Goal: Task Accomplishment & Management: Use online tool/utility

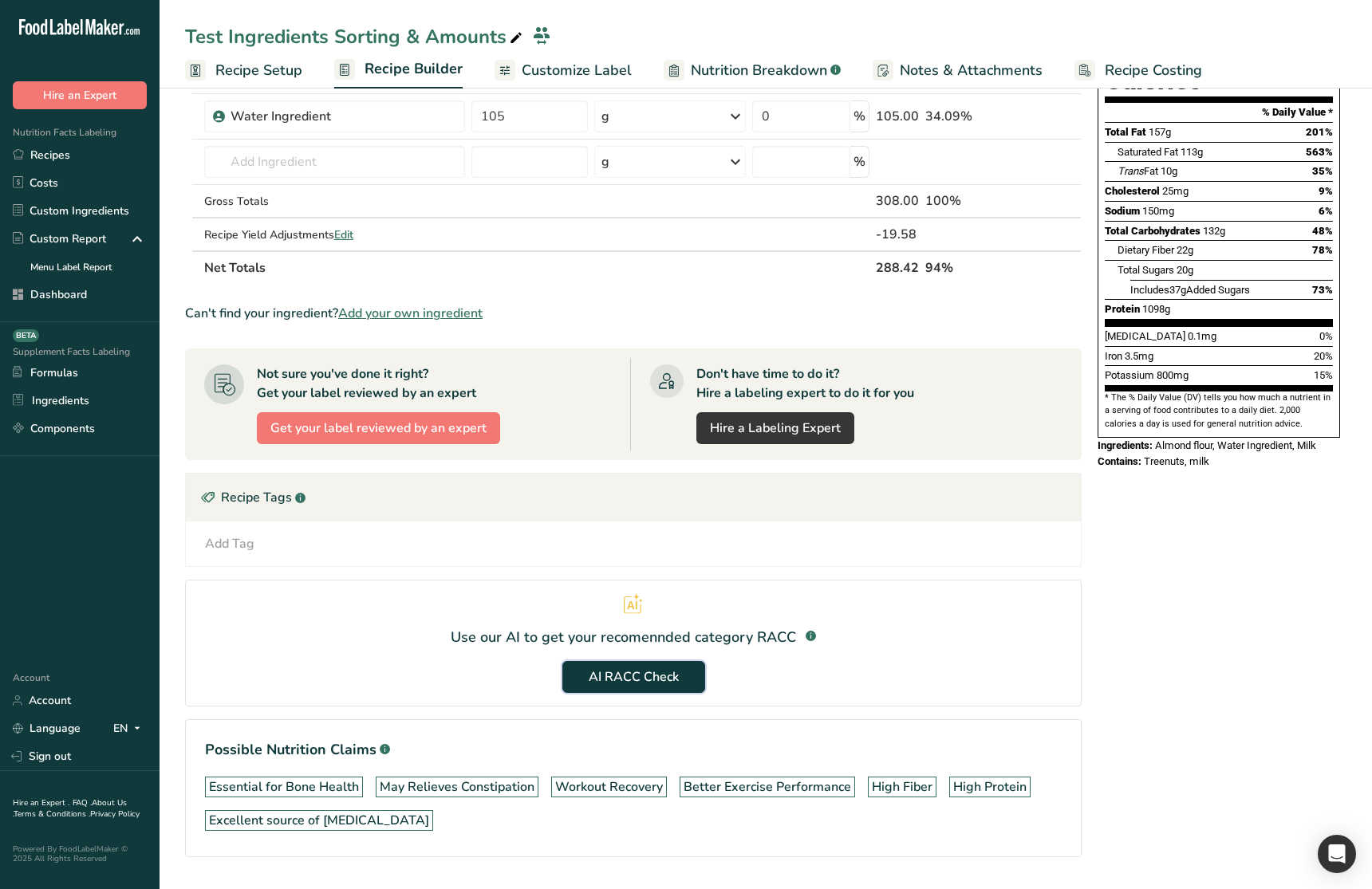
click at [637, 671] on span "AI RACC Check" at bounding box center [633, 676] width 90 height 19
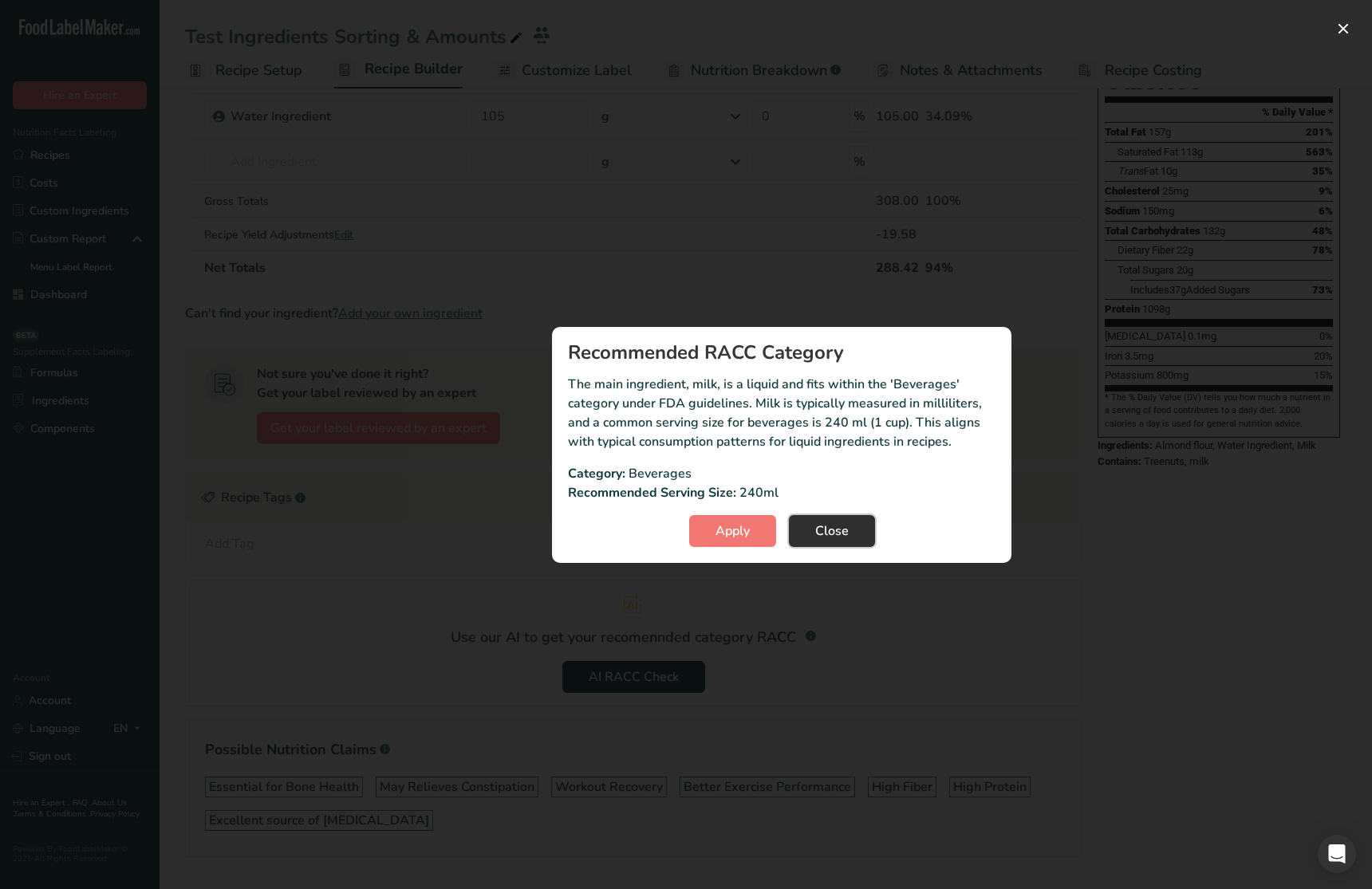
click at [827, 535] on span "Close" at bounding box center [832, 530] width 34 height 19
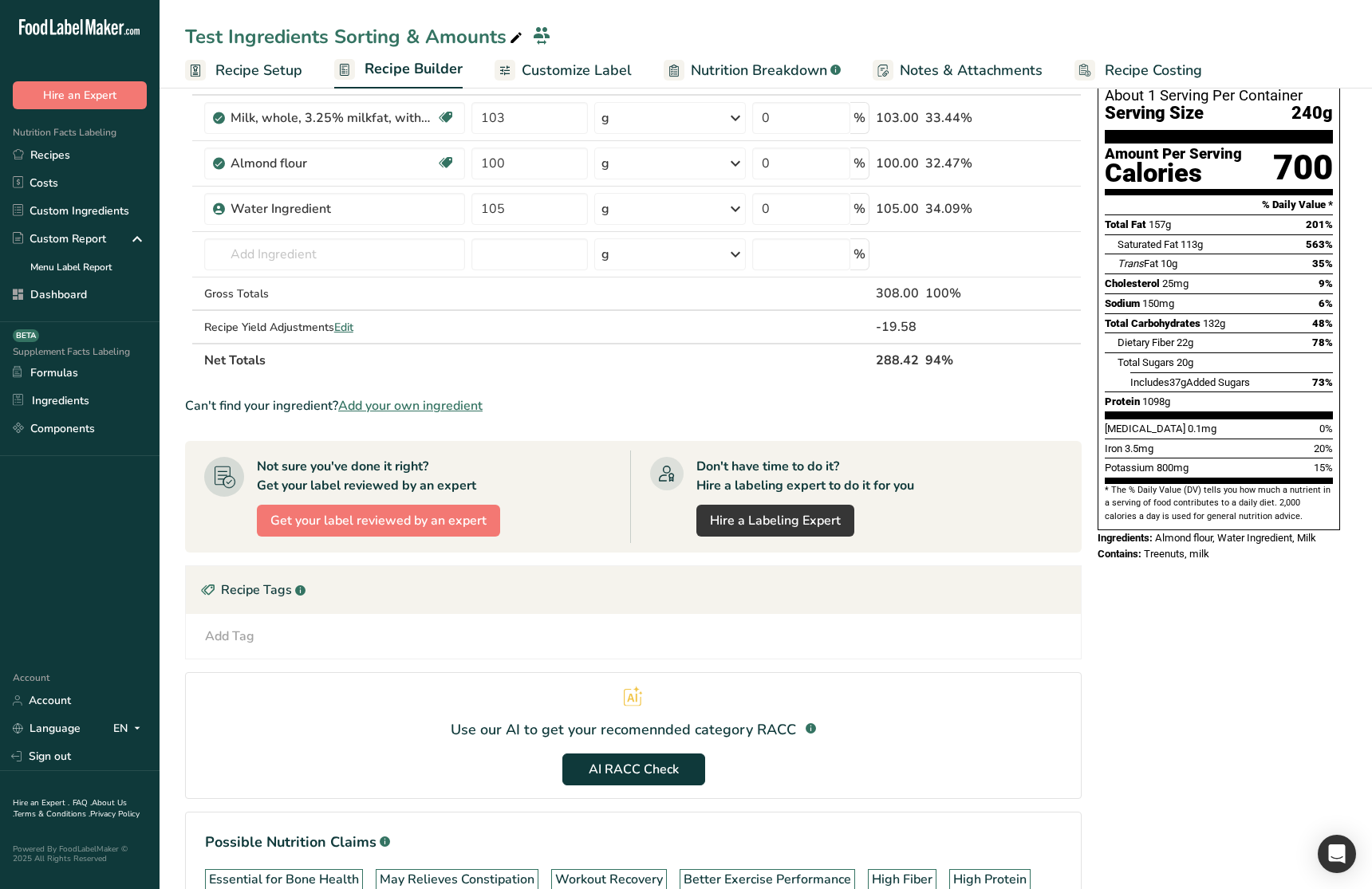
scroll to position [107, 0]
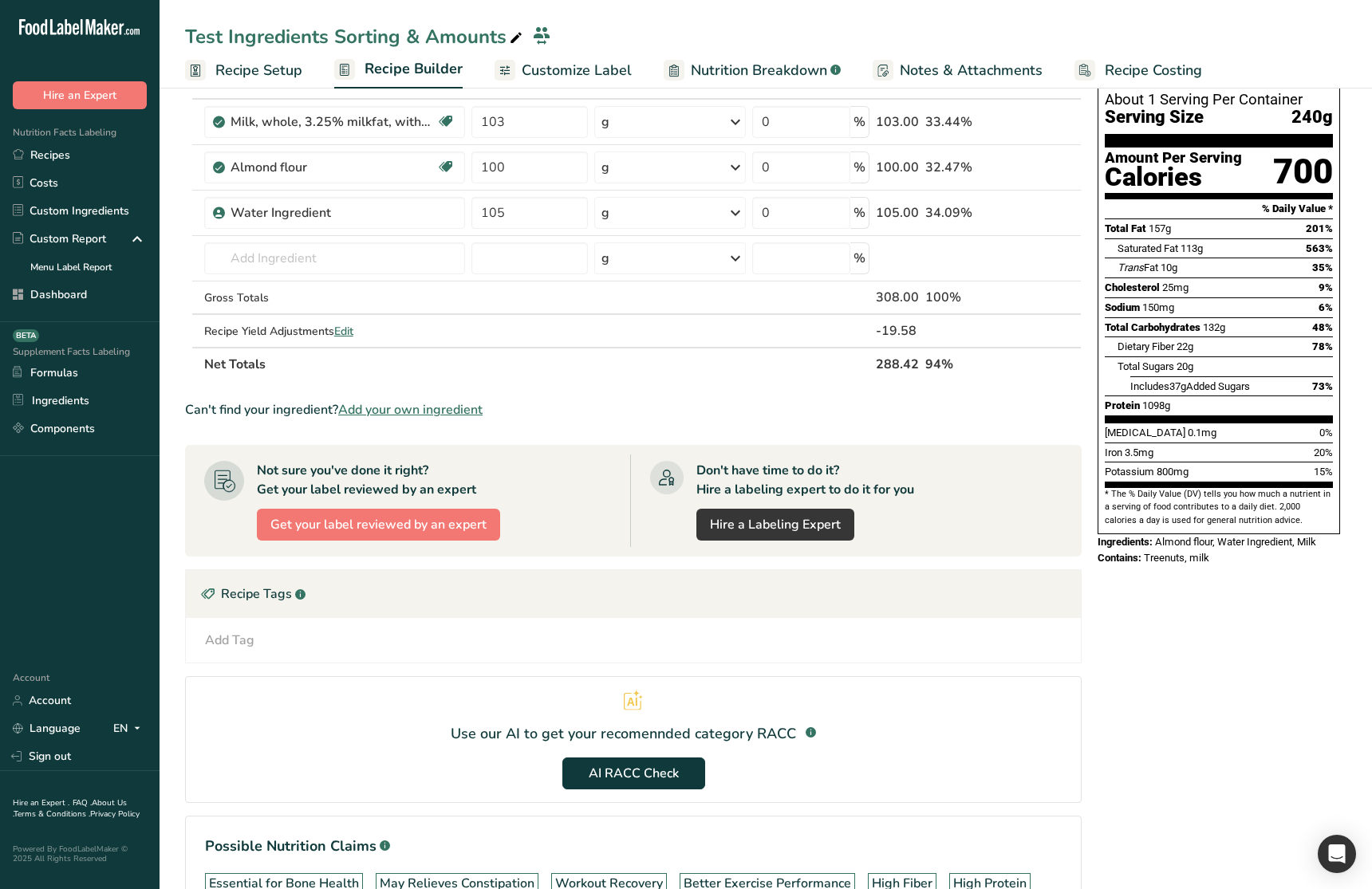
click at [239, 72] on span "Recipe Setup" at bounding box center [259, 70] width 87 height 22
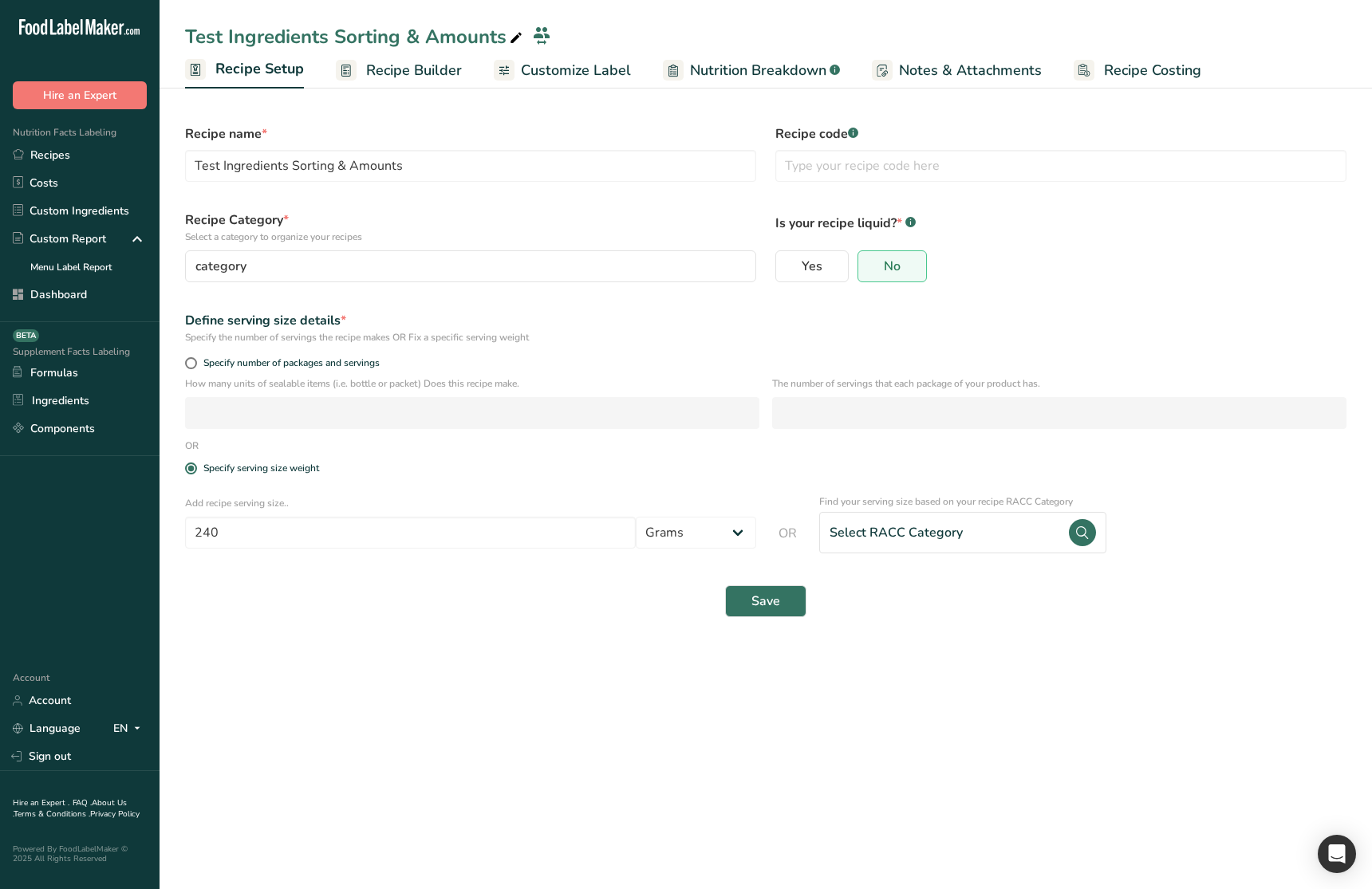
click at [947, 620] on div "Save" at bounding box center [765, 601] width 1181 height 51
click at [960, 545] on div "Select RACC Category" at bounding box center [963, 533] width 287 height 42
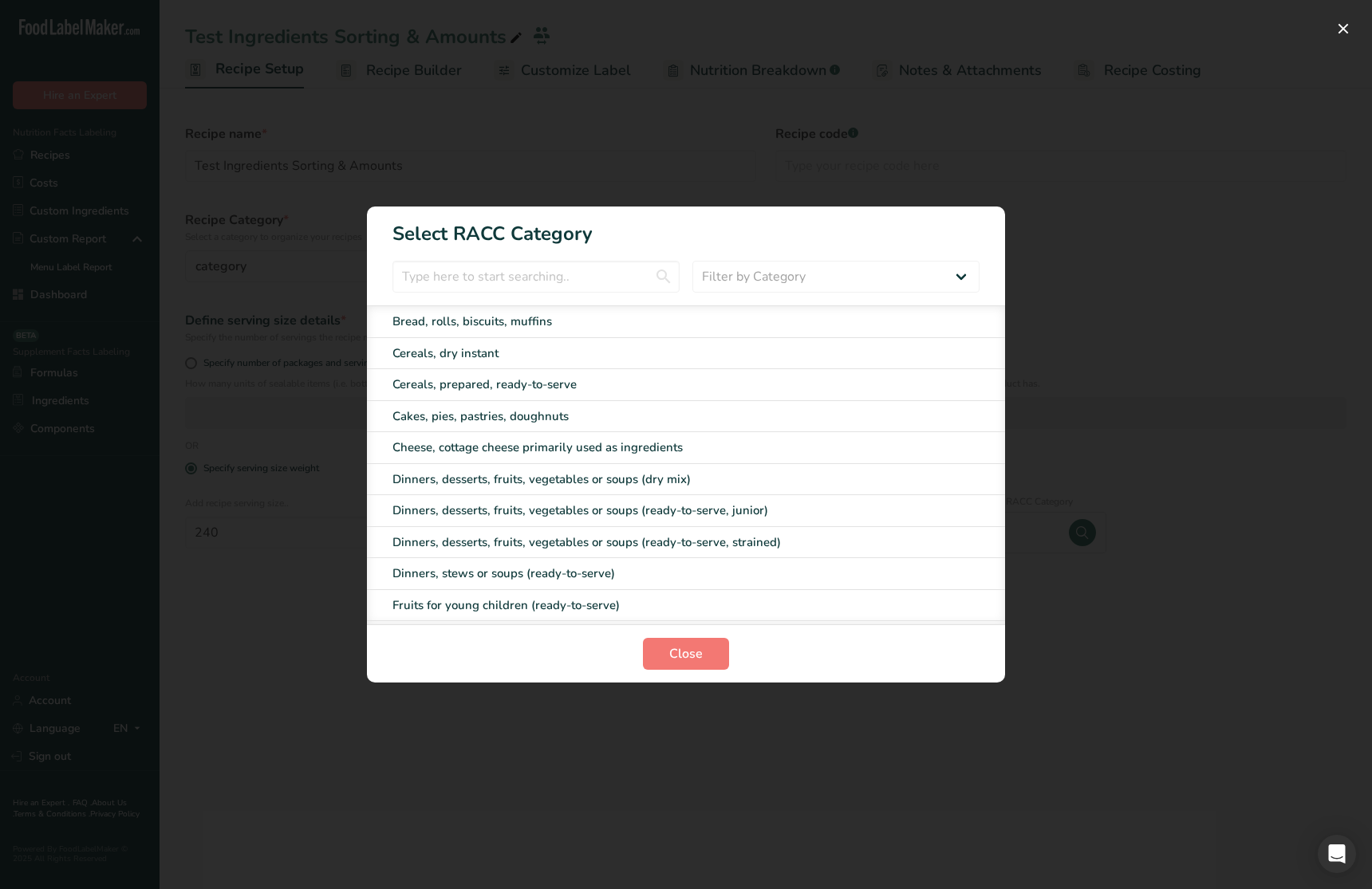
click at [629, 495] on div "Bread, rolls, biscuits, muffins Cereals, dry instant Cereals, prepared, ready-t…" at bounding box center [686, 465] width 638 height 319
drag, startPoint x: 607, startPoint y: 406, endPoint x: 613, endPoint y: 363, distance: 43.4
click at [607, 406] on div "Cakes, pies, pastries, doughnuts" at bounding box center [686, 417] width 638 height 32
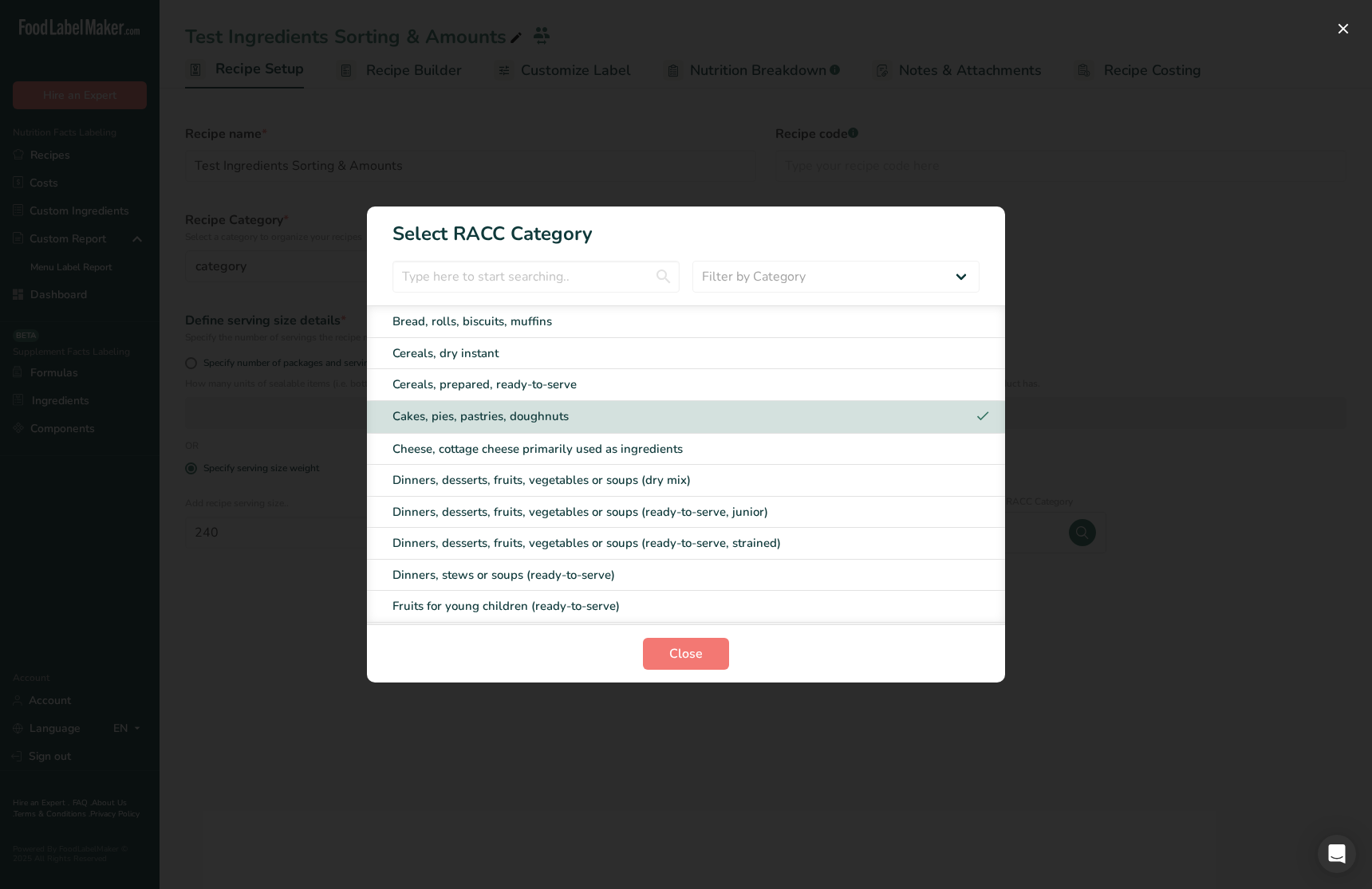
click at [596, 343] on div "Cereals, dry instant" at bounding box center [686, 354] width 638 height 32
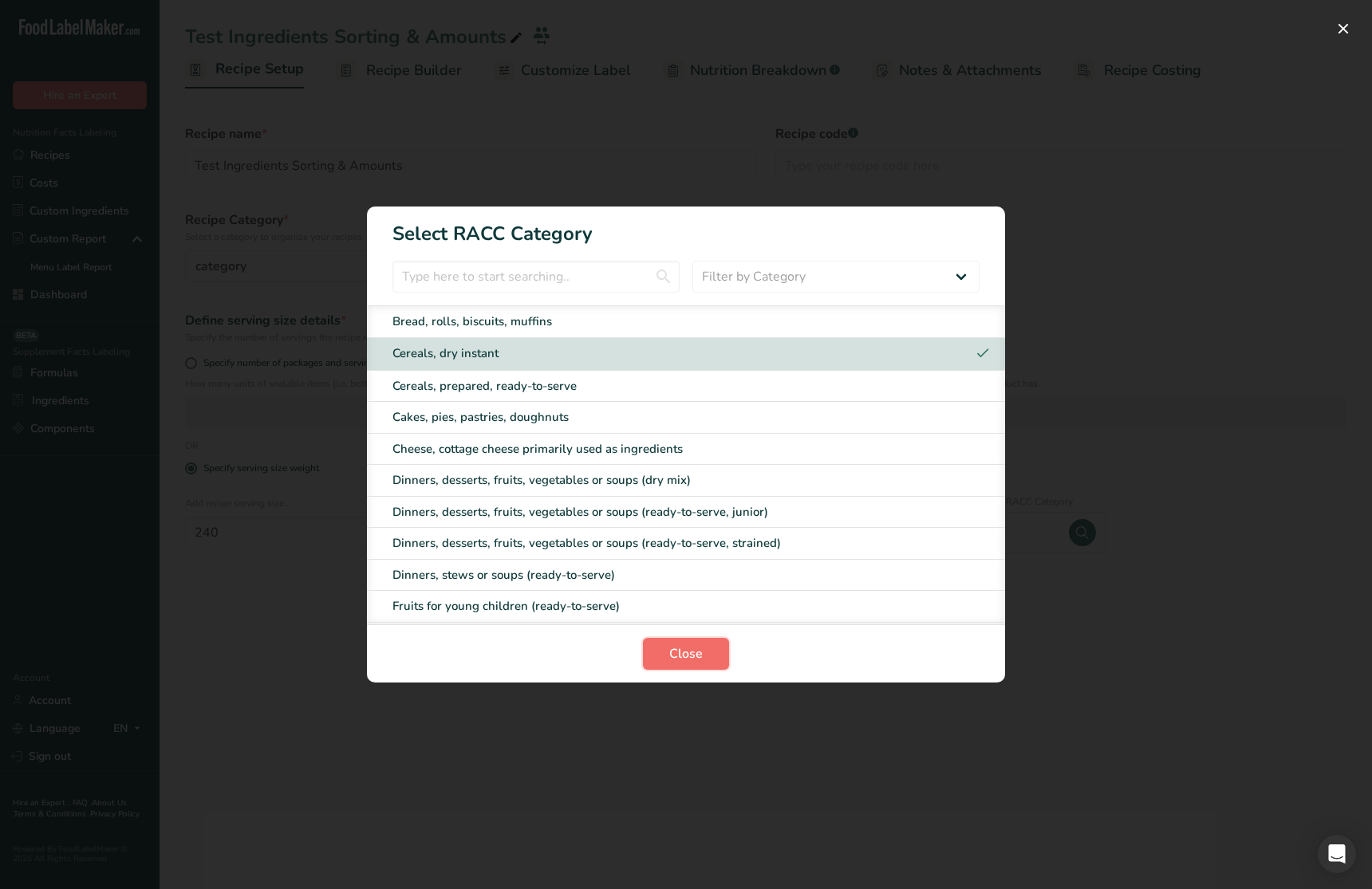
click at [684, 653] on span "Close" at bounding box center [686, 653] width 34 height 19
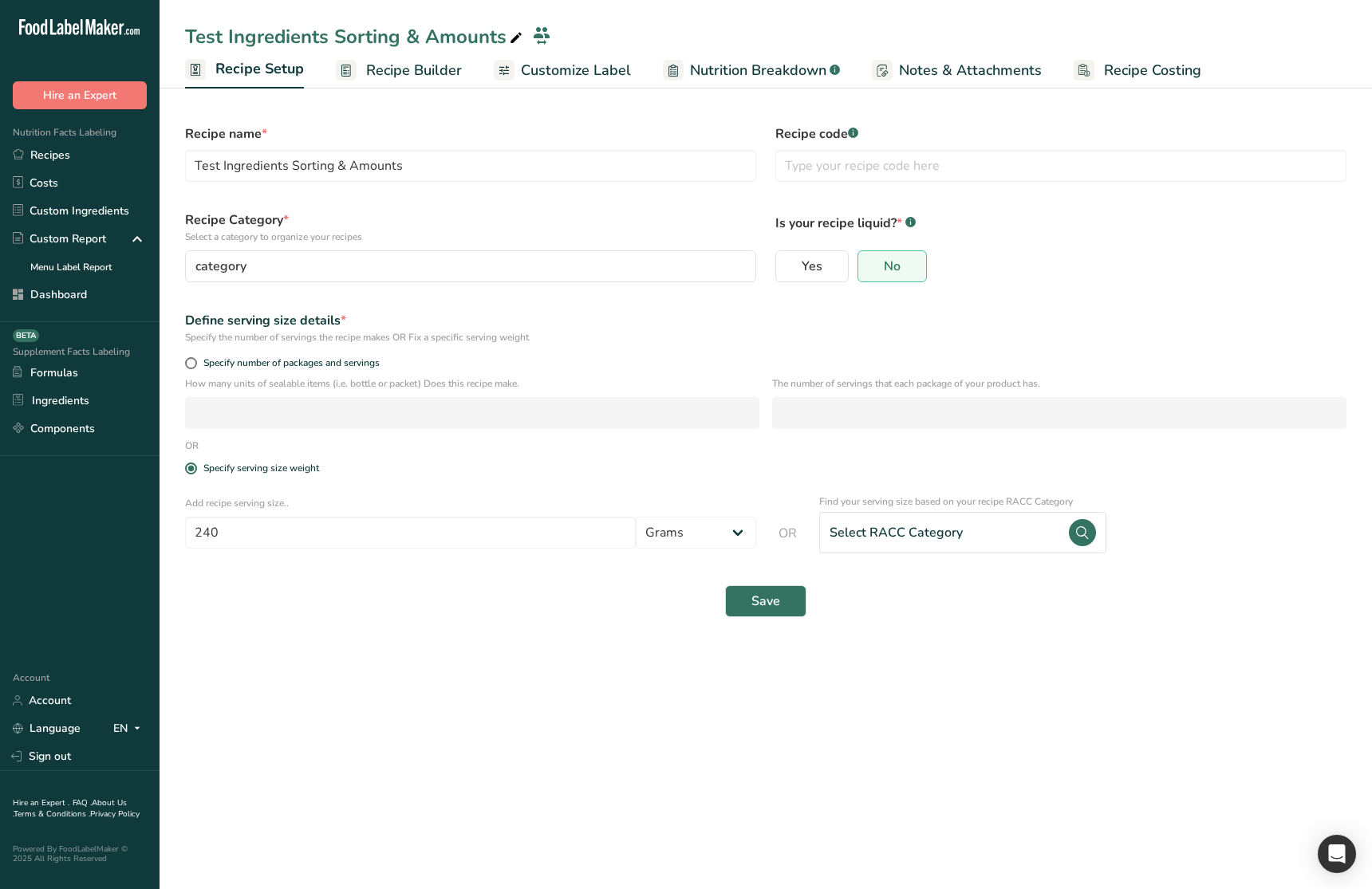
click at [585, 746] on main "Test Ingredients Sorting & Amounts Recipe Setup Recipe Builder Customize Label …" at bounding box center [686, 444] width 1372 height 889
click at [588, 740] on main "Test Ingredients Sorting & Amounts Recipe Setup Recipe Builder Customize Label …" at bounding box center [686, 444] width 1372 height 889
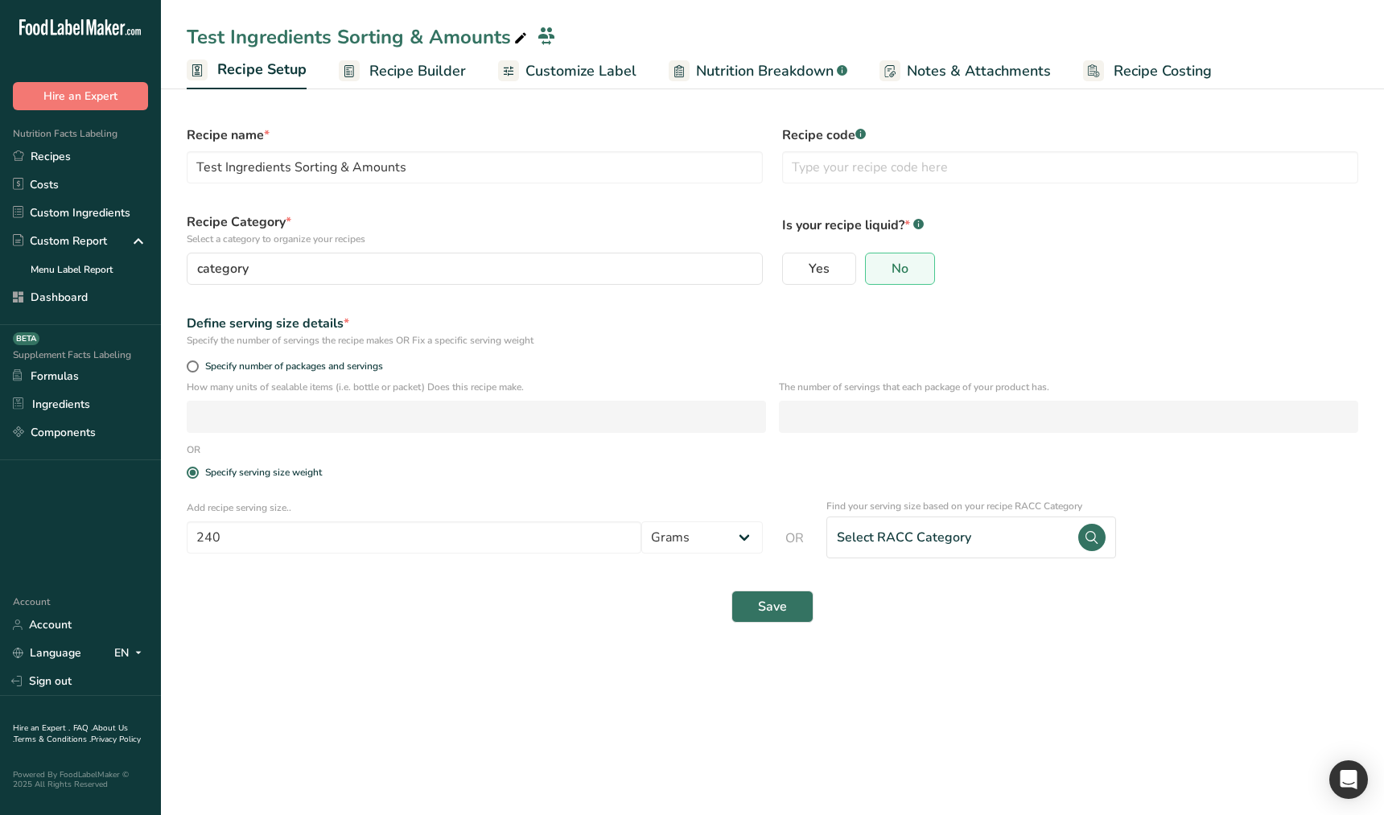
click at [800, 728] on main "Test Ingredients Sorting & Amounts Recipe Setup Recipe Builder Customize Label …" at bounding box center [692, 407] width 1384 height 815
click at [1008, 661] on section "Recipe name * Test Ingredients Sorting & Amounts Recipe code .a-a{fill:#347362;…" at bounding box center [772, 376] width 1223 height 584
click at [997, 655] on section "Recipe name * Test Ingredients Sorting & Amounts Recipe code .a-a{fill:#347362;…" at bounding box center [772, 376] width 1223 height 584
click at [383, 620] on div "Save" at bounding box center [773, 607] width 1172 height 32
click at [521, 638] on section "Recipe name * Test Ingredients Sorting & Amounts Recipe code .a-a{fill:#347362;…" at bounding box center [772, 376] width 1223 height 584
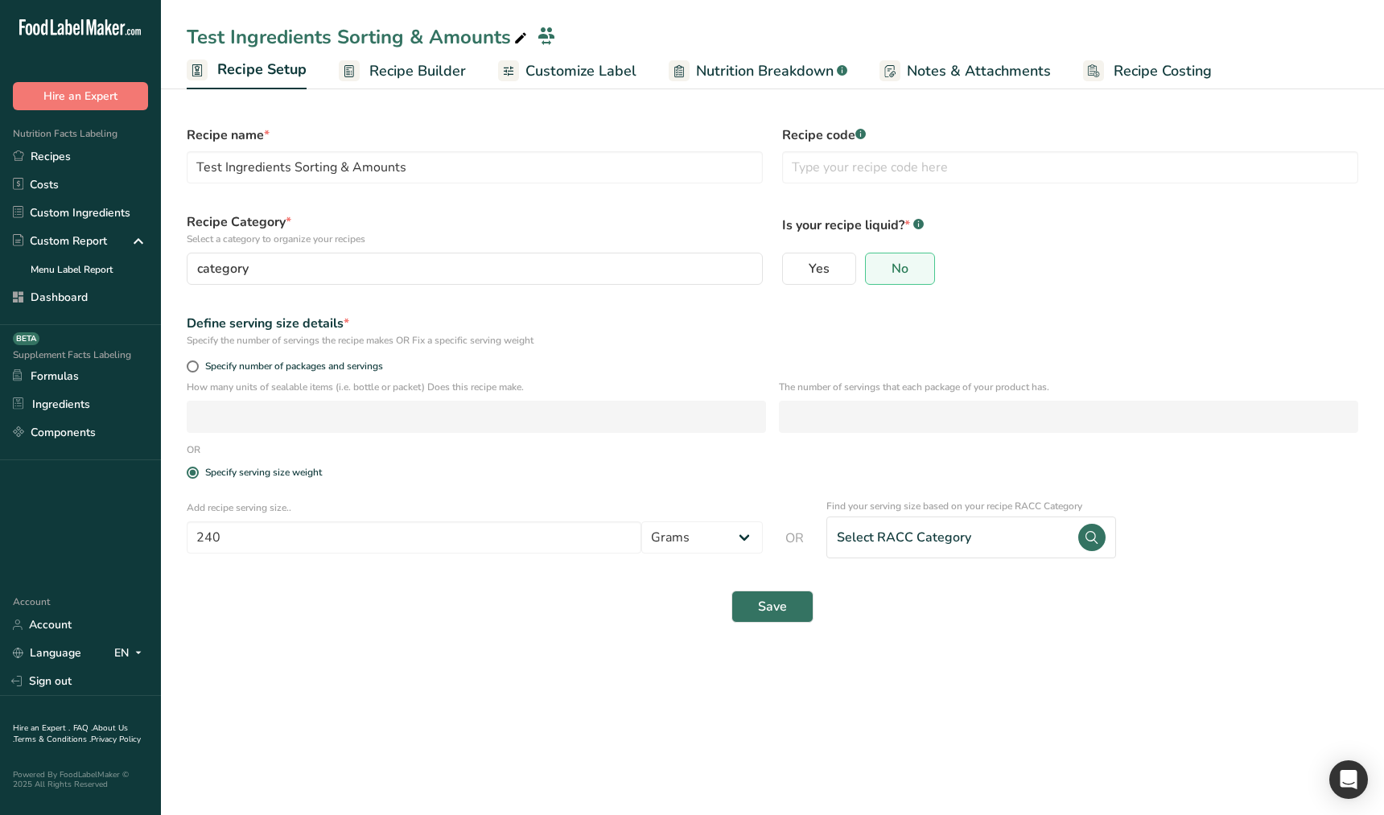
click at [384, 67] on span "Recipe Builder" at bounding box center [417, 71] width 97 height 22
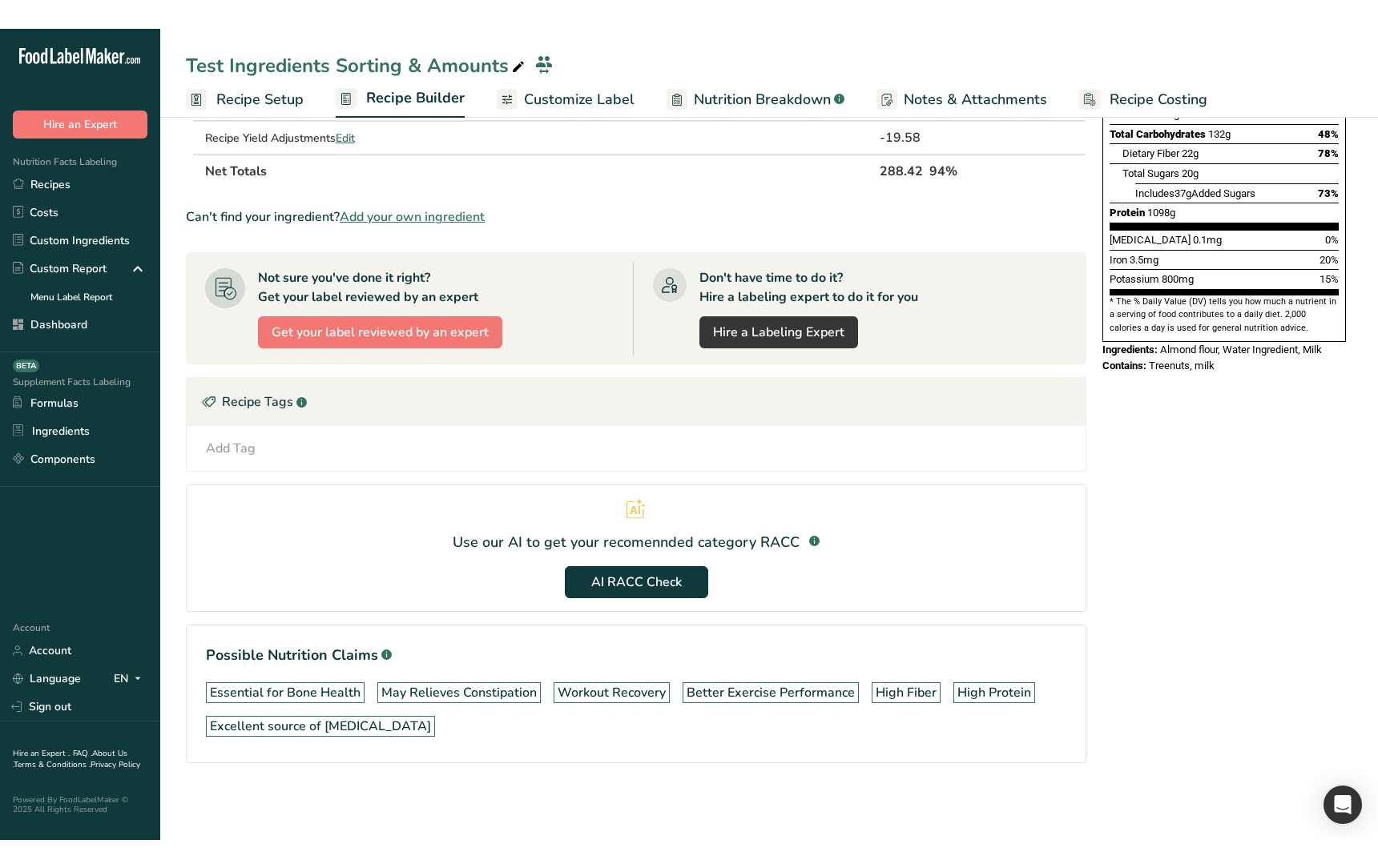
scroll to position [274, 0]
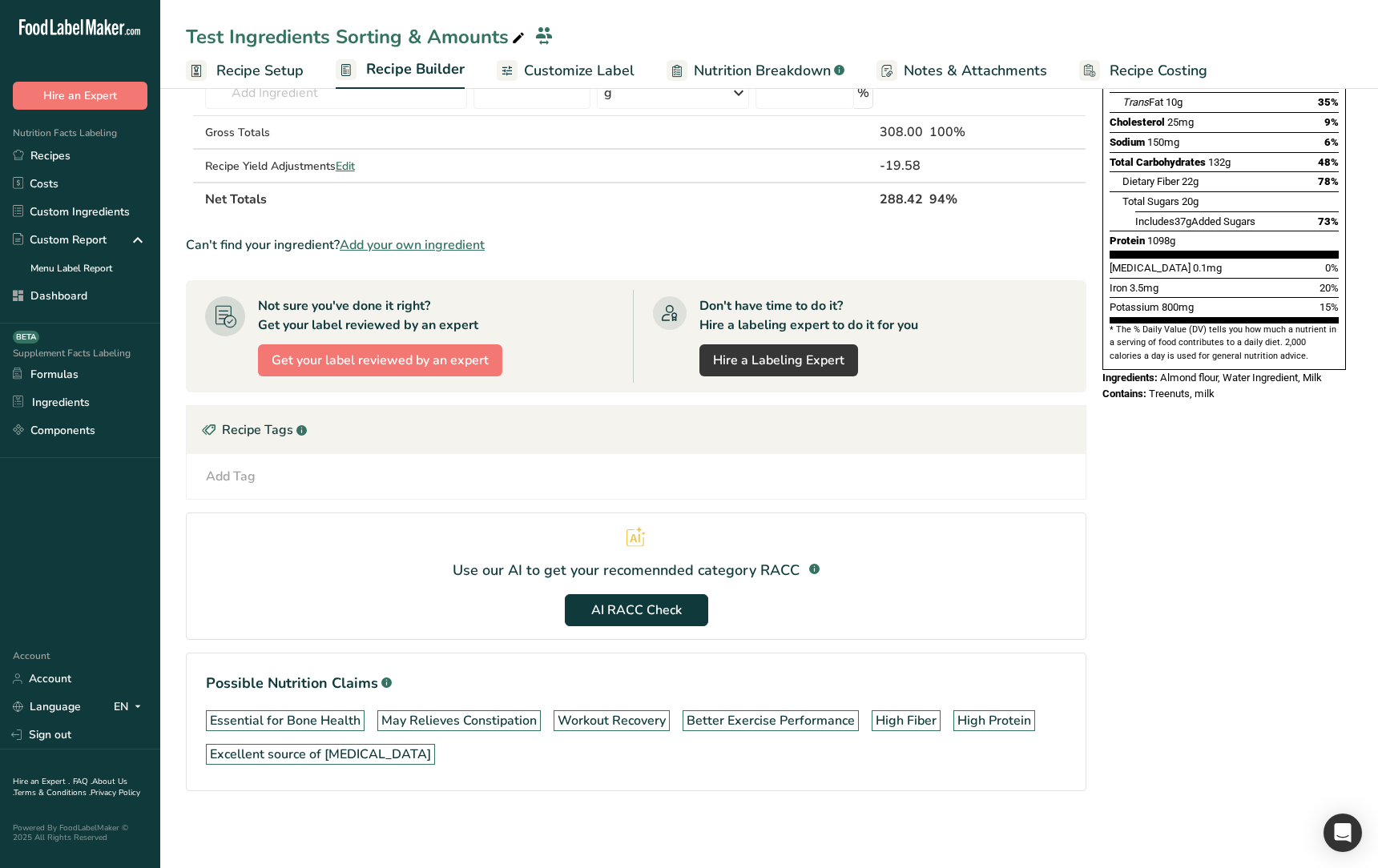
click at [1209, 756] on div "Nutrition Facts About 1 Serving Per Container Serving Size 240g Amount Per Serv…" at bounding box center [1224, 338] width 256 height 1007
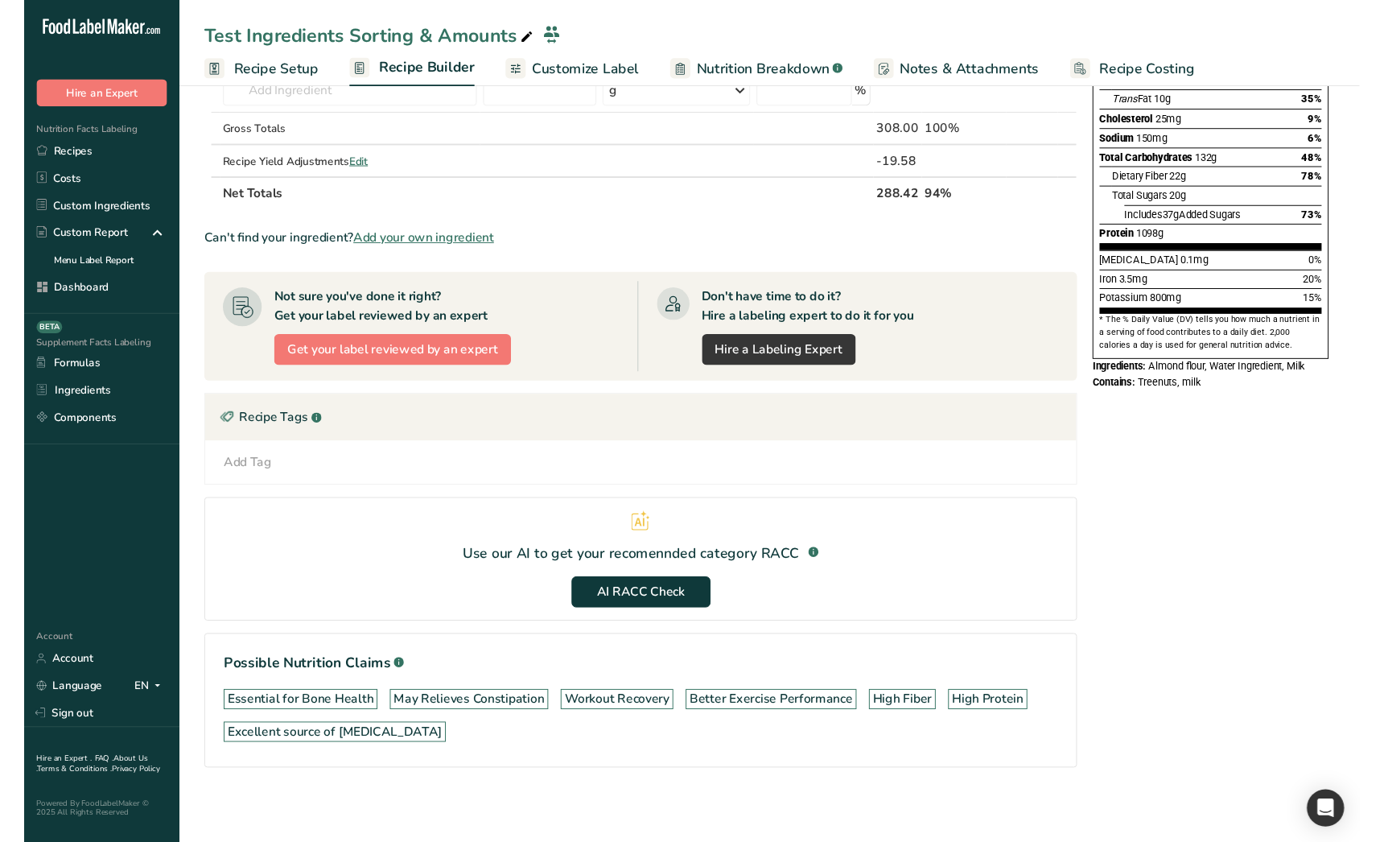
scroll to position [267, 0]
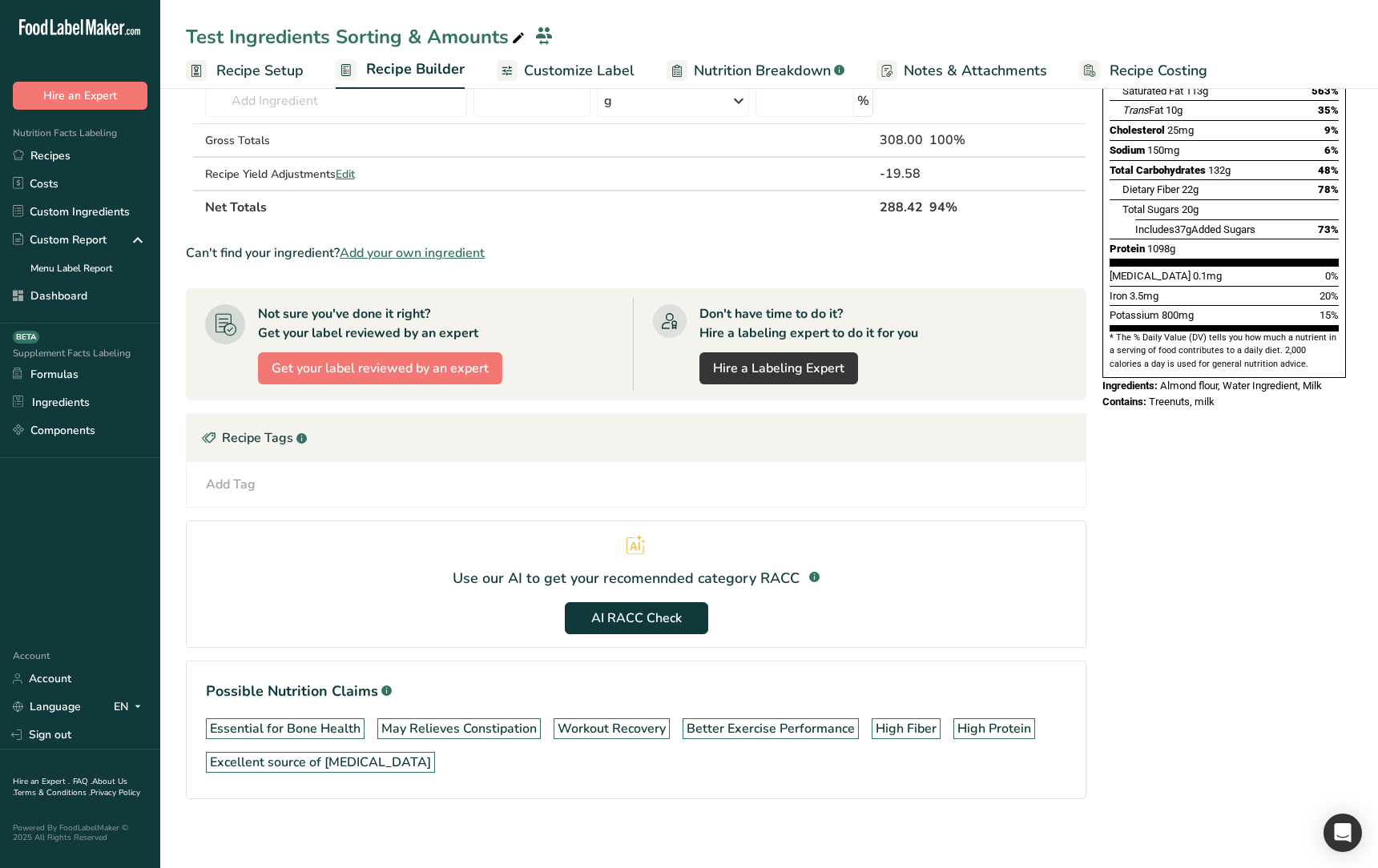
click at [680, 831] on div "Add Ingredients Manage Recipe Delete Recipe Duplicate Recipe Scale Recipe Save …" at bounding box center [641, 346] width 910 height 1007
click at [1171, 536] on div "Nutrition Facts About 1 Serving Per Container Serving Size 240g Amount Per Serv…" at bounding box center [1224, 346] width 256 height 1007
click at [520, 796] on section "Possible Nutrition Claims .a-a{fill:#347362;}.b-a{fill:#fff;} Essential for [ME…" at bounding box center [636, 730] width 900 height 138
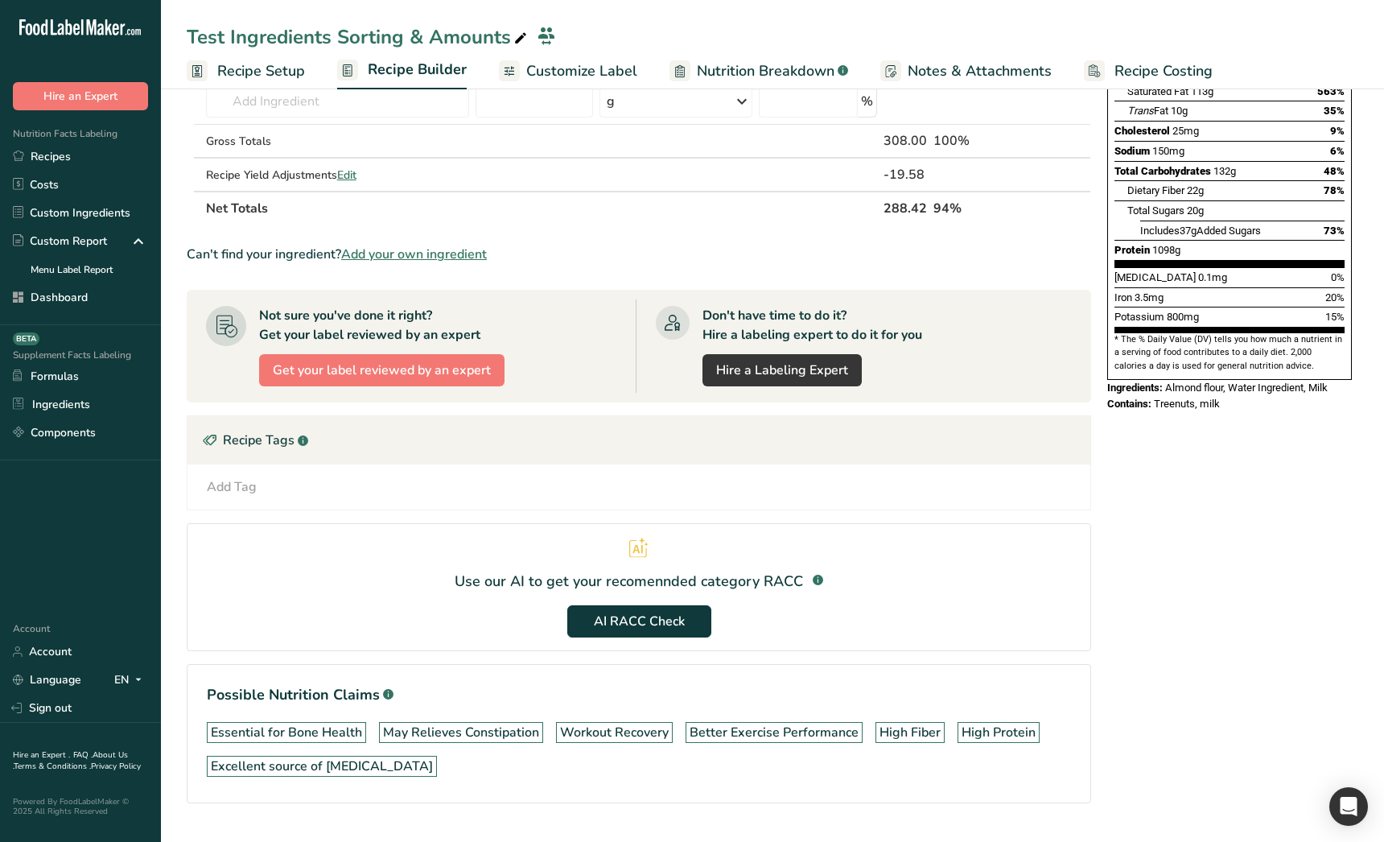
click at [1231, 762] on div "Nutrition Facts About 1 Serving Per Container Serving Size 240g Amount Per Serv…" at bounding box center [1229, 348] width 257 height 1012
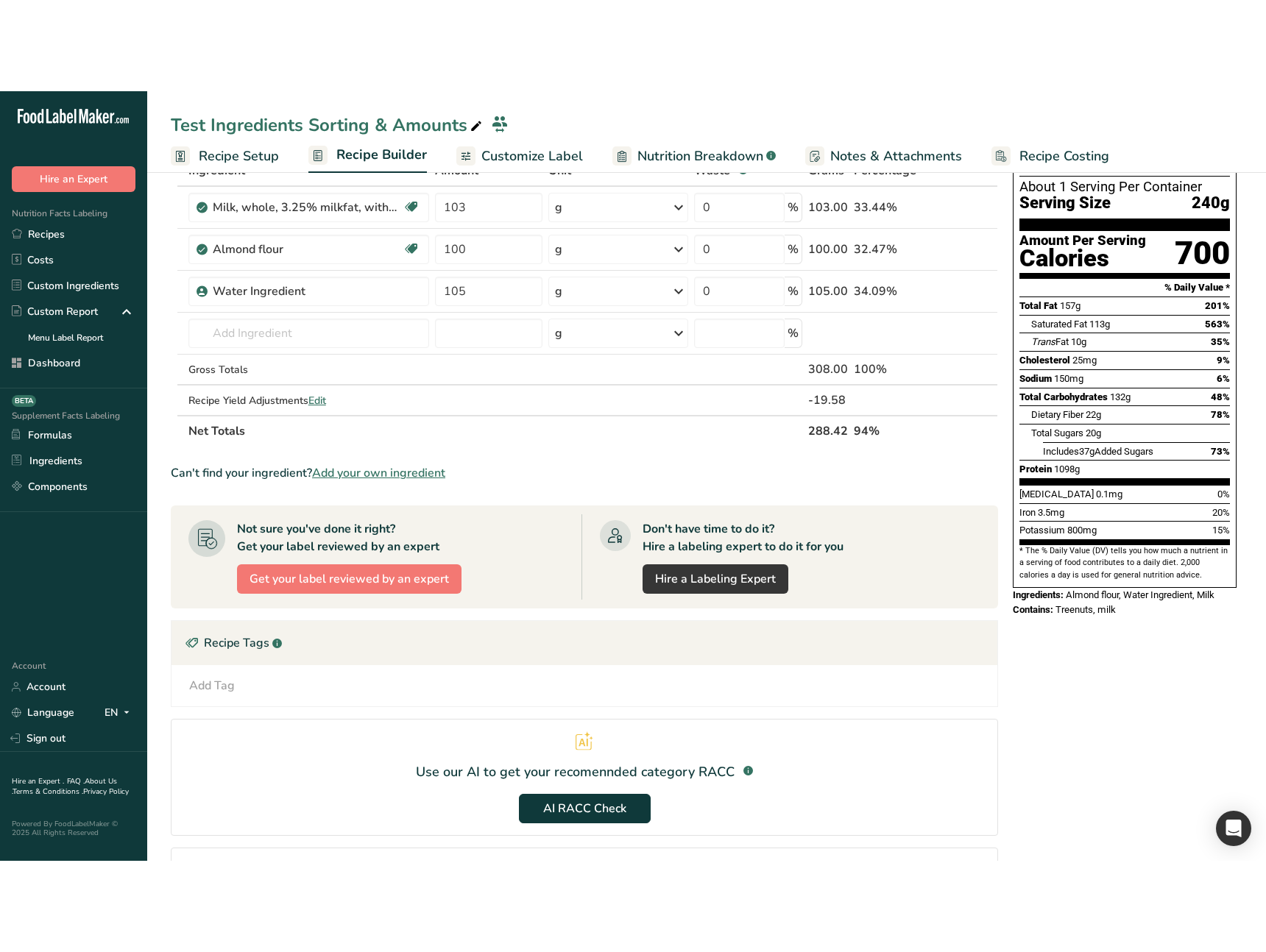
scroll to position [0, 0]
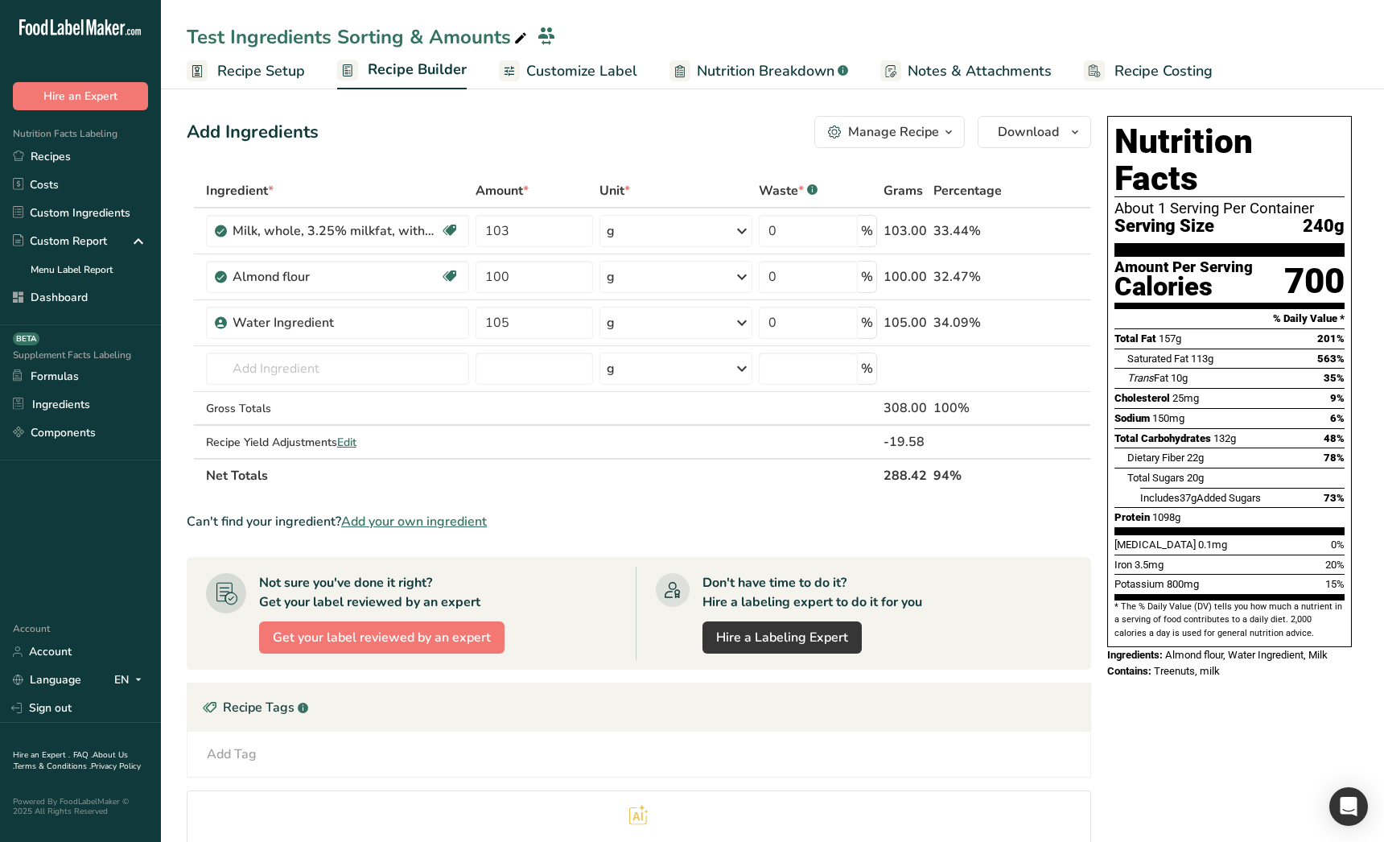
click at [253, 60] on span "Recipe Setup" at bounding box center [261, 71] width 88 height 22
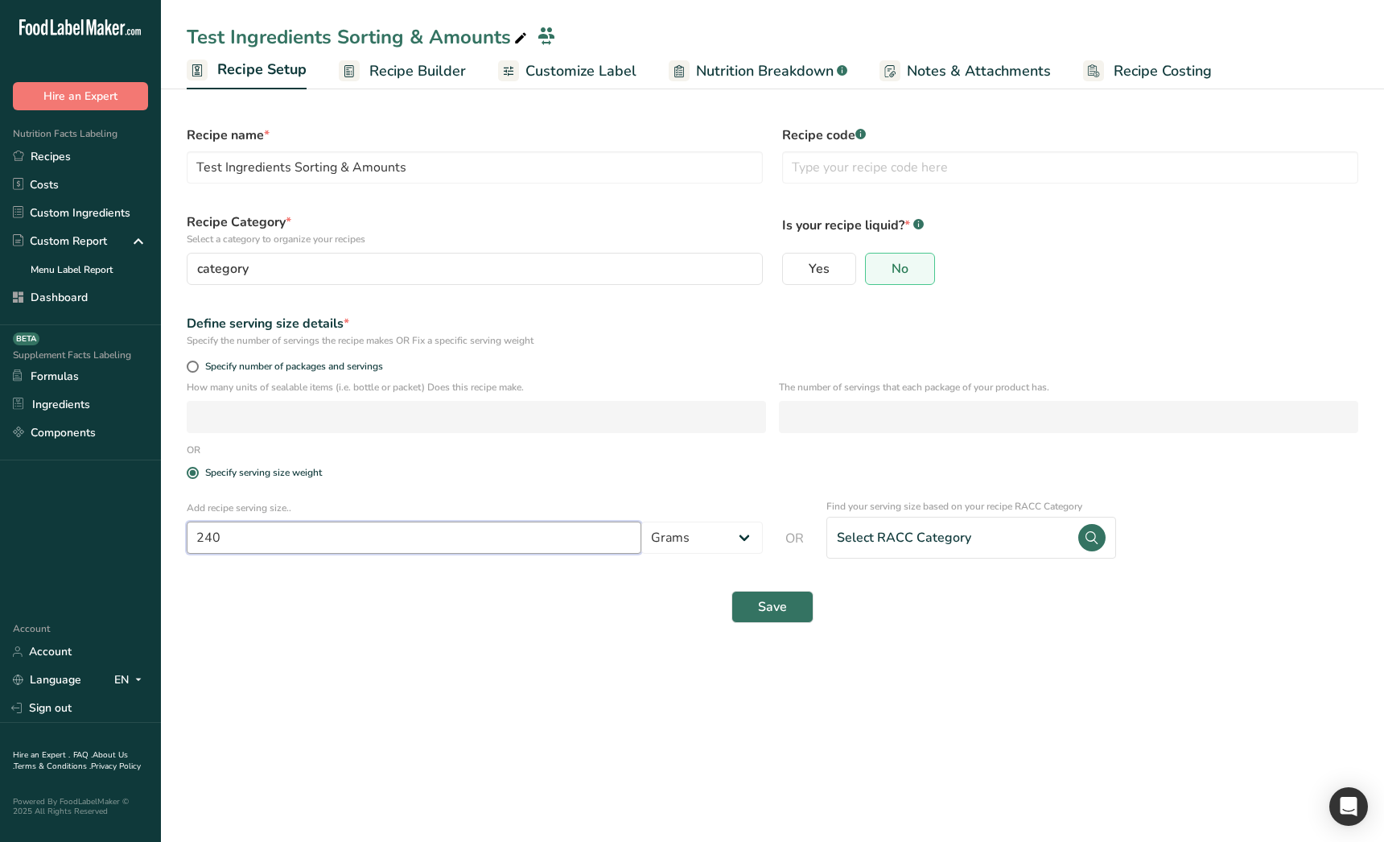
drag, startPoint x: 287, startPoint y: 539, endPoint x: 151, endPoint y: 526, distance: 136.6
click at [151, 526] on div ".a-20{fill:#fff;} Hire an Expert Nutrition Facts Labeling Recipes Costs Custom …" at bounding box center [692, 421] width 1384 height 842
type input "600"
drag, startPoint x: 773, startPoint y: 607, endPoint x: 906, endPoint y: 723, distance: 176.7
click at [773, 607] on span "Save" at bounding box center [772, 606] width 29 height 19
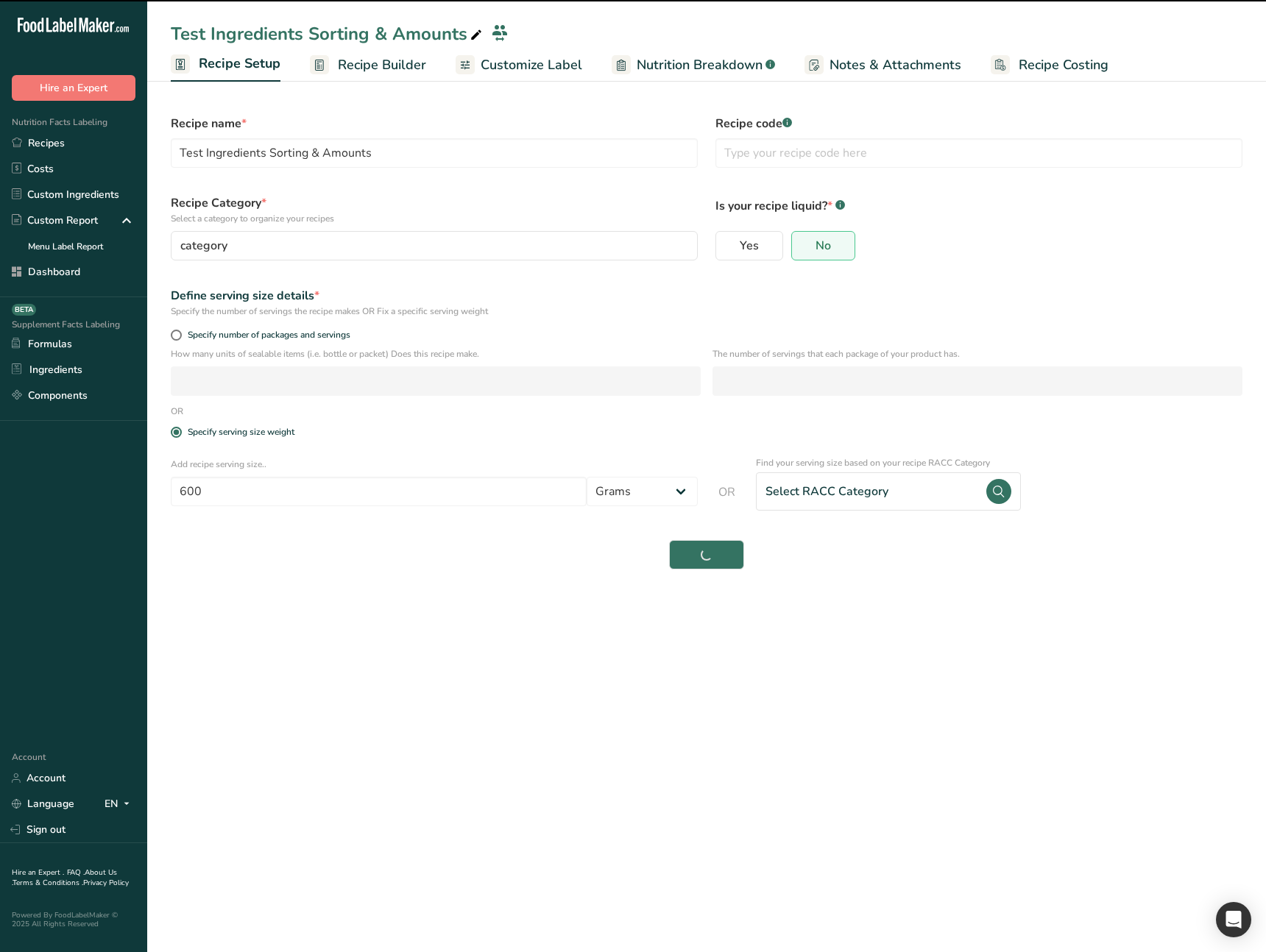
drag, startPoint x: 925, startPoint y: 765, endPoint x: 915, endPoint y: 759, distance: 11.7
click at [920, 764] on main "Test Ingredients Sorting & Amounts Recipe Setup Recipe Builder Customize Label …" at bounding box center [633, 476] width 1266 height 952
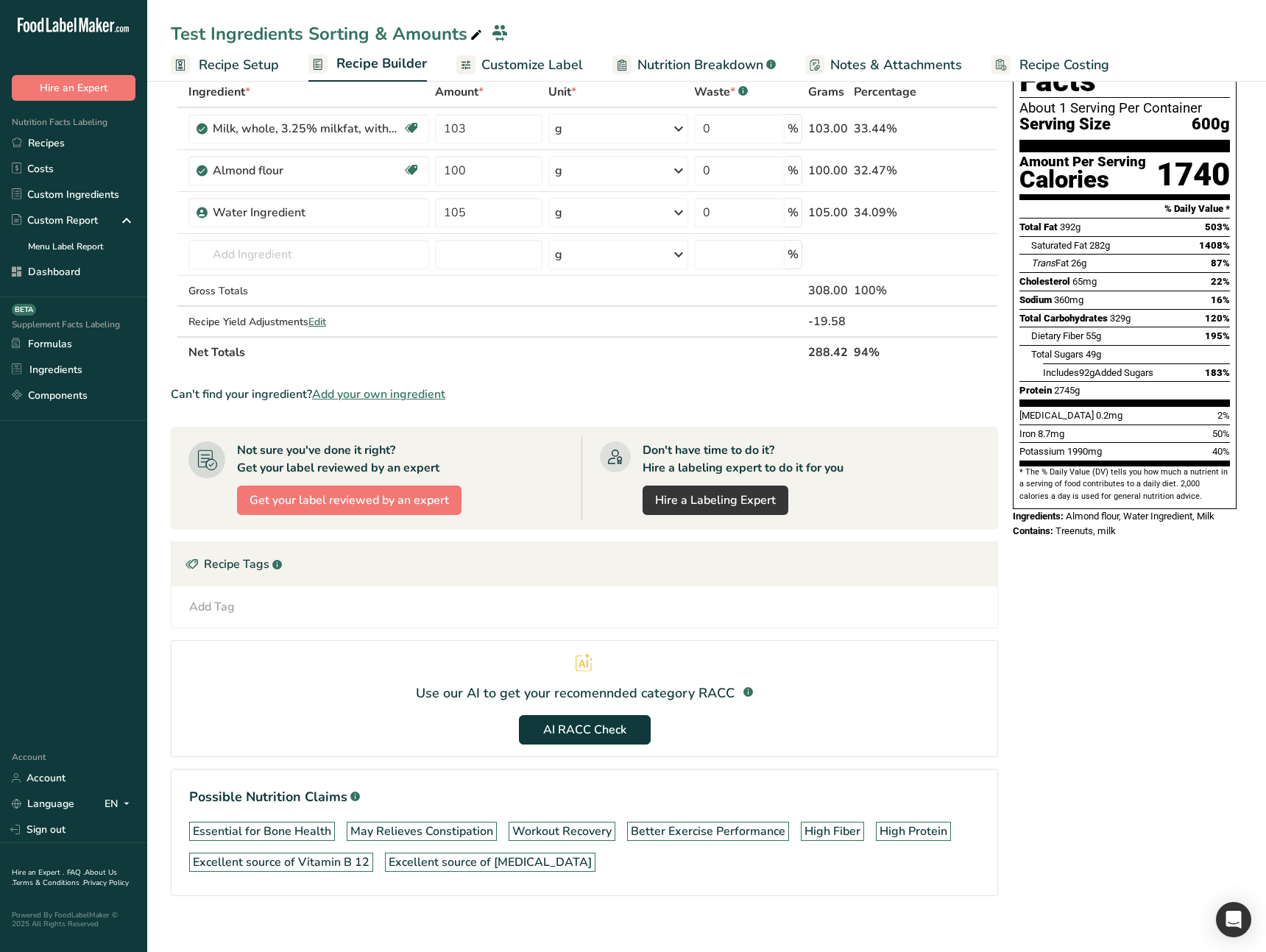
scroll to position [97, 0]
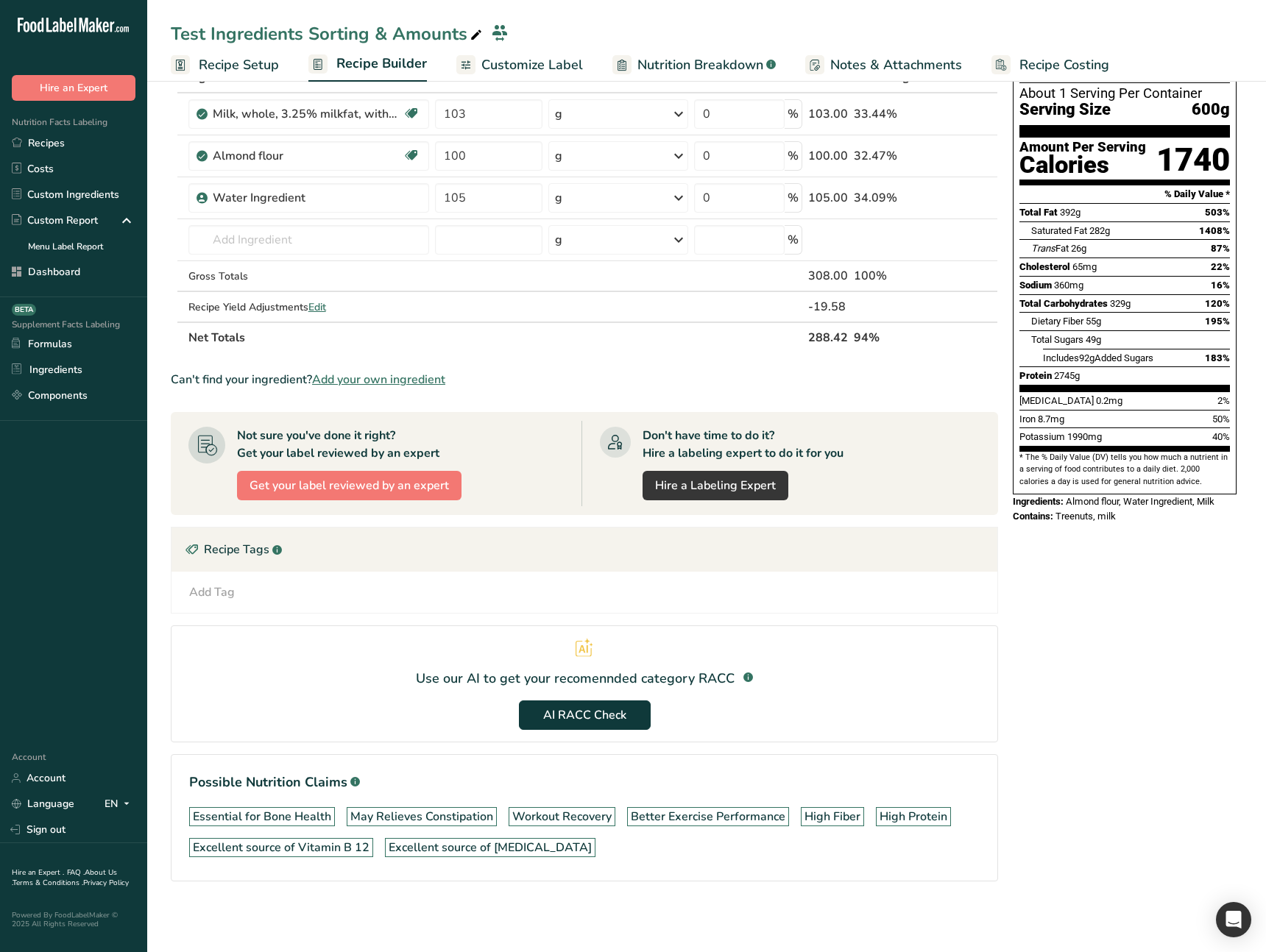
drag, startPoint x: 598, startPoint y: 647, endPoint x: 573, endPoint y: 664, distance: 30.2
click at [573, 657] on section "Use our AI to get your recomennded category RACC .a-a{fill:#347362;}.b-a{fill:#…" at bounding box center [585, 684] width 827 height 117
drag, startPoint x: 412, startPoint y: 676, endPoint x: 381, endPoint y: 674, distance: 31.1
click at [381, 674] on section "Use our AI to get your recomennded category RACC .a-a{fill:#347362;}.b-a{fill:#…" at bounding box center [585, 684] width 827 height 117
drag, startPoint x: 586, startPoint y: 645, endPoint x: 574, endPoint y: 648, distance: 12.4
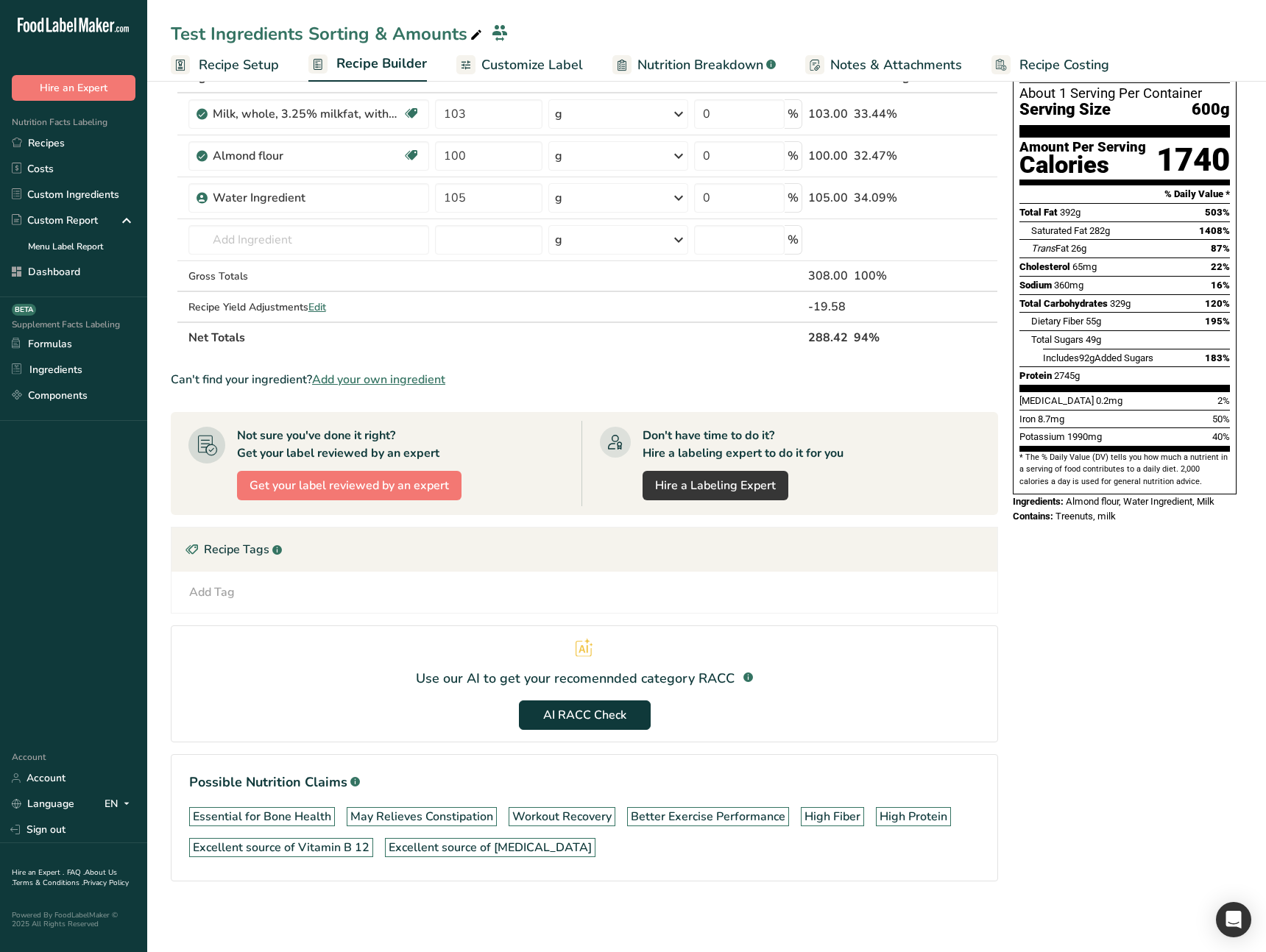
click at [575, 648] on icon at bounding box center [584, 647] width 17 height 19
drag, startPoint x: 585, startPoint y: 648, endPoint x: 498, endPoint y: 663, distance: 88.3
click at [507, 663] on section "Use our AI to get your recomennded category RACC .a-a{fill:#347362;}.b-a{fill:#…" at bounding box center [585, 684] width 827 height 117
drag, startPoint x: 418, startPoint y: 679, endPoint x: 390, endPoint y: 681, distance: 28.1
click at [382, 678] on section "Use our AI to get your recomennded category RACC .a-a{fill:#347362;}.b-a{fill:#…" at bounding box center [585, 684] width 827 height 117
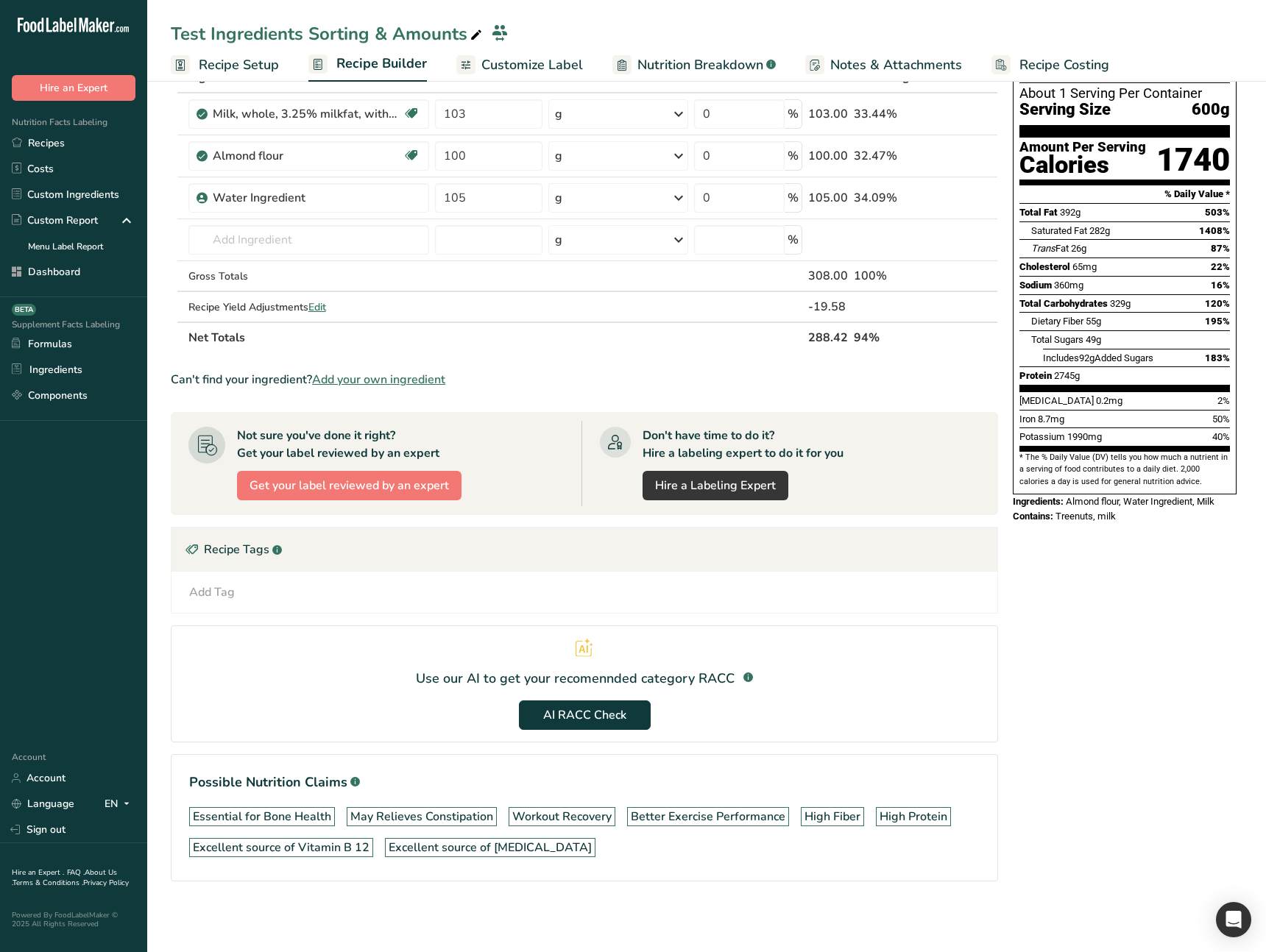
drag, startPoint x: 474, startPoint y: 713, endPoint x: 480, endPoint y: 701, distance: 13.4
click at [474, 713] on section "Use our AI to get your recomennded category RACC .a-a{fill:#347362;}.b-a{fill:#…" at bounding box center [585, 684] width 827 height 117
click at [576, 713] on span "AI RACC Check" at bounding box center [585, 714] width 83 height 17
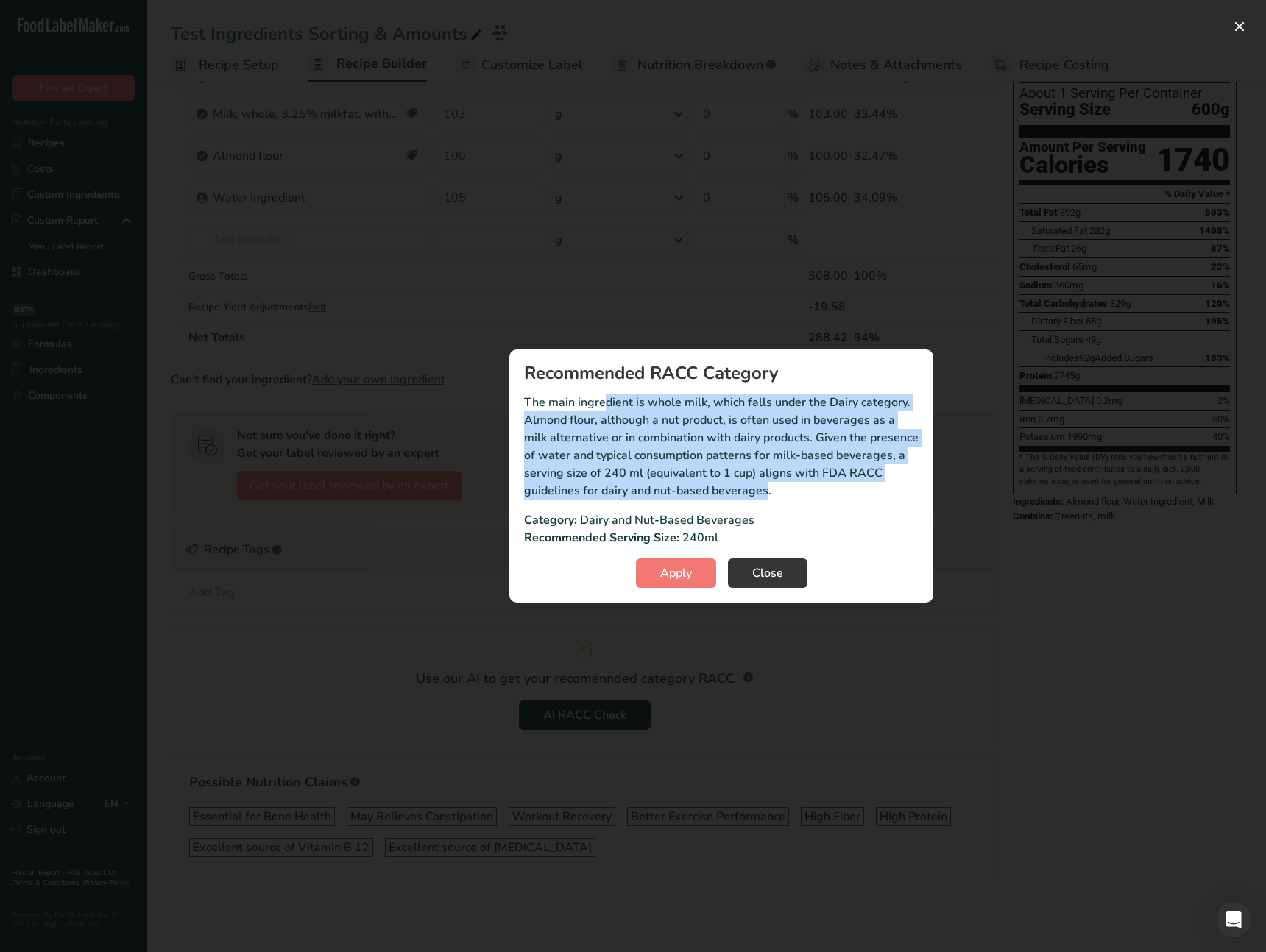
drag, startPoint x: 542, startPoint y: 410, endPoint x: 736, endPoint y: 494, distance: 211.4
click at [736, 494] on p "The main ingredient is whole milk, which falls under the Dairy category. Almond…" at bounding box center [721, 446] width 394 height 106
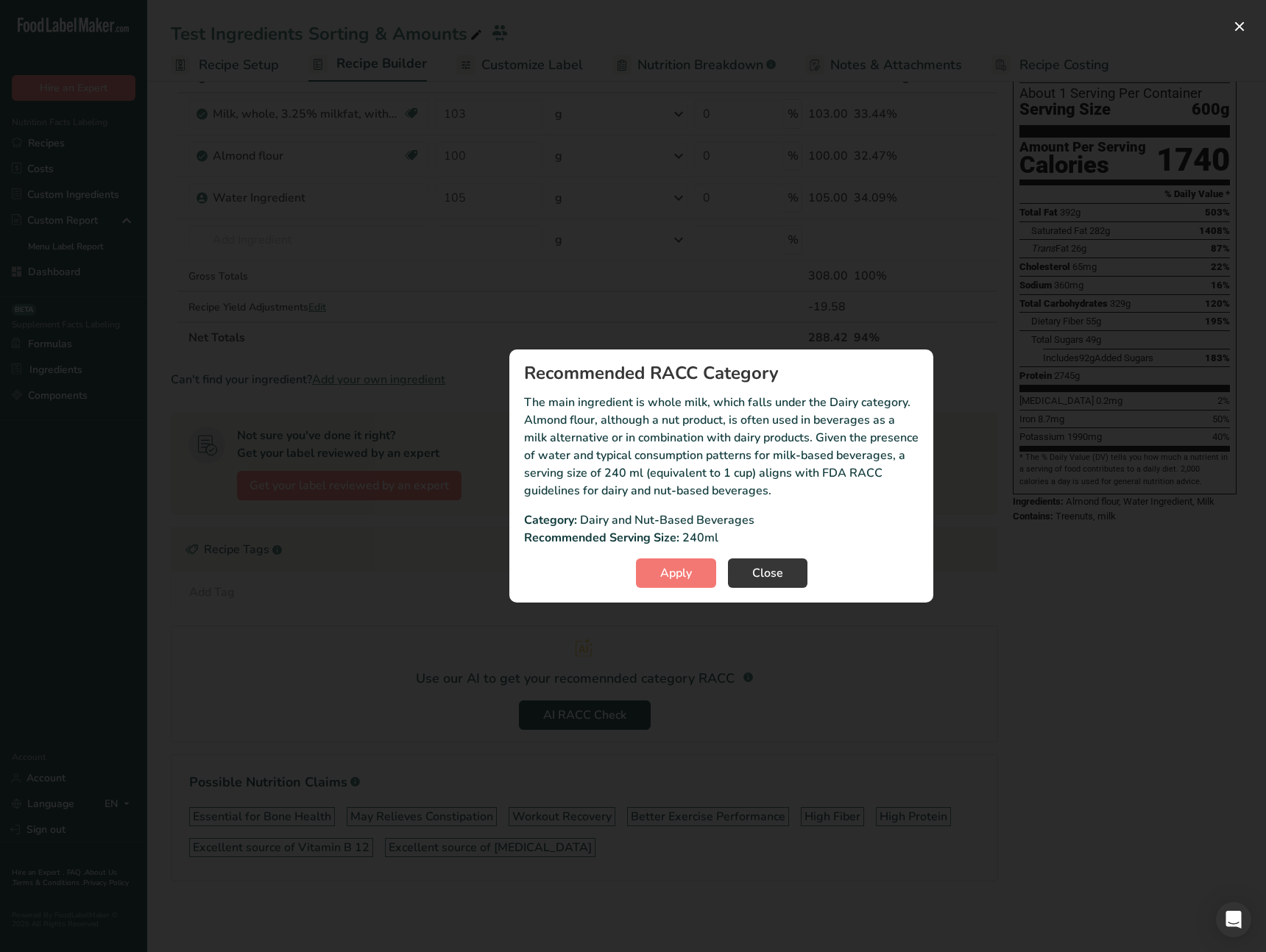
click at [797, 500] on section "Recommended RACC Category The main ingredient is whole milk, which falls under …" at bounding box center [721, 476] width 424 height 253
drag, startPoint x: 817, startPoint y: 489, endPoint x: 521, endPoint y: 401, distance: 308.8
click at [521, 401] on section "Recommended RACC Category The main ingredient is whole milk, which falls under …" at bounding box center [721, 476] width 424 height 253
click at [804, 492] on p "The main ingredient is whole milk, which falls under the Dairy category. Almond…" at bounding box center [721, 446] width 394 height 106
drag, startPoint x: 791, startPoint y: 489, endPoint x: 528, endPoint y: 404, distance: 276.4
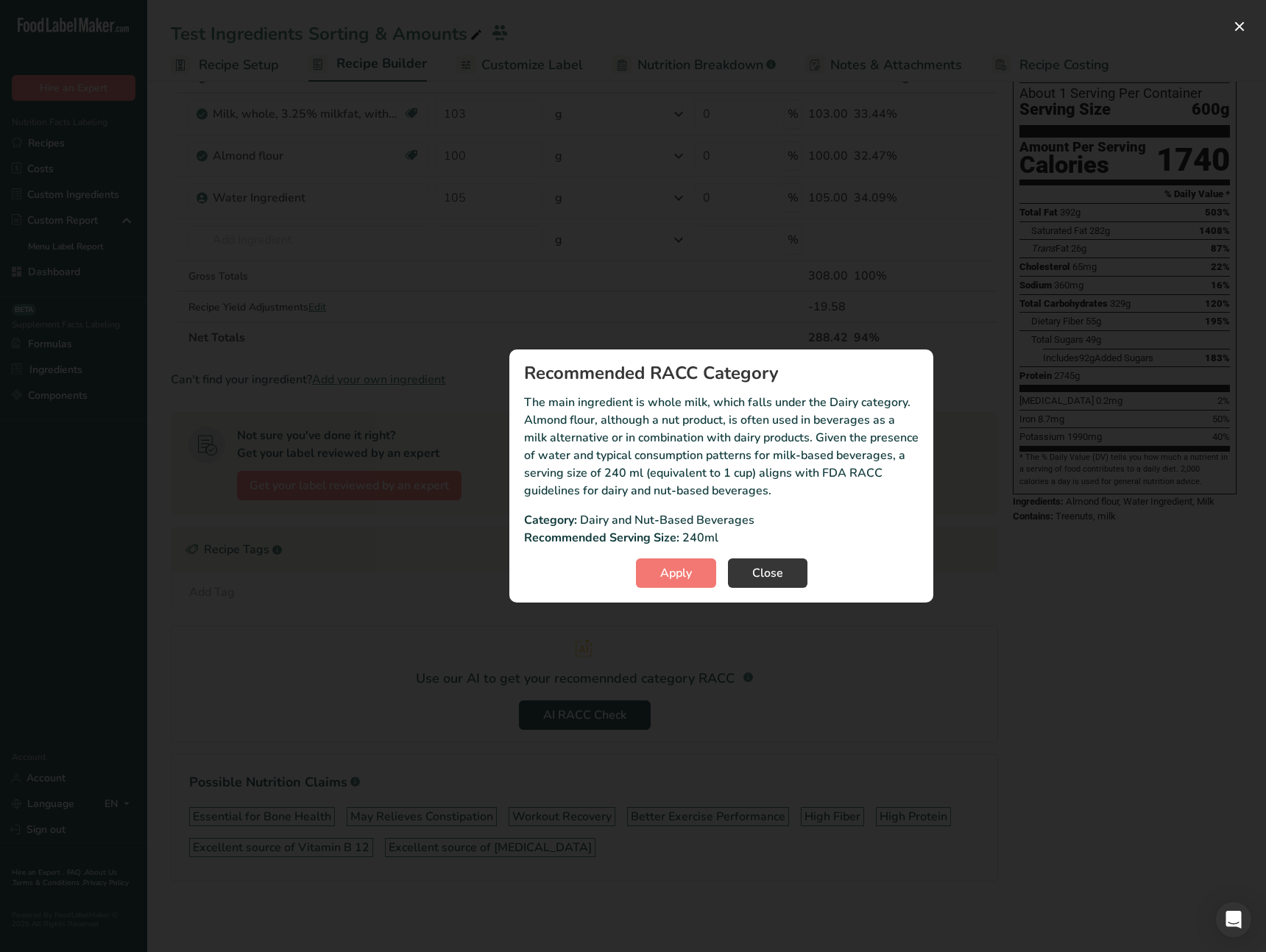
click at [528, 404] on p "The main ingredient is whole milk, which falls under the Dairy category. Almond…" at bounding box center [721, 446] width 394 height 106
click at [524, 405] on p "The main ingredient is whole milk, which falls under the Dairy category. Almond…" at bounding box center [721, 446] width 394 height 106
drag, startPoint x: 537, startPoint y: 408, endPoint x: 798, endPoint y: 485, distance: 272.1
click at [796, 484] on p "The main ingredient is whole milk, which falls under the Dairy category. Almond…" at bounding box center [721, 446] width 394 height 106
click at [810, 488] on p "The main ingredient is whole milk, which falls under the Dairy category. Almond…" at bounding box center [721, 446] width 394 height 106
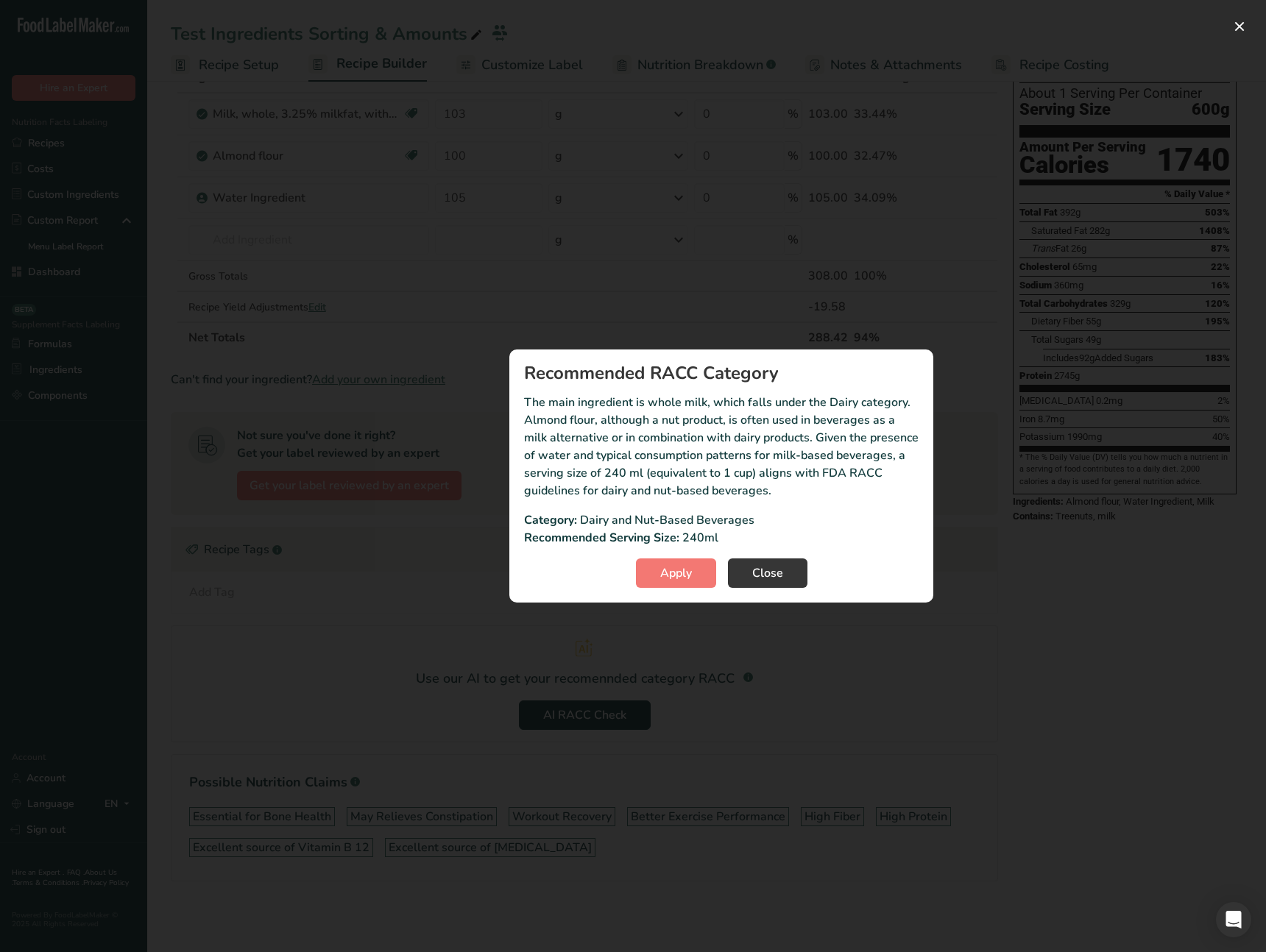
drag, startPoint x: 756, startPoint y: 476, endPoint x: 523, endPoint y: 391, distance: 248.0
click at [523, 391] on section "Recommended RACC Category The main ingredient is whole milk, which falls under …" at bounding box center [721, 476] width 424 height 253
drag, startPoint x: 603, startPoint y: 520, endPoint x: 577, endPoint y: 530, distance: 27.9
click at [606, 521] on div "Category: Dairy and Nut-Based Beverages" at bounding box center [721, 519] width 394 height 17
drag, startPoint x: 526, startPoint y: 540, endPoint x: 674, endPoint y: 540, distance: 148.0
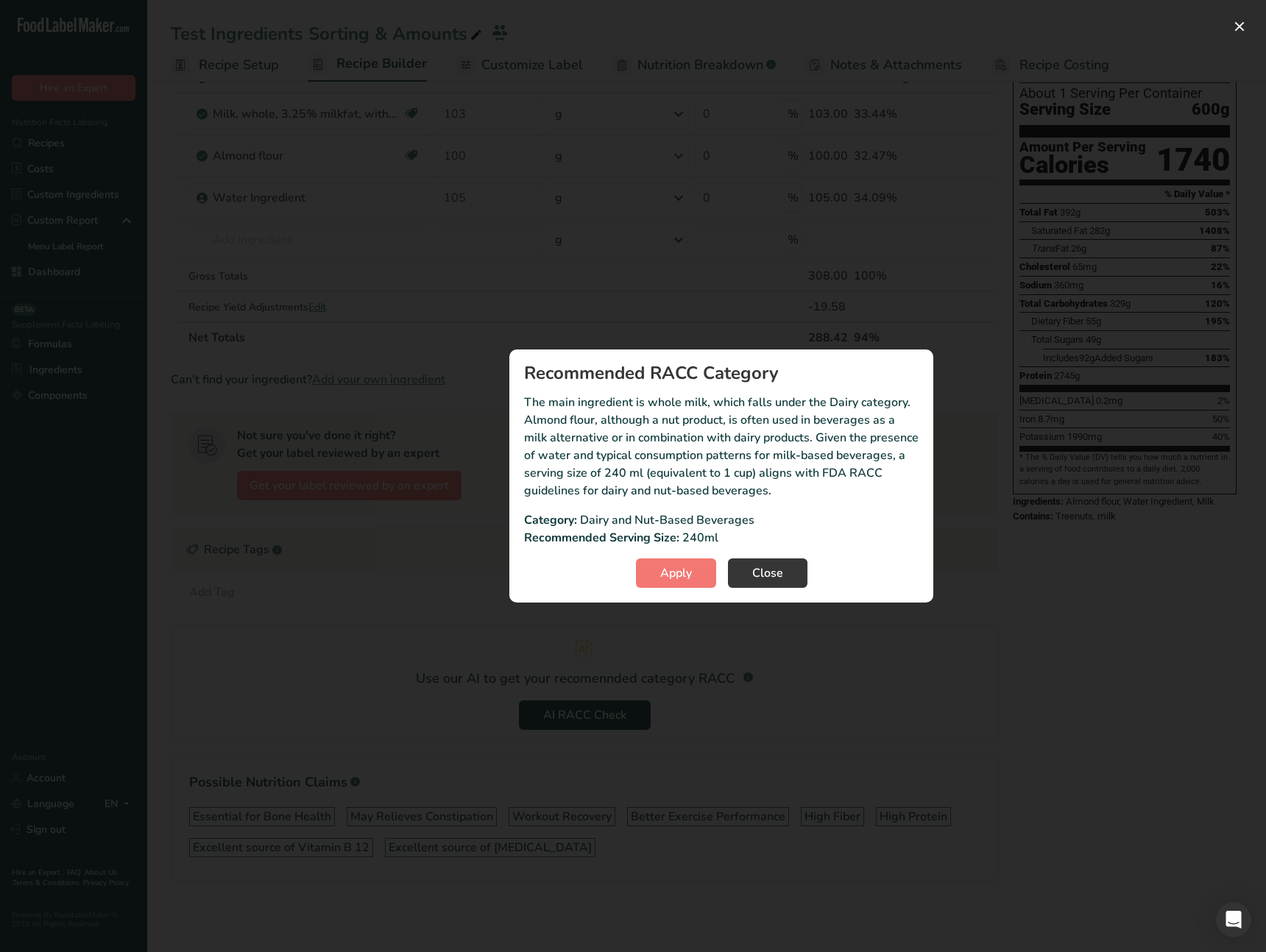
click at [642, 541] on p "Recommended Serving Size:" at bounding box center [602, 538] width 156 height 17
click at [699, 537] on p "240ml" at bounding box center [700, 538] width 36 height 17
drag, startPoint x: 699, startPoint y: 537, endPoint x: 683, endPoint y: 537, distance: 16.0
click at [683, 537] on p "240ml" at bounding box center [700, 538] width 36 height 17
drag, startPoint x: 703, startPoint y: 536, endPoint x: 723, endPoint y: 536, distance: 20.0
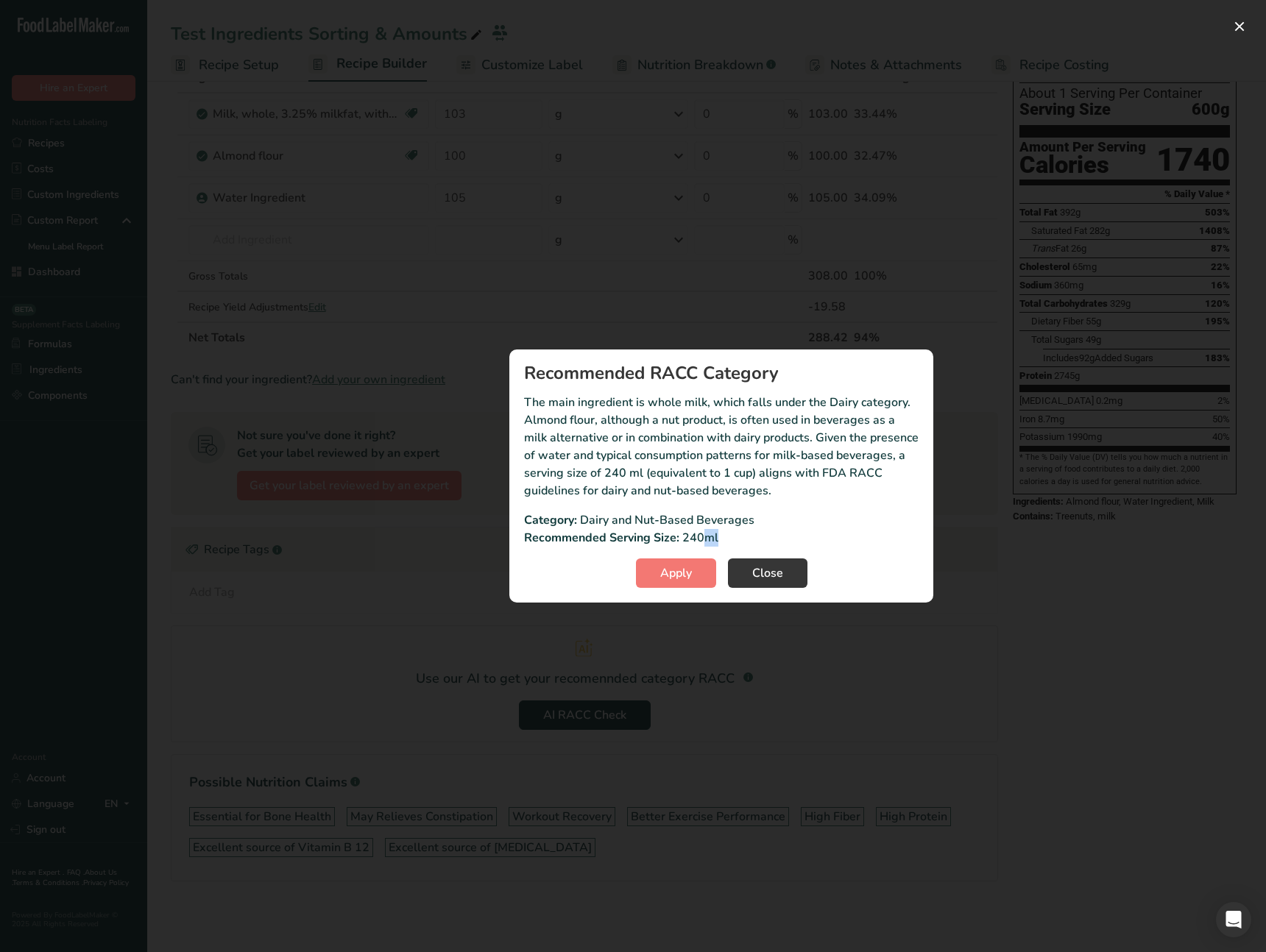
click at [717, 536] on div "Recommended Serving Size: 240ml" at bounding box center [721, 538] width 394 height 17
click at [725, 536] on div "Recommended Serving Size: 240ml" at bounding box center [721, 538] width 394 height 17
drag, startPoint x: 525, startPoint y: 518, endPoint x: 534, endPoint y: 516, distance: 9.2
click at [533, 516] on p "Category:" at bounding box center [551, 519] width 53 height 17
click at [541, 519] on p "Category:" at bounding box center [551, 519] width 53 height 17
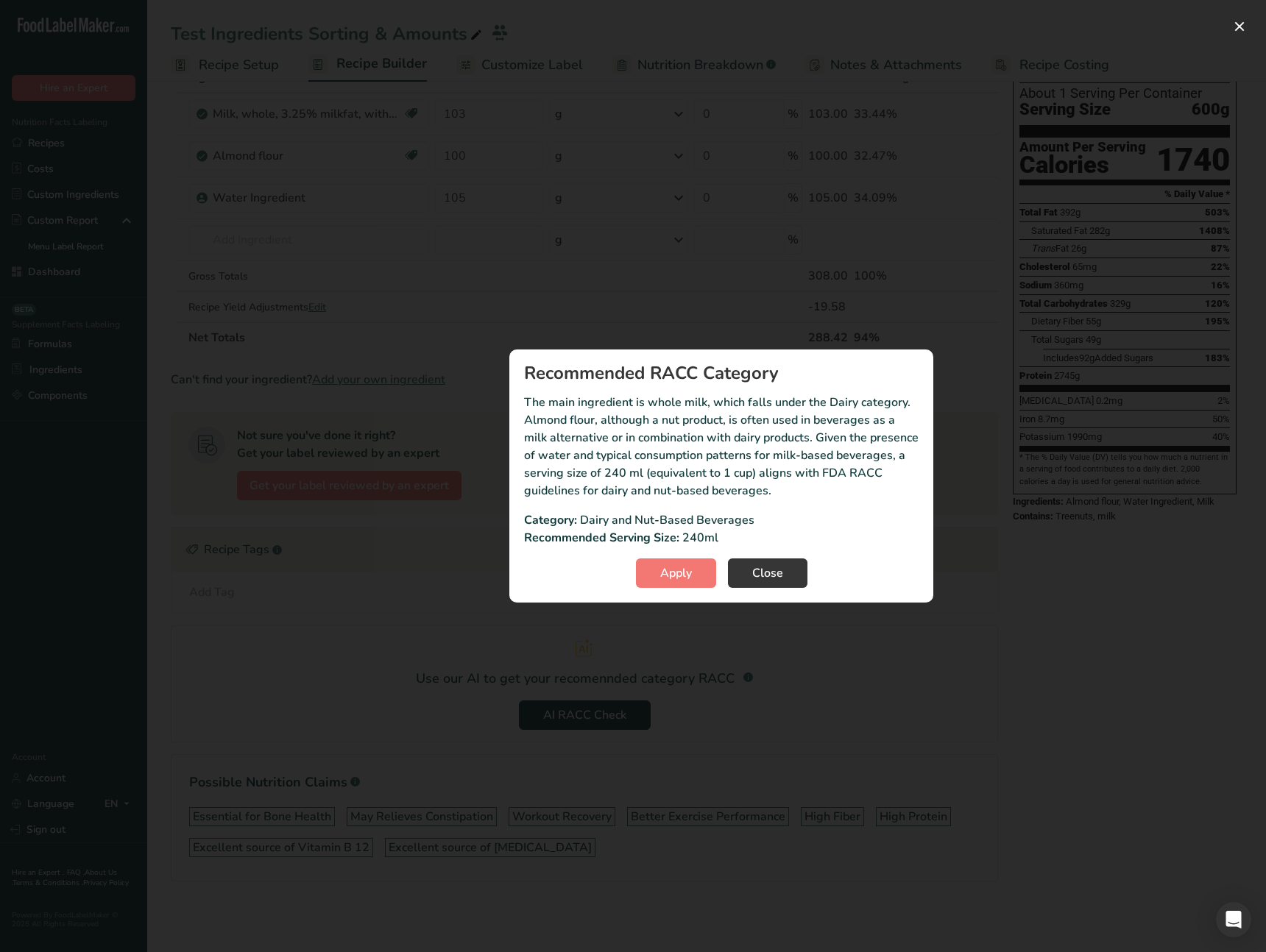
drag, startPoint x: 680, startPoint y: 508, endPoint x: 649, endPoint y: 518, distance: 32.6
click at [680, 508] on section "Recommended RACC Category The main ingredient is whole milk, which falls under …" at bounding box center [721, 476] width 424 height 253
drag, startPoint x: 738, startPoint y: 519, endPoint x: 582, endPoint y: 520, distance: 156.0
click at [606, 518] on p "Dairy and Nut-Based Beverages" at bounding box center [667, 519] width 175 height 17
click at [657, 502] on section "Recommended RACC Category The main ingredient is whole milk, which falls under …" at bounding box center [721, 476] width 424 height 253
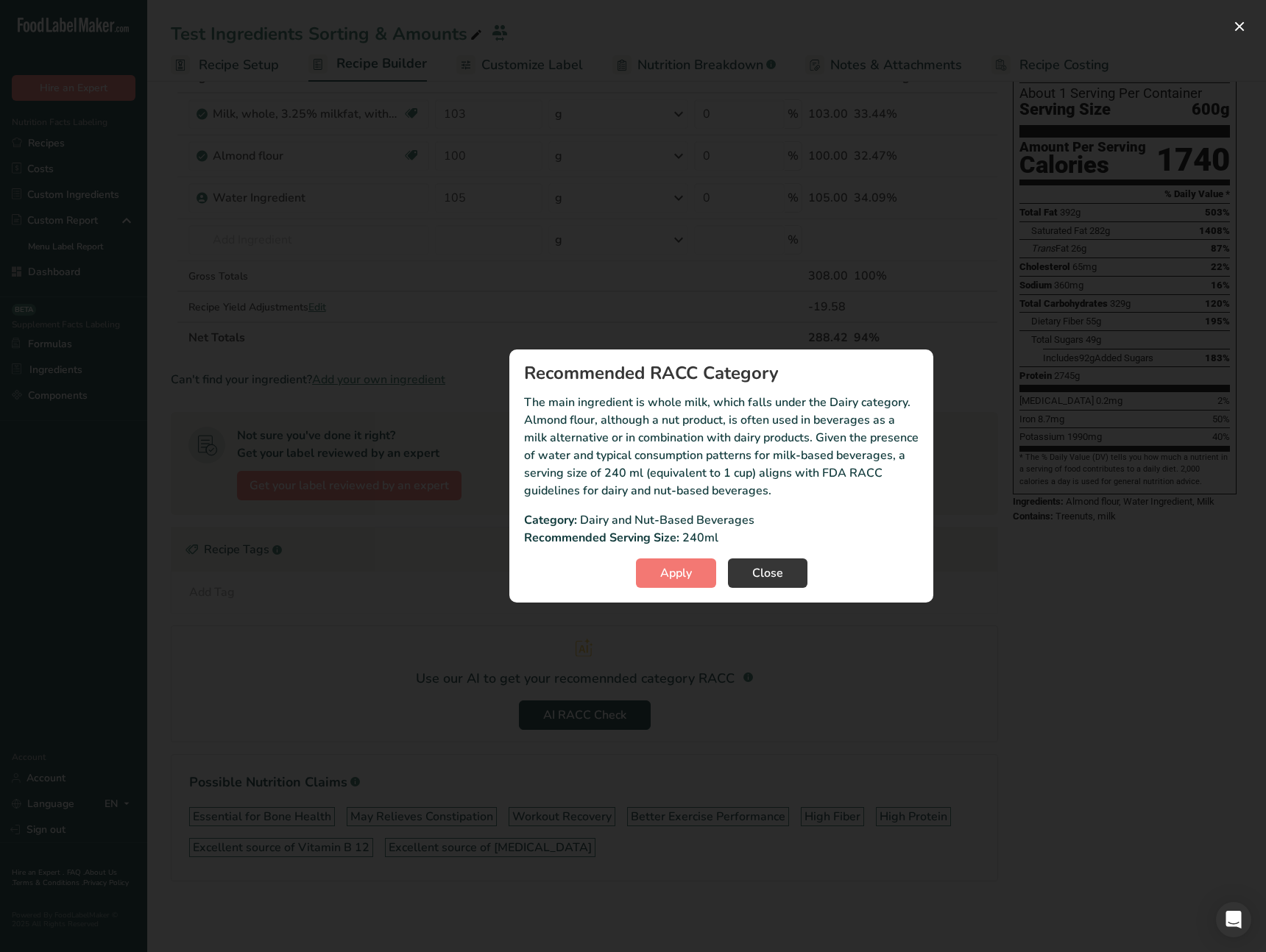
drag, startPoint x: 737, startPoint y: 518, endPoint x: 531, endPoint y: 517, distance: 206.0
click at [526, 522] on div "Category: Dairy and Nut-Based Beverages" at bounding box center [721, 519] width 394 height 17
click at [730, 511] on p "Dairy and Nut-Based Beverages" at bounding box center [667, 519] width 175 height 17
click at [544, 551] on section "Recommended RACC Category The main ingredient is whole milk, which falls under …" at bounding box center [721, 476] width 424 height 253
drag, startPoint x: 806, startPoint y: 523, endPoint x: 717, endPoint y: 522, distance: 89.0
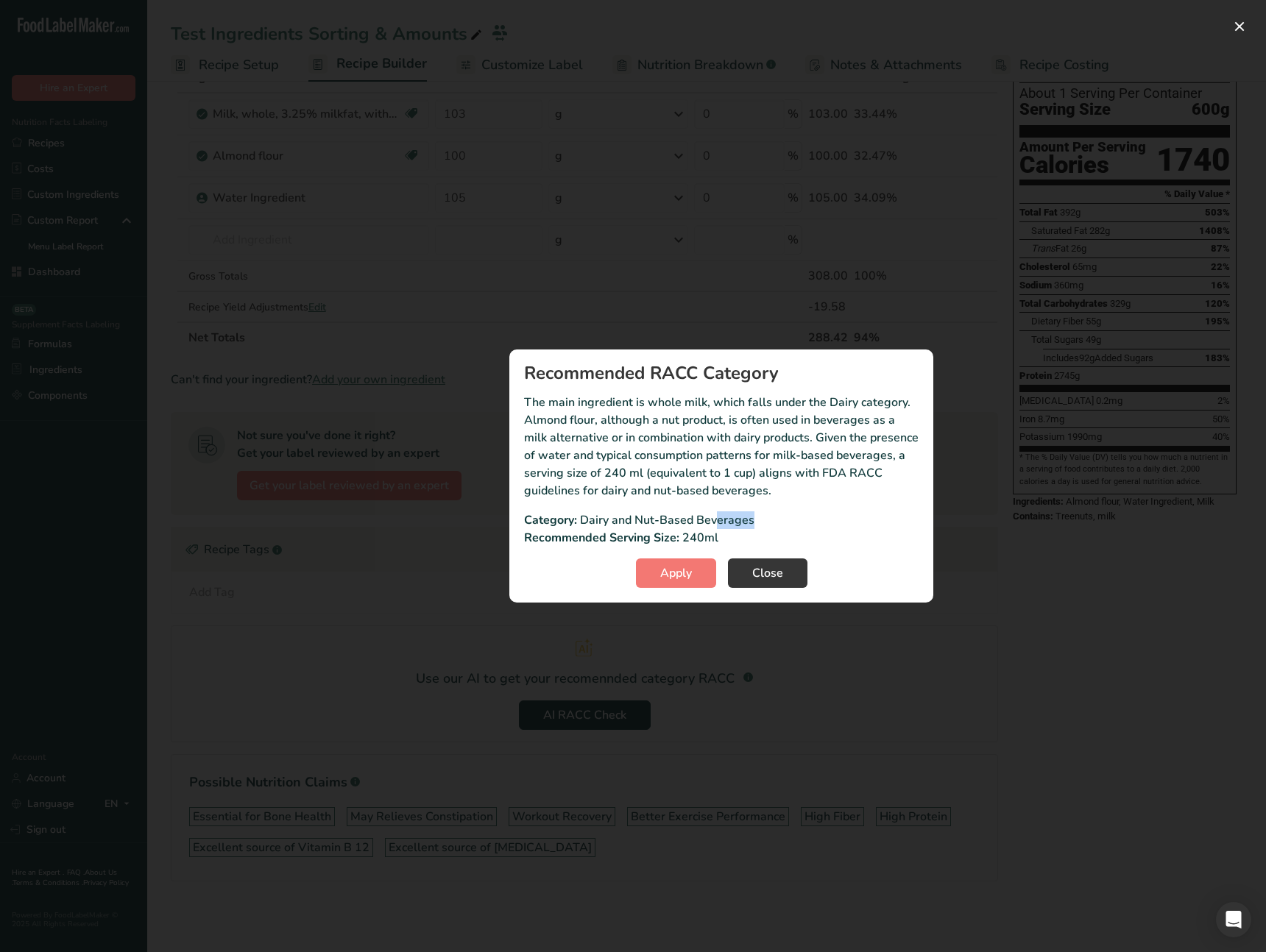
click at [717, 522] on div "Category: Dairy and Nut-Based Beverages" at bounding box center [721, 519] width 394 height 17
drag, startPoint x: 724, startPoint y: 539, endPoint x: 676, endPoint y: 521, distance: 51.3
click at [651, 523] on div "Category: Dairy and Nut-Based Beverages Recommended Serving Size: 240ml" at bounding box center [721, 529] width 394 height 36
click at [700, 519] on p "Dairy and Nut-Based Beverages" at bounding box center [667, 519] width 175 height 17
drag, startPoint x: 750, startPoint y: 515, endPoint x: 735, endPoint y: 515, distance: 15.0
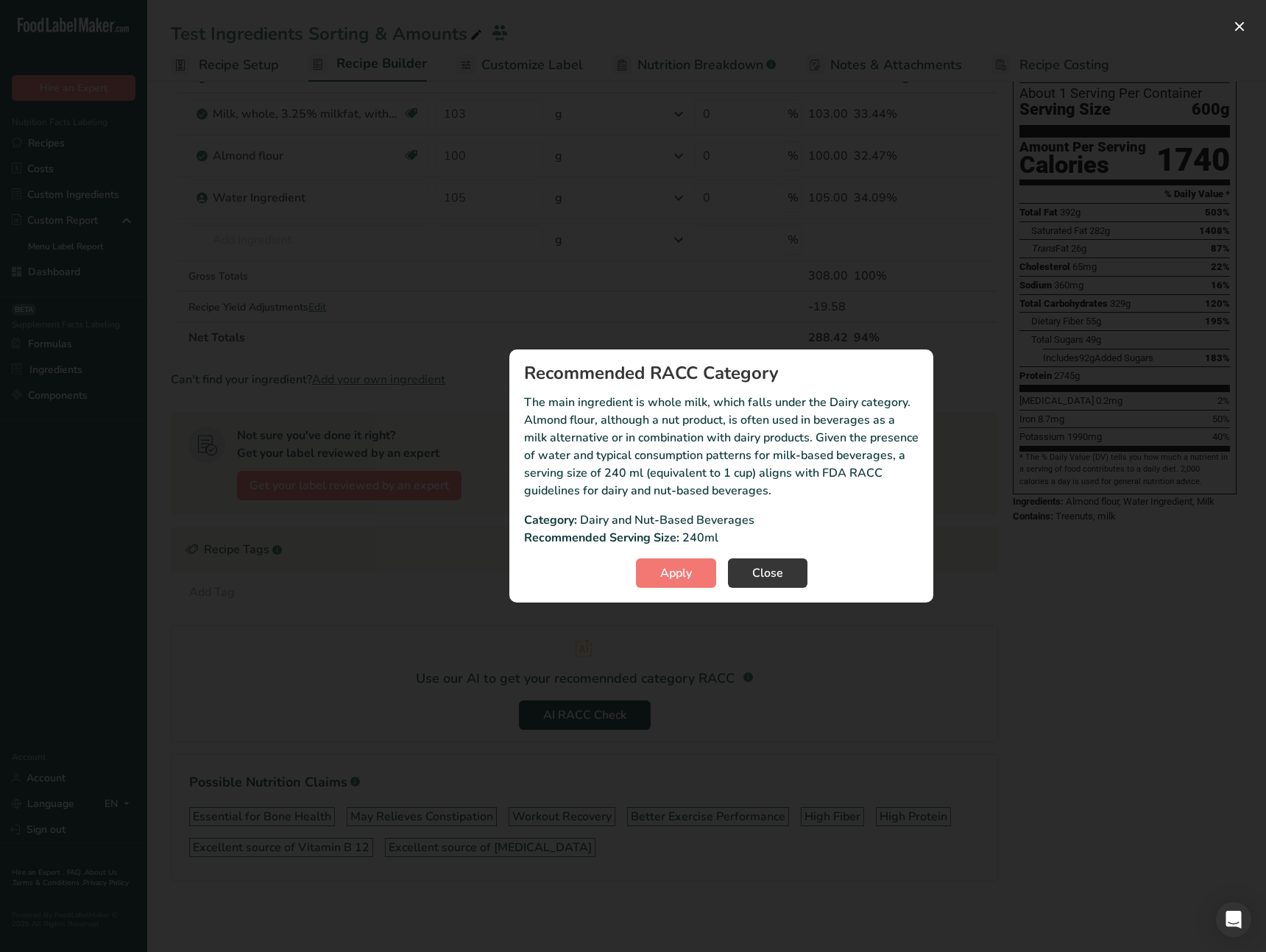
click at [749, 515] on p "Dairy and Nut-Based Beverages" at bounding box center [667, 519] width 175 height 17
drag, startPoint x: 702, startPoint y: 416, endPoint x: 703, endPoint y: 483, distance: 67.0
click at [702, 416] on p "The main ingredient is whole milk, which falls under the Dairy category. Almond…" at bounding box center [721, 446] width 394 height 106
drag, startPoint x: 688, startPoint y: 536, endPoint x: 699, endPoint y: 535, distance: 11.0
click at [699, 535] on p "240ml" at bounding box center [700, 538] width 36 height 17
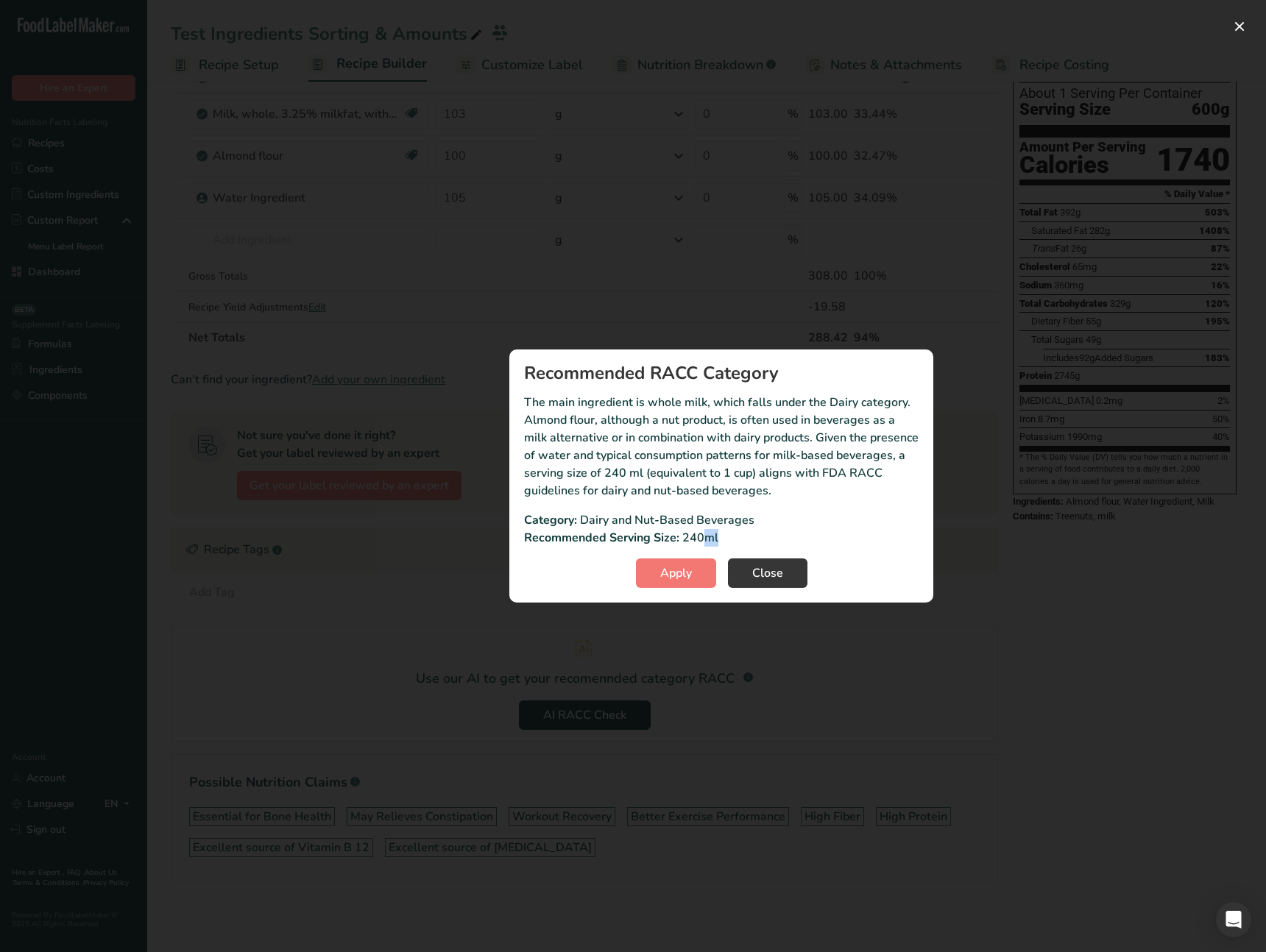
drag, startPoint x: 706, startPoint y: 534, endPoint x: 733, endPoint y: 540, distance: 27.7
click at [716, 534] on p "240ml" at bounding box center [700, 538] width 36 height 17
click at [744, 565] on button "Close" at bounding box center [767, 573] width 80 height 29
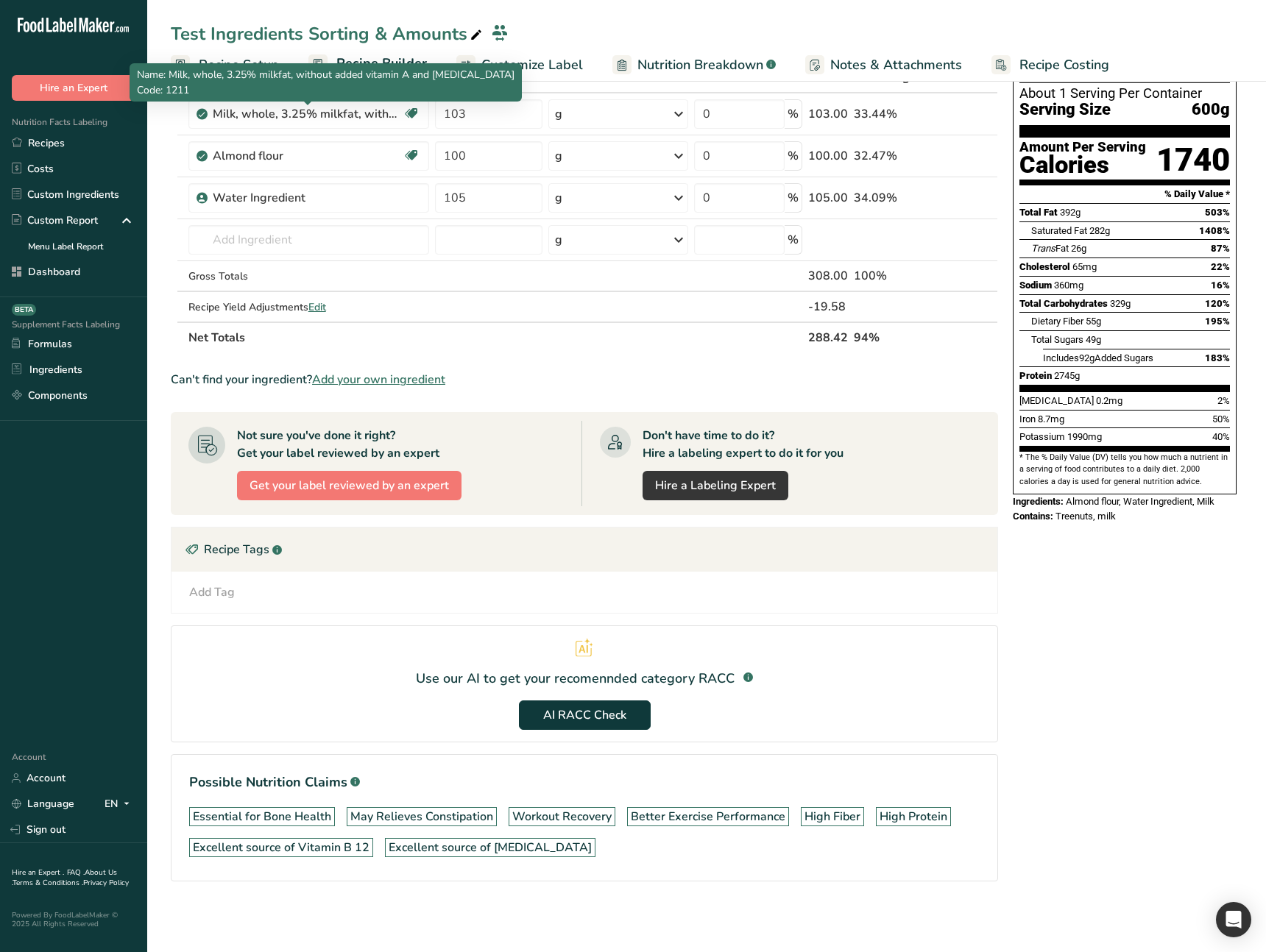
click at [221, 66] on div "Name: Milk, whole, 3.25% milkfat, without added vitamin A and [MEDICAL_DATA] Co…" at bounding box center [326, 82] width 392 height 38
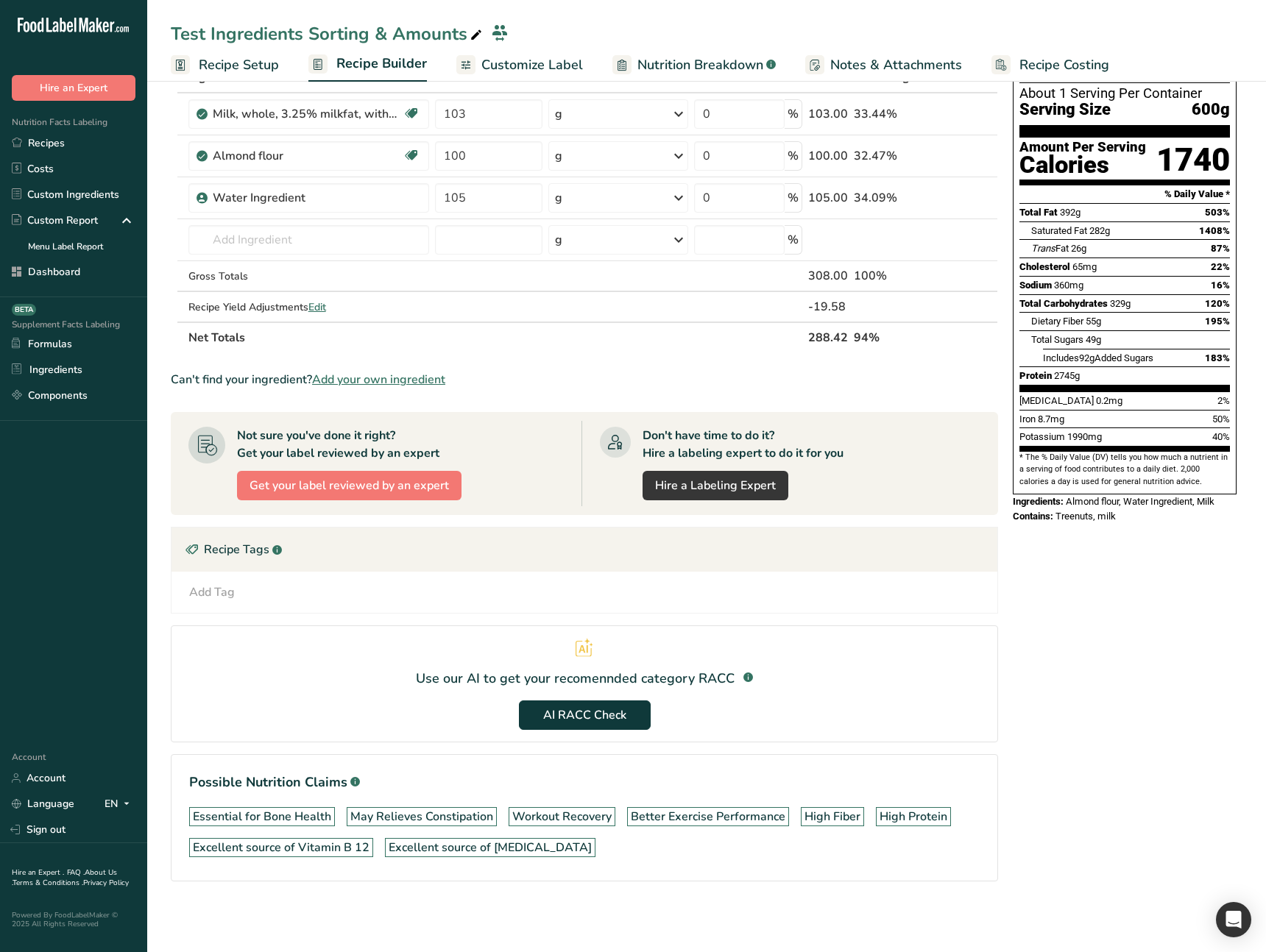
click at [222, 61] on span "Recipe Setup" at bounding box center [239, 65] width 80 height 20
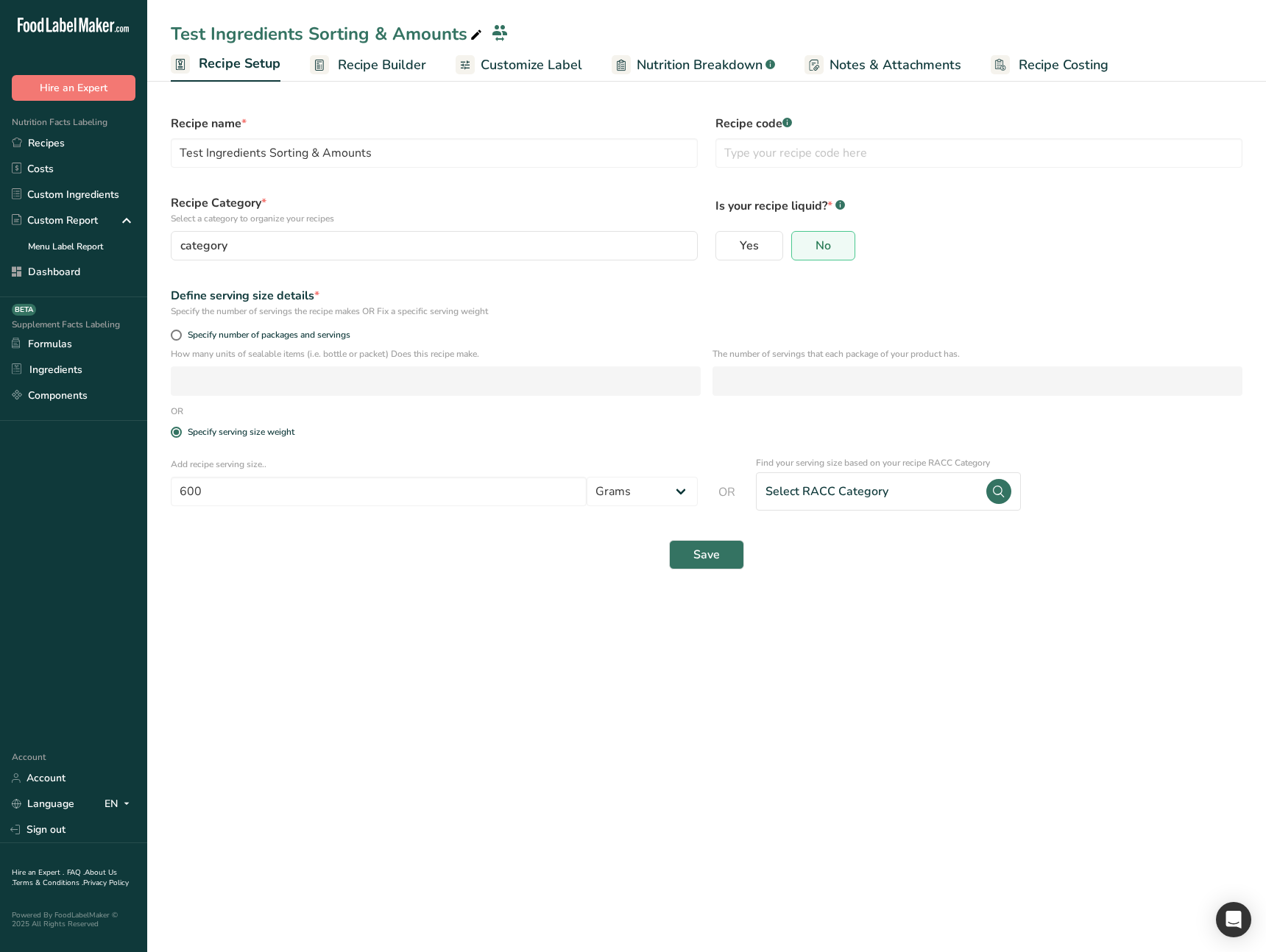
click at [384, 76] on link "Recipe Builder" at bounding box center [368, 65] width 116 height 33
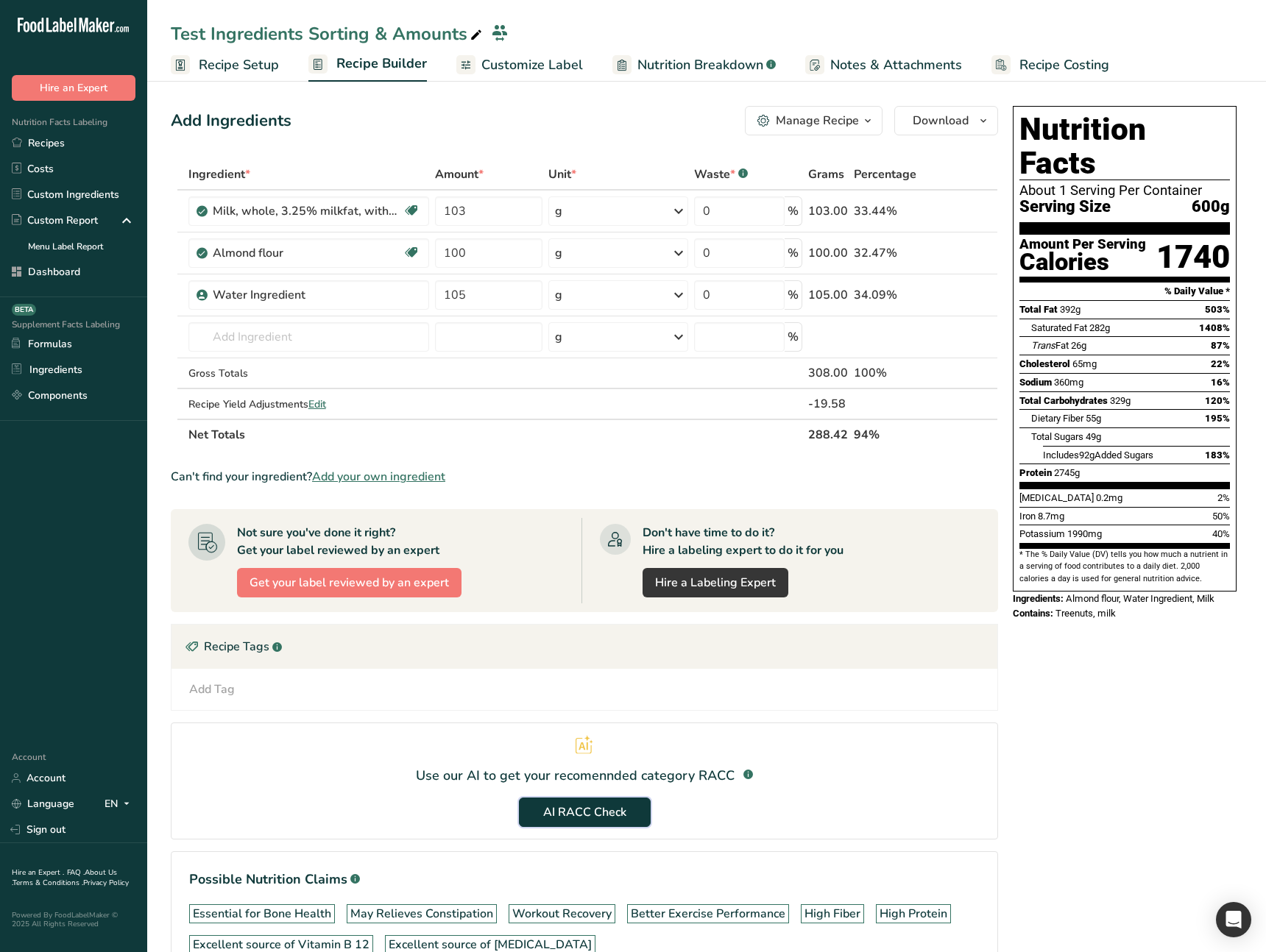
click at [592, 808] on span "AI RACC Check" at bounding box center [585, 812] width 83 height 17
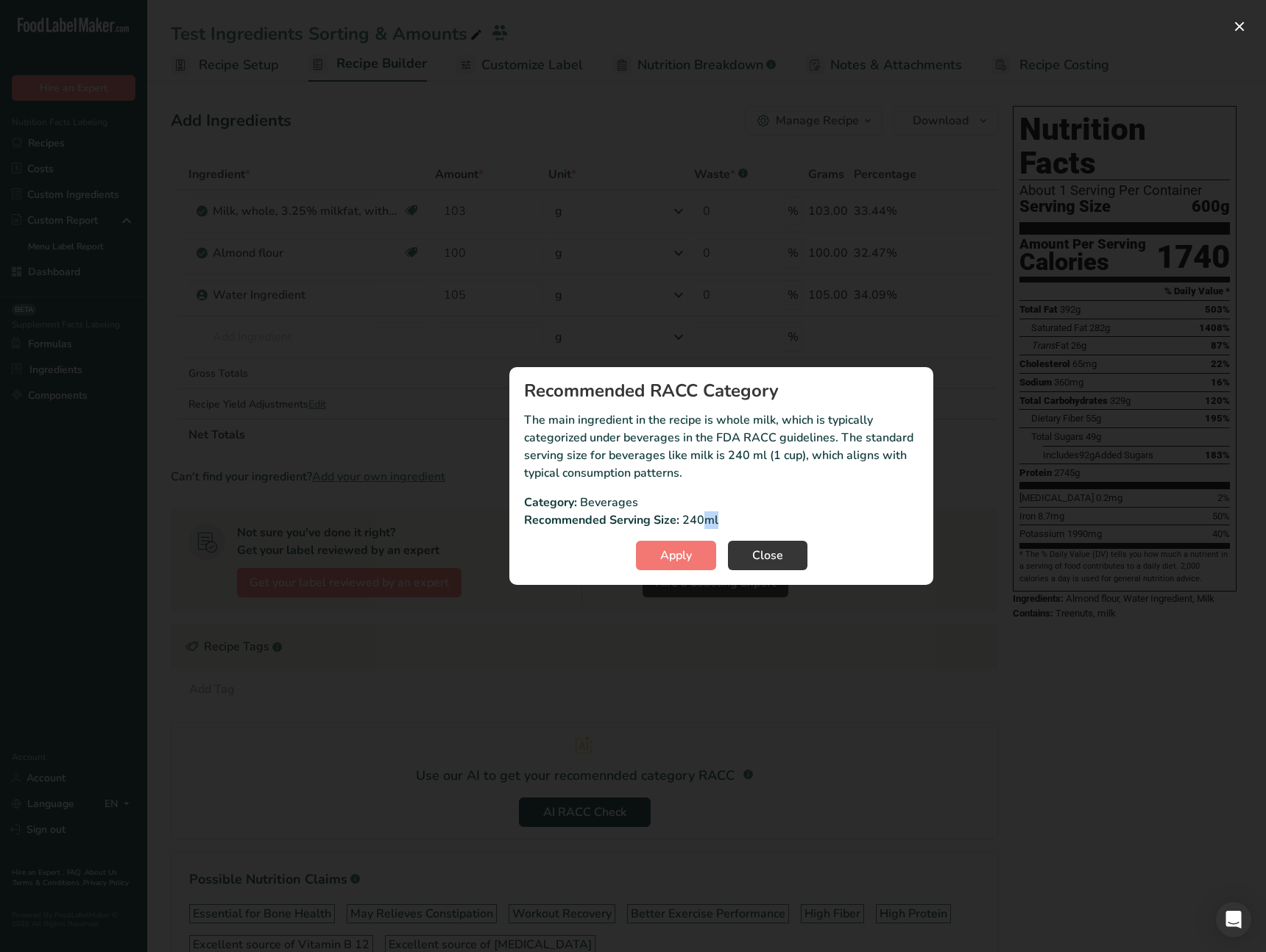
drag, startPoint x: 706, startPoint y: 519, endPoint x: 717, endPoint y: 518, distance: 11.0
click at [717, 518] on div "Recommended Serving Size: 240ml" at bounding box center [721, 519] width 394 height 17
drag, startPoint x: 718, startPoint y: 519, endPoint x: 707, endPoint y: 525, distance: 12.5
click at [706, 522] on div "Recommended Serving Size: 240ml" at bounding box center [721, 519] width 394 height 17
click at [711, 521] on p "240ml" at bounding box center [700, 519] width 36 height 17
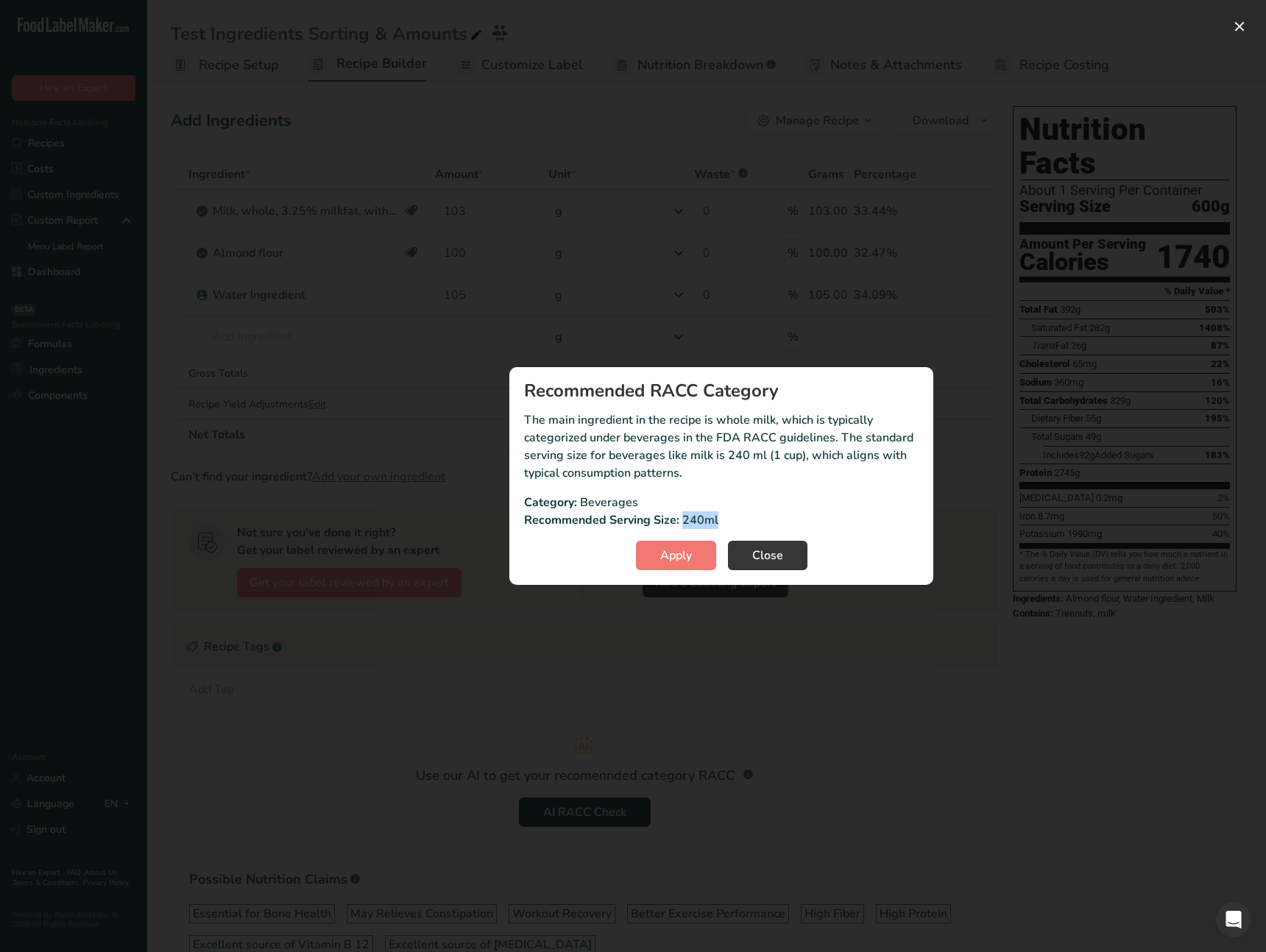
click at [711, 521] on p "240ml" at bounding box center [700, 519] width 36 height 17
click at [722, 518] on div "Recommended Serving Size: 240ml" at bounding box center [721, 519] width 394 height 17
drag, startPoint x: 718, startPoint y: 519, endPoint x: 706, endPoint y: 521, distance: 12.2
click at [706, 521] on div "Recommended Serving Size: 240ml" at bounding box center [721, 519] width 394 height 17
click at [706, 522] on p "240ml" at bounding box center [700, 519] width 36 height 17
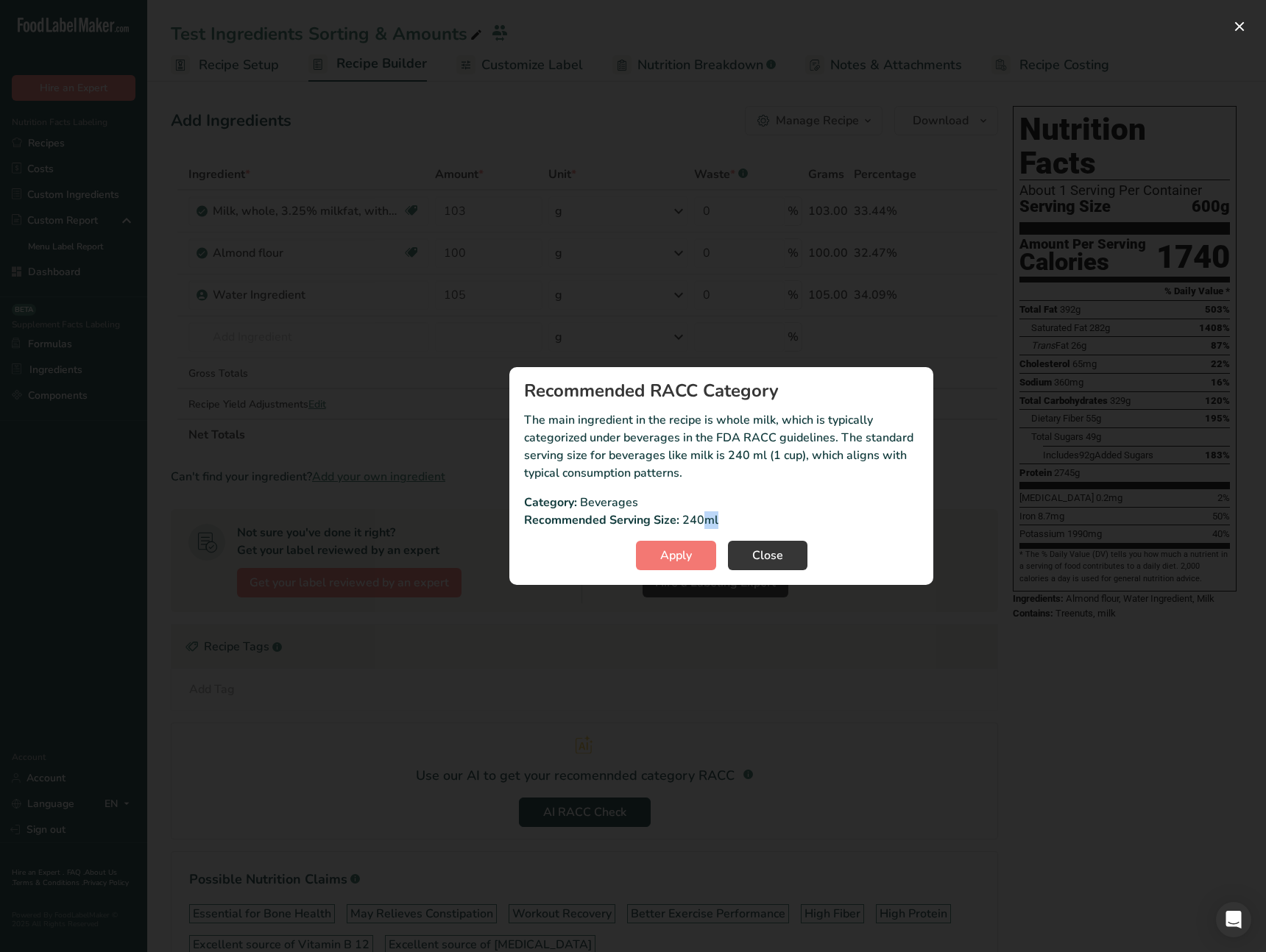
drag, startPoint x: 703, startPoint y: 520, endPoint x: 718, endPoint y: 519, distance: 15.0
click at [717, 519] on div "Recommended Serving Size: 240ml" at bounding box center [721, 519] width 394 height 17
click at [729, 495] on div "Category: Beverages" at bounding box center [721, 502] width 394 height 17
click at [735, 474] on p "The main ingredient in the recipe is whole milk, which is typically categorized…" at bounding box center [721, 446] width 394 height 70
drag, startPoint x: 722, startPoint y: 519, endPoint x: 683, endPoint y: 484, distance: 52.4
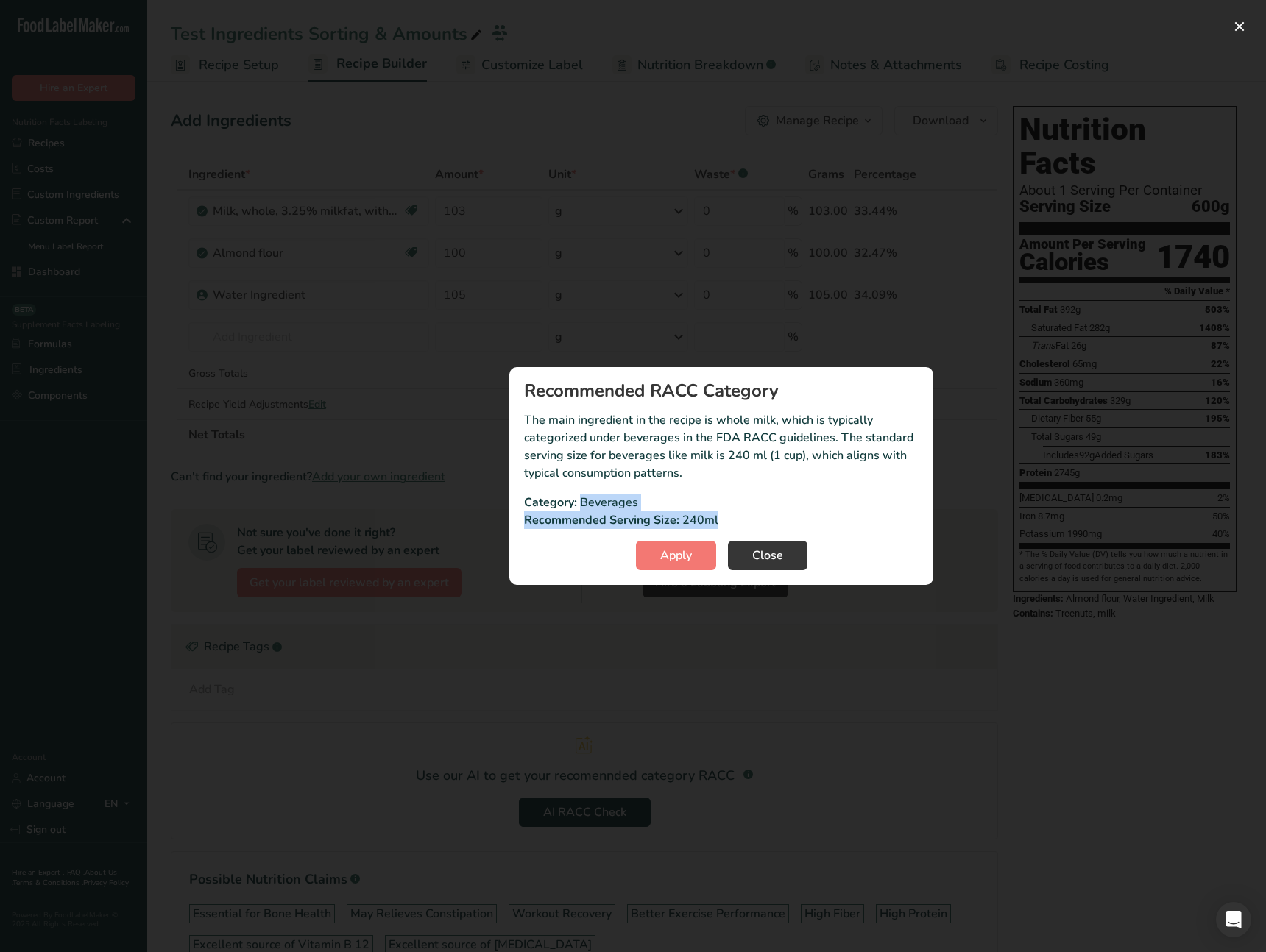
click at [683, 484] on section "Recommended RACC Category The main ingredient in the recipe is whole milk, whic…" at bounding box center [721, 476] width 424 height 218
click at [692, 510] on div "Category: Beverages" at bounding box center [721, 502] width 394 height 17
drag, startPoint x: 710, startPoint y: 514, endPoint x: 722, endPoint y: 516, distance: 12.2
click at [721, 515] on div "Recommended Serving Size: 240ml" at bounding box center [721, 519] width 394 height 17
click at [707, 520] on div "Recommended Serving Size: 240ml" at bounding box center [721, 519] width 394 height 17
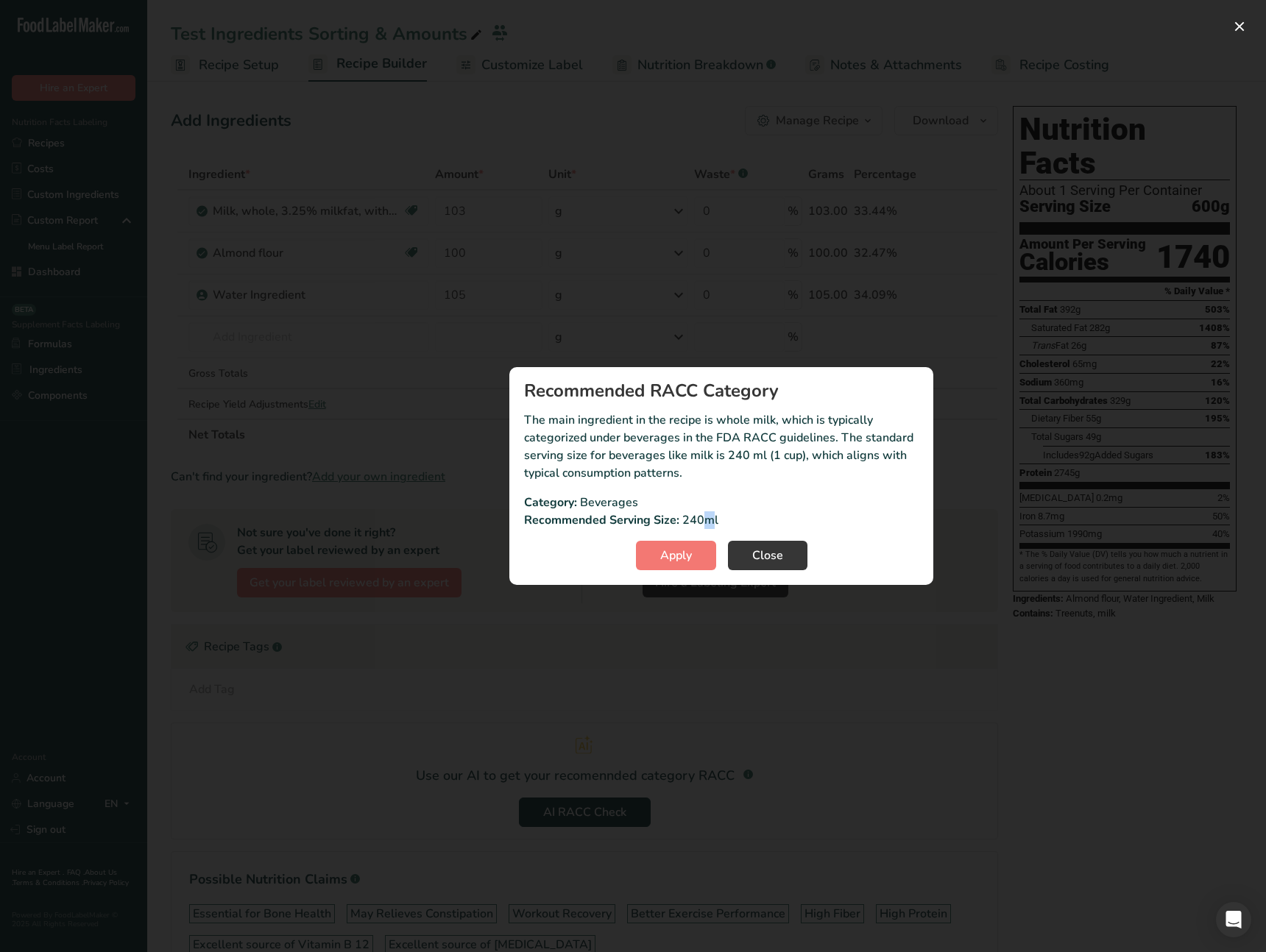
drag, startPoint x: 706, startPoint y: 521, endPoint x: 716, endPoint y: 520, distance: 10.0
click at [713, 520] on p "240ml" at bounding box center [700, 519] width 36 height 17
click at [721, 520] on div "Recommended Serving Size: 240ml" at bounding box center [721, 519] width 394 height 17
drag, startPoint x: 724, startPoint y: 521, endPoint x: 613, endPoint y: 461, distance: 126.2
click at [594, 461] on section "Recommended RACC Category The main ingredient in the recipe is whole milk, whic…" at bounding box center [721, 476] width 424 height 218
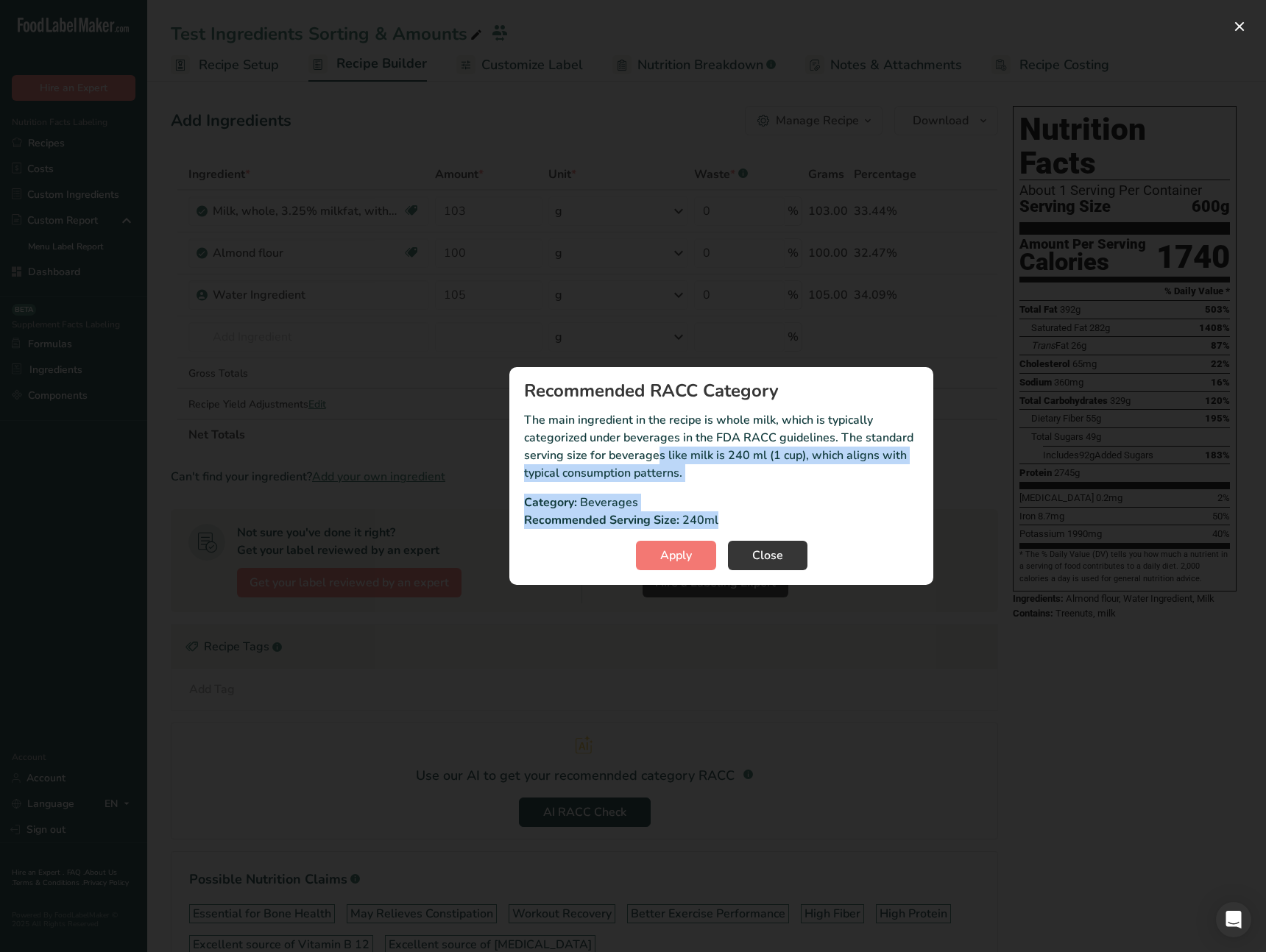
click at [613, 461] on p "The main ingredient in the recipe is whole milk, which is typically categorized…" at bounding box center [721, 446] width 394 height 70
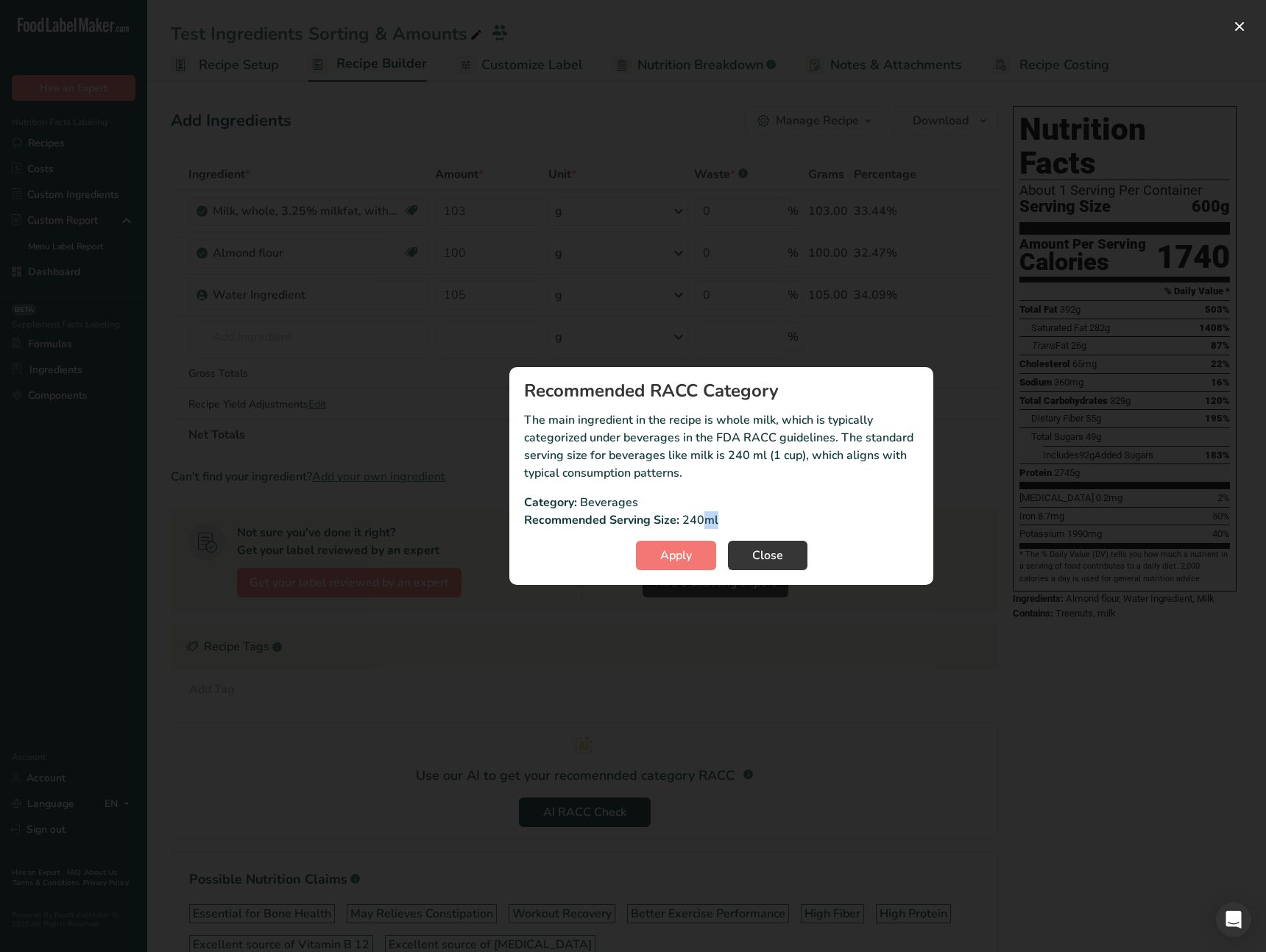
drag, startPoint x: 703, startPoint y: 521, endPoint x: 719, endPoint y: 521, distance: 16.0
click at [719, 521] on div "Recommended Serving Size: 240ml" at bounding box center [721, 519] width 394 height 17
click at [724, 517] on div "Recommended Serving Size: 240ml" at bounding box center [721, 519] width 394 height 17
drag, startPoint x: 710, startPoint y: 520, endPoint x: 699, endPoint y: 521, distance: 11.0
click at [699, 521] on p "240ml" at bounding box center [700, 519] width 36 height 17
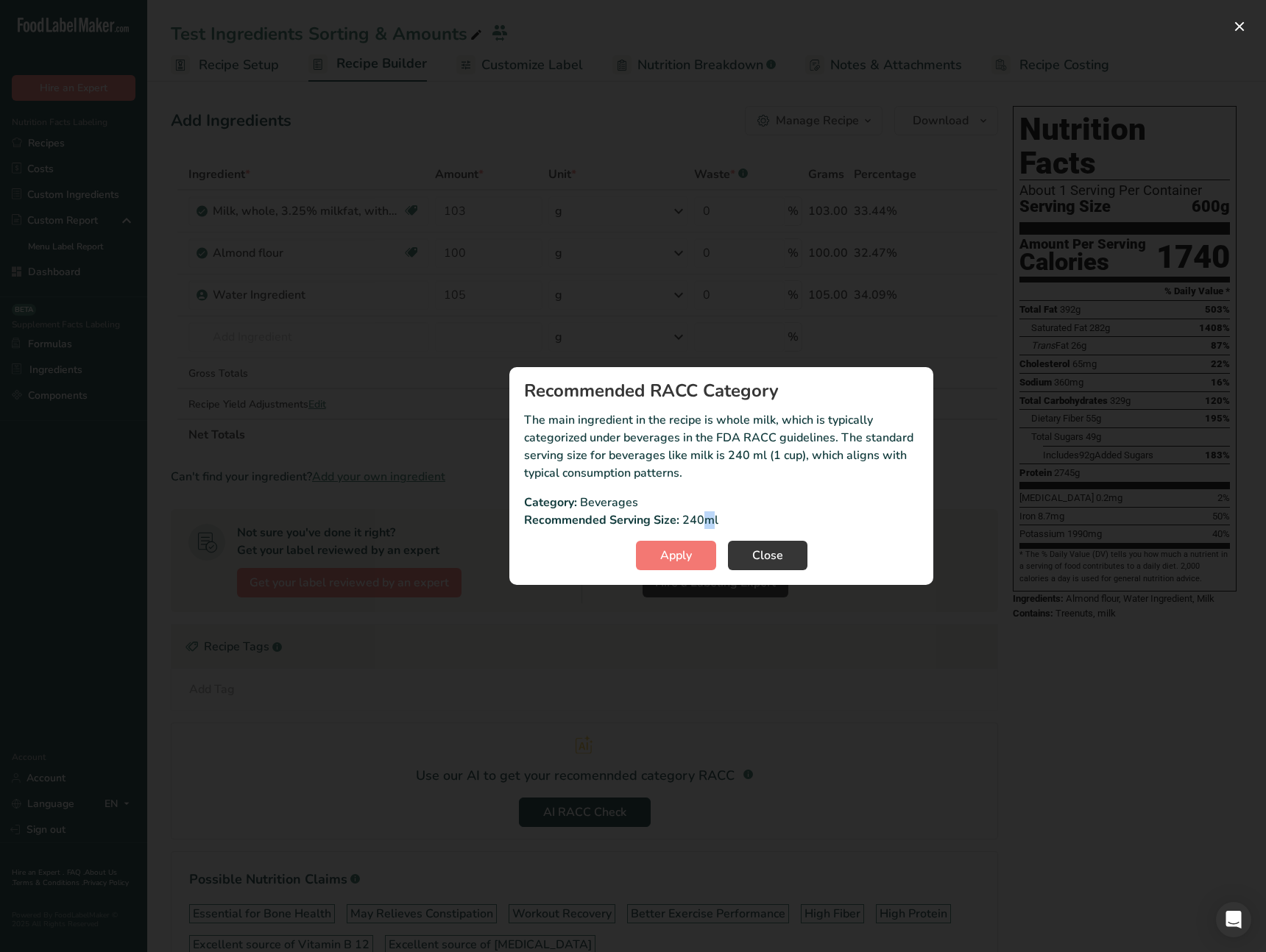
click at [710, 520] on p "240ml" at bounding box center [700, 519] width 36 height 17
drag, startPoint x: 705, startPoint y: 522, endPoint x: 724, endPoint y: 520, distance: 19.1
click at [717, 521] on div "Recommended Serving Size: 240ml" at bounding box center [721, 519] width 394 height 17
click at [724, 519] on div "Recommended Serving Size: 240ml" at bounding box center [721, 519] width 394 height 17
drag, startPoint x: 722, startPoint y: 520, endPoint x: 698, endPoint y: 521, distance: 24.0
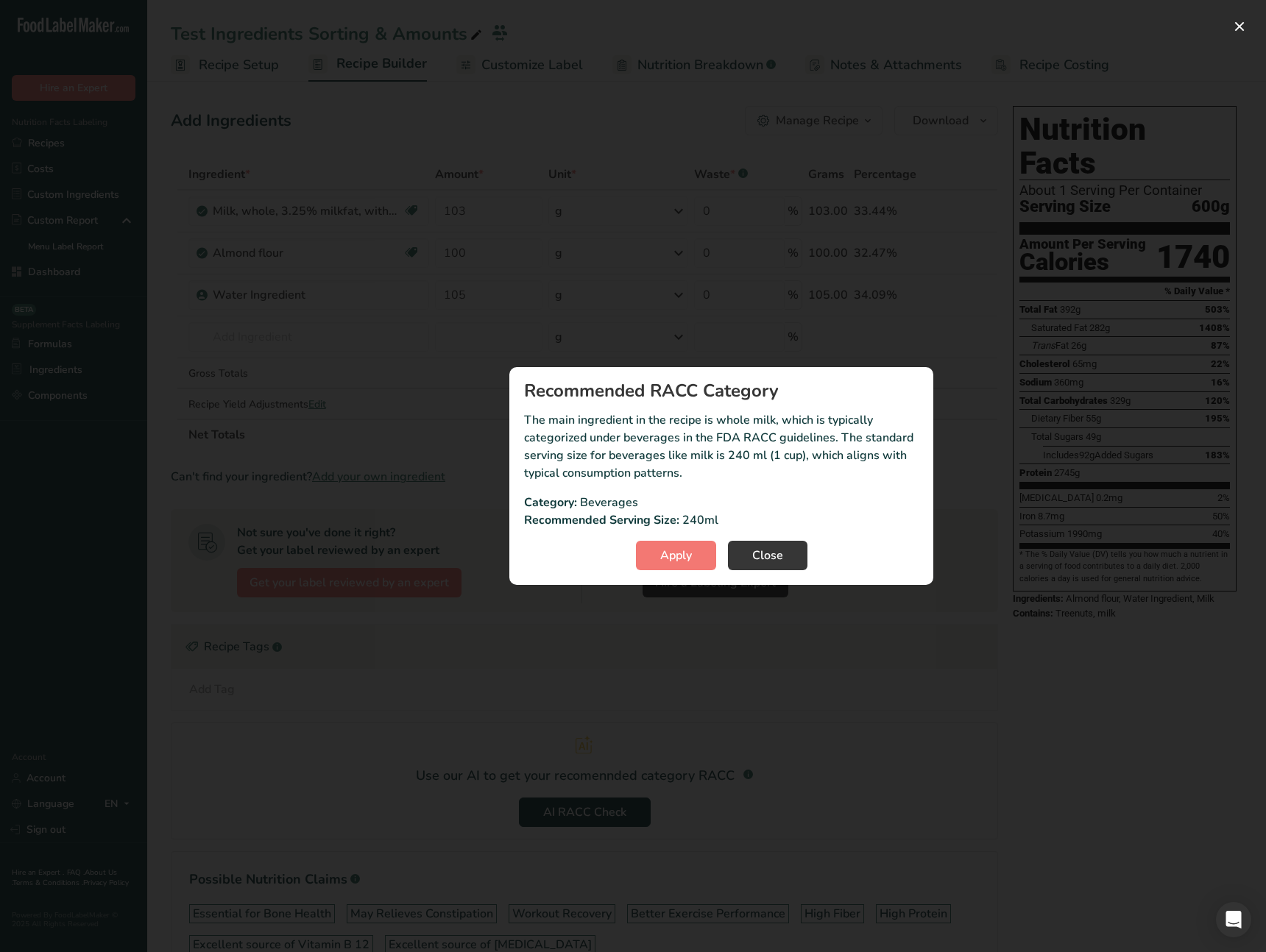
click at [713, 521] on div "Recommended Serving Size: 240ml" at bounding box center [721, 519] width 394 height 17
drag, startPoint x: 710, startPoint y: 520, endPoint x: 717, endPoint y: 519, distance: 7.1
click at [717, 519] on div "Recommended Serving Size: 240ml" at bounding box center [721, 519] width 394 height 17
click at [710, 525] on p "240ml" at bounding box center [700, 519] width 36 height 17
drag, startPoint x: 708, startPoint y: 520, endPoint x: 725, endPoint y: 518, distance: 17.1
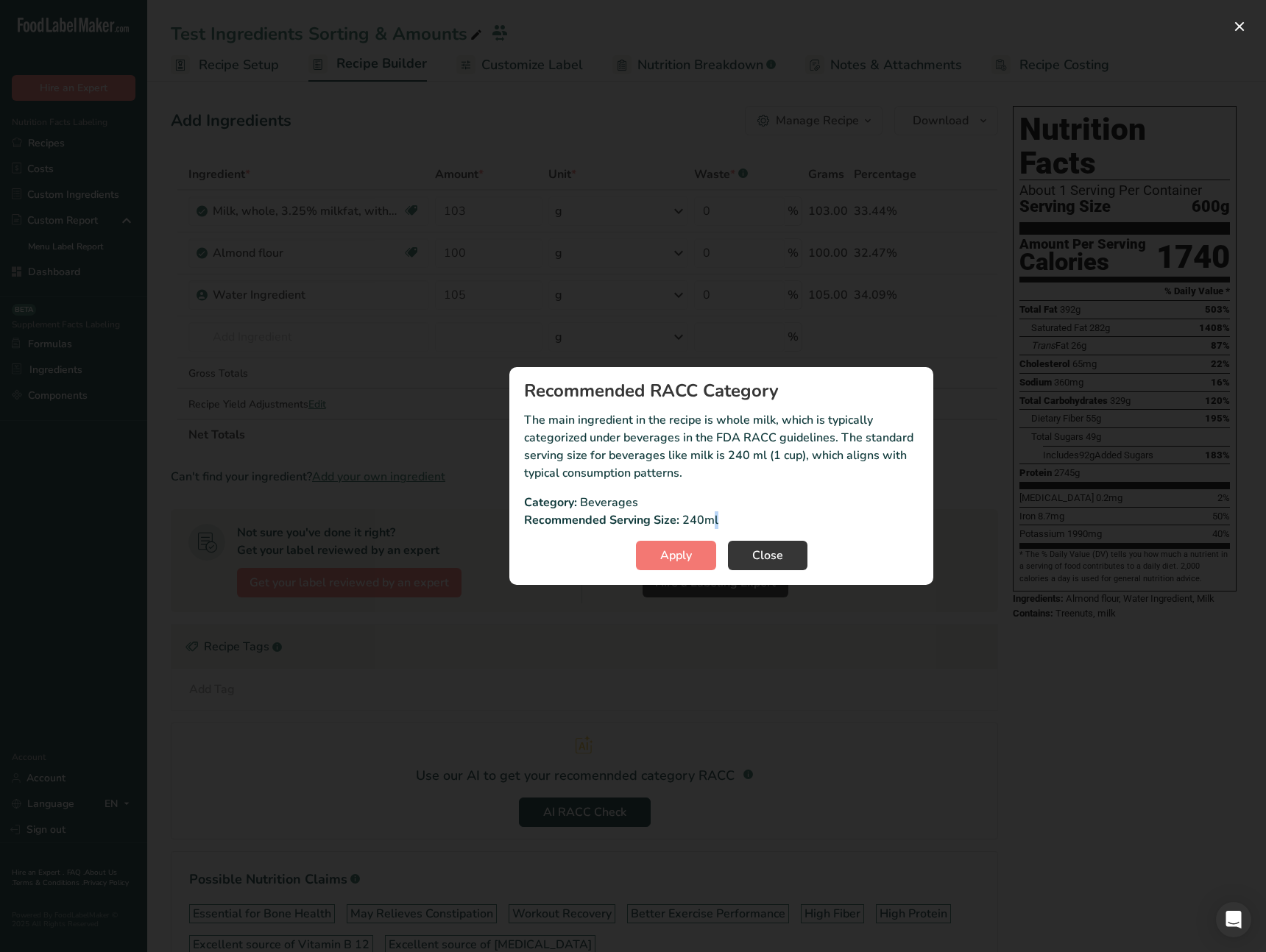
click at [725, 518] on div "Recommended Serving Size: 240ml" at bounding box center [721, 519] width 394 height 17
drag, startPoint x: 719, startPoint y: 518, endPoint x: 763, endPoint y: 519, distance: 44.0
click at [706, 519] on div "Recommended Serving Size: 240ml" at bounding box center [721, 519] width 394 height 17
click at [765, 518] on div "Recommended Serving Size: 240ml" at bounding box center [721, 519] width 394 height 17
click at [733, 485] on section "Recommended RACC Category The main ingredient in the recipe is whole milk, whic…" at bounding box center [721, 476] width 424 height 218
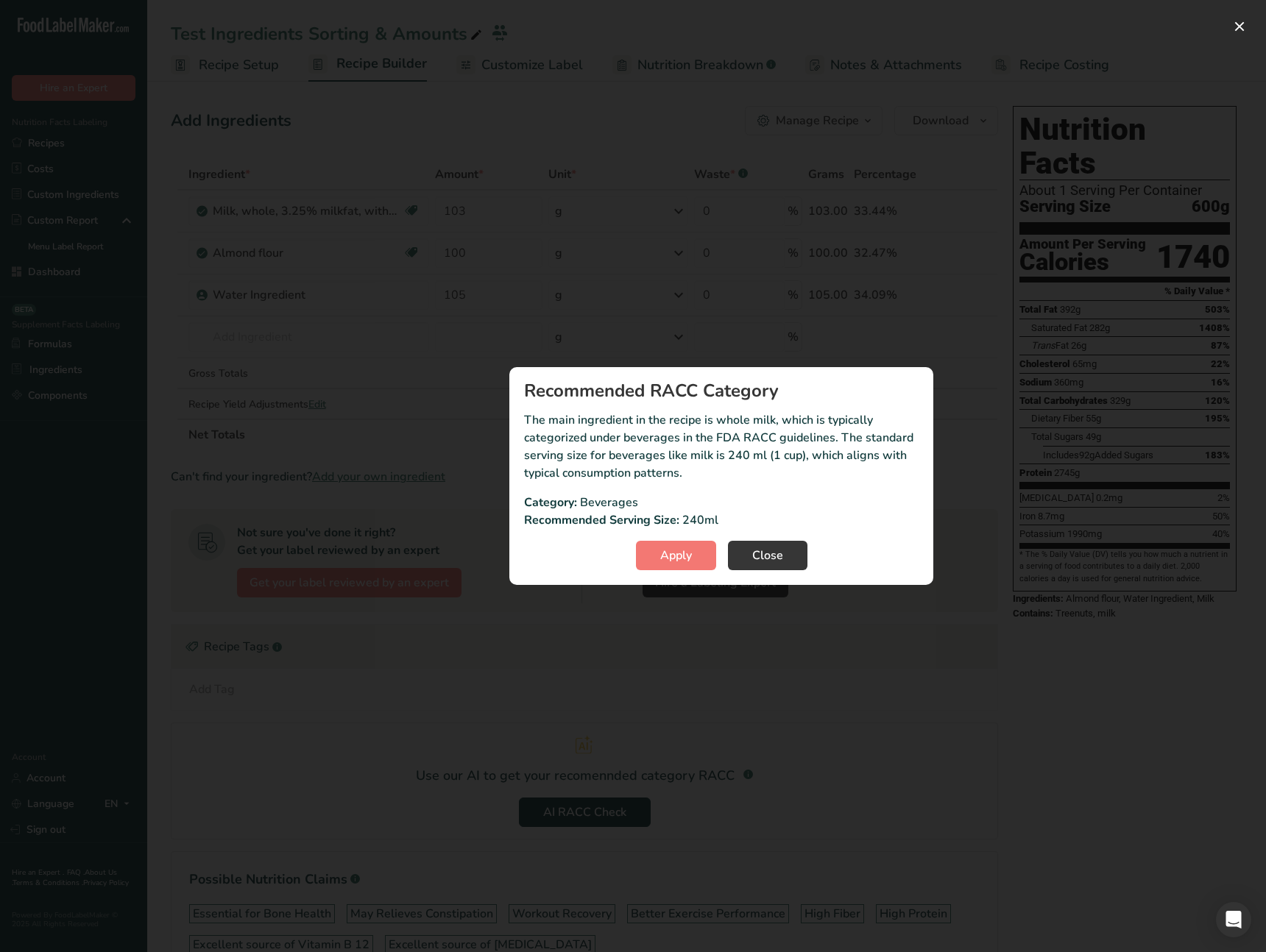
click at [709, 480] on p "The main ingredient in the recipe is whole milk, which is typically categorized…" at bounding box center [721, 446] width 394 height 70
click at [680, 552] on span "Apply" at bounding box center [676, 555] width 32 height 17
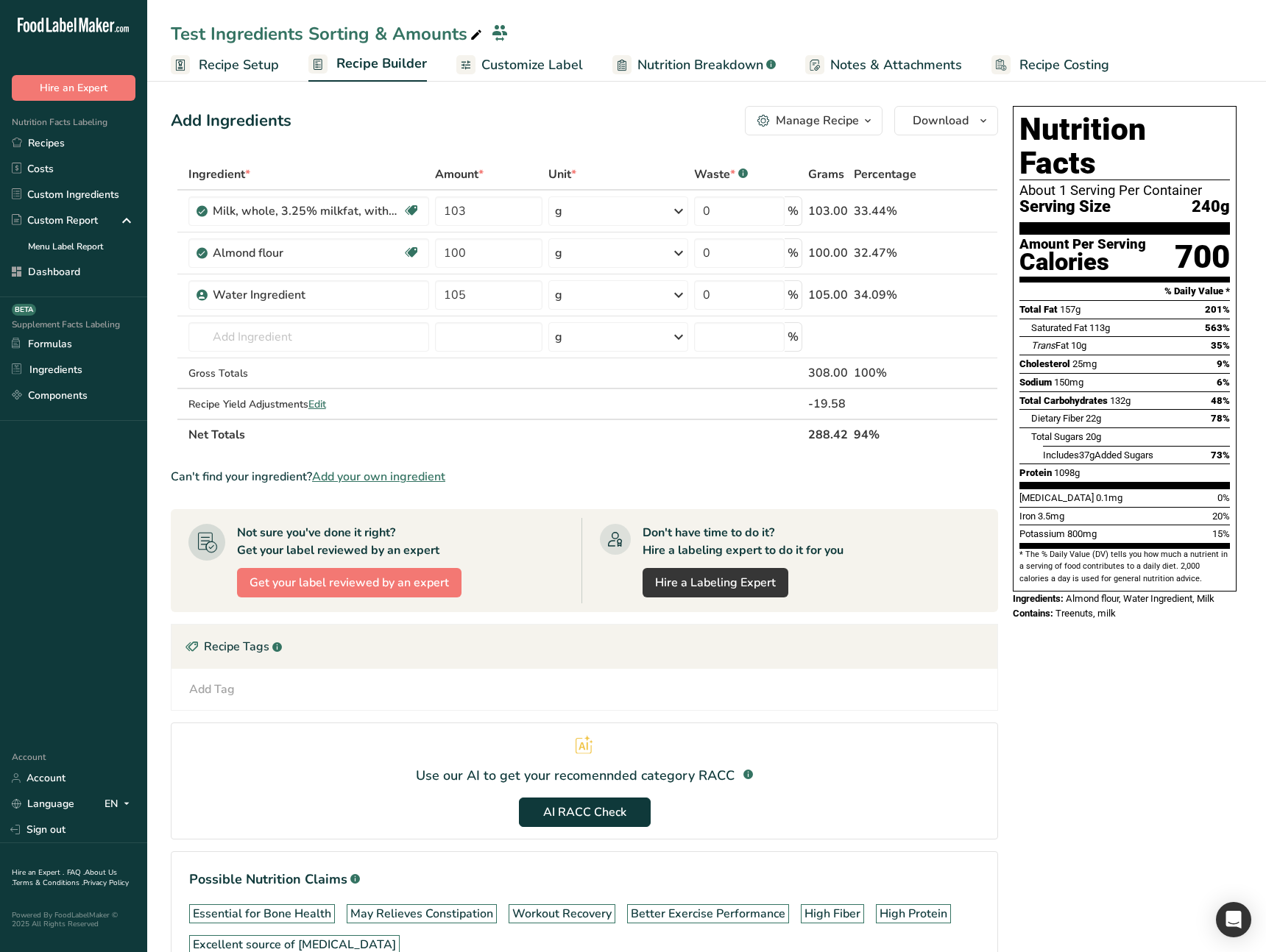
click at [237, 70] on span "Recipe Setup" at bounding box center [239, 65] width 80 height 20
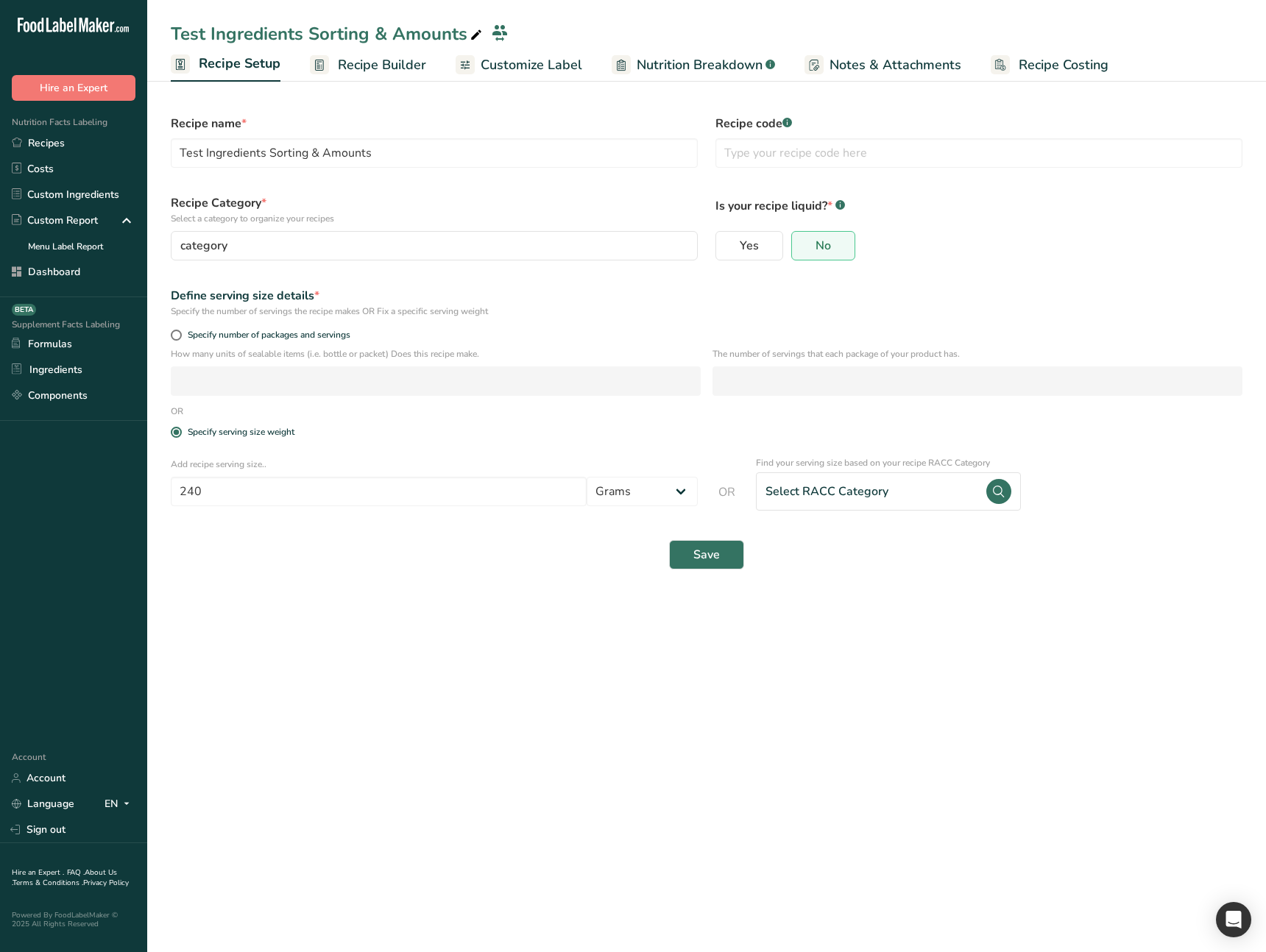
click at [382, 70] on span "Recipe Builder" at bounding box center [381, 65] width 89 height 20
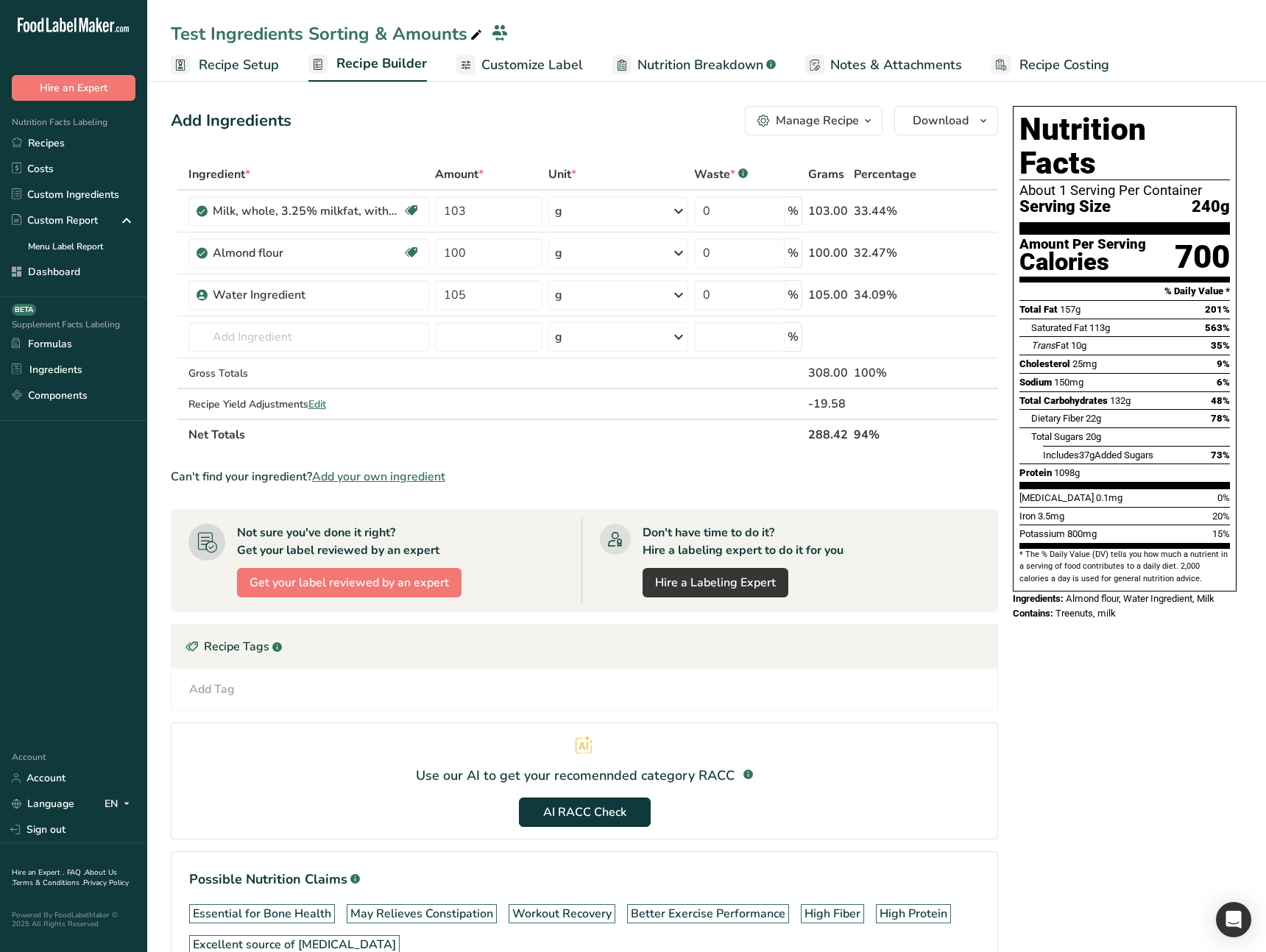
click at [234, 65] on span "Recipe Setup" at bounding box center [239, 65] width 80 height 20
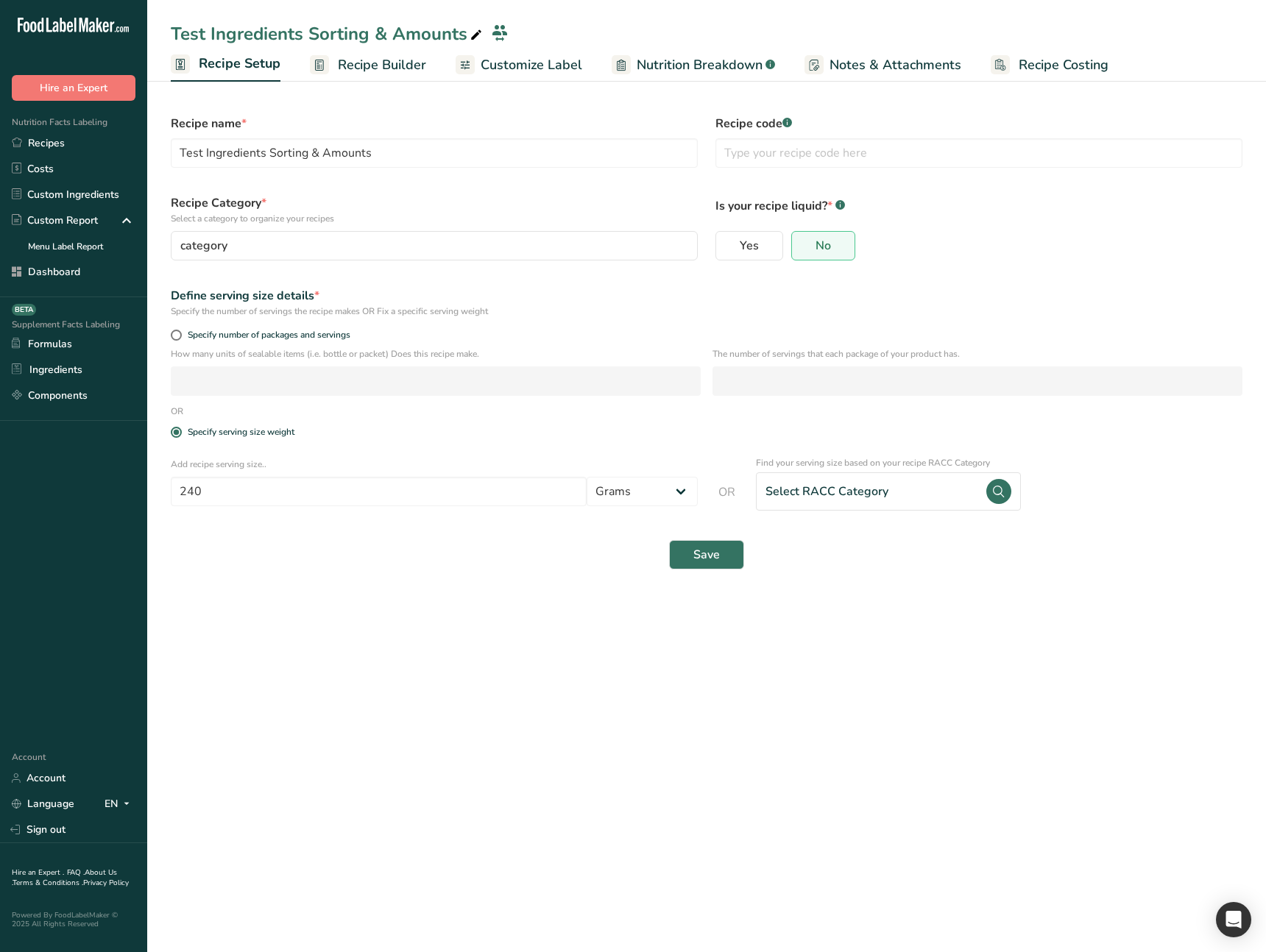
click at [387, 53] on link "Recipe Builder" at bounding box center [368, 65] width 116 height 33
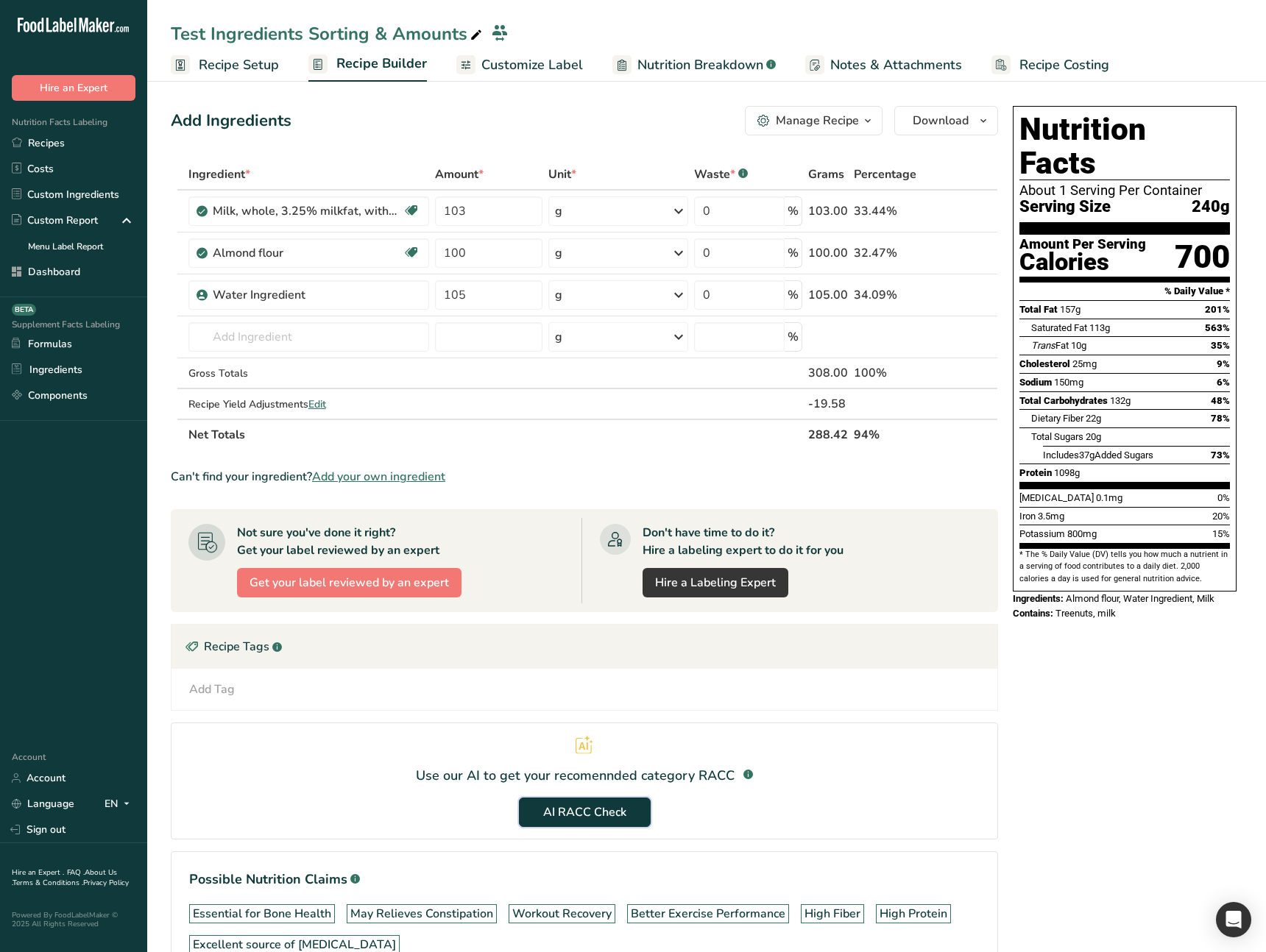
click at [585, 816] on span "AI RACC Check" at bounding box center [585, 812] width 83 height 17
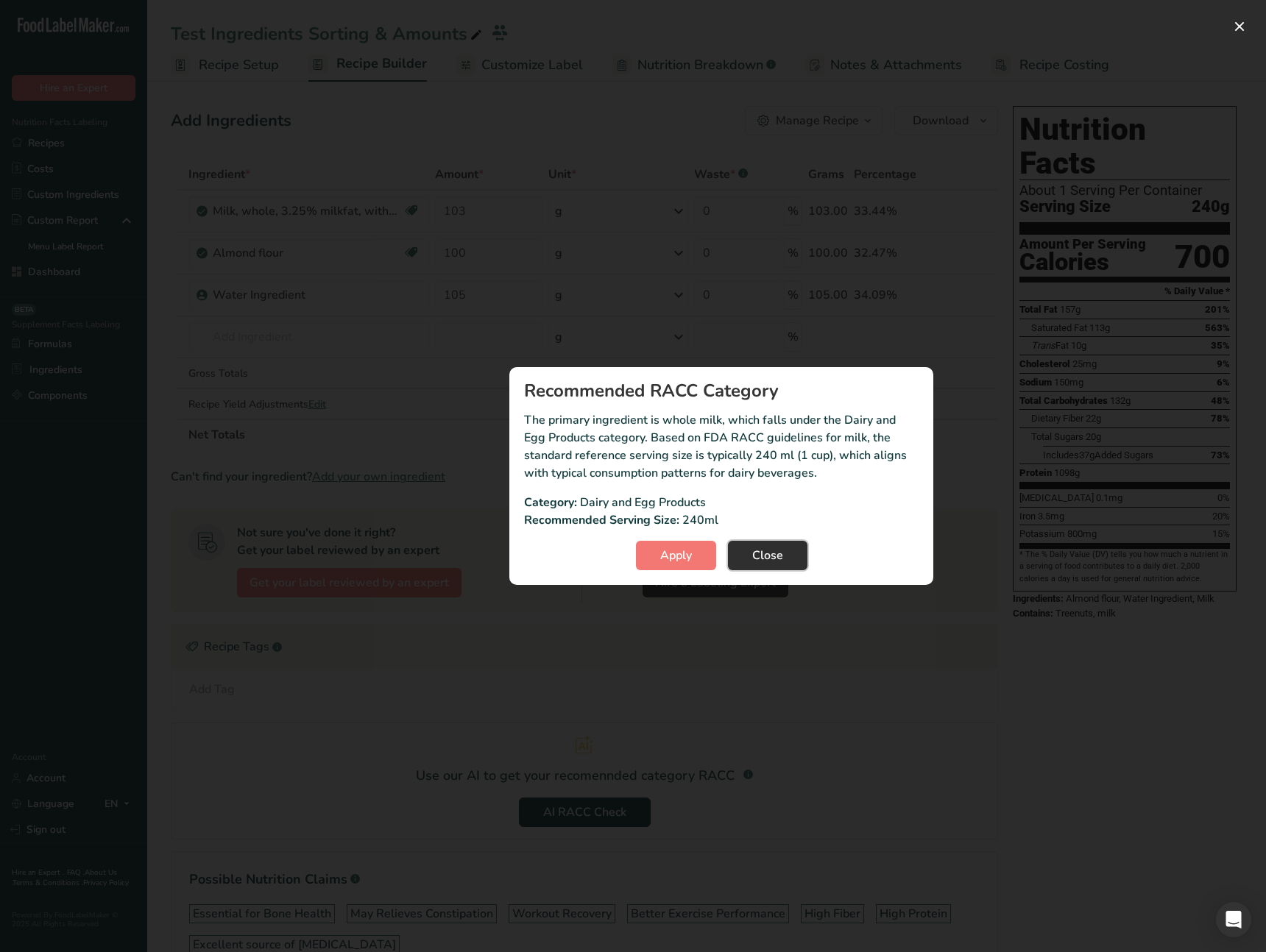
click at [763, 558] on span "Close" at bounding box center [767, 555] width 31 height 17
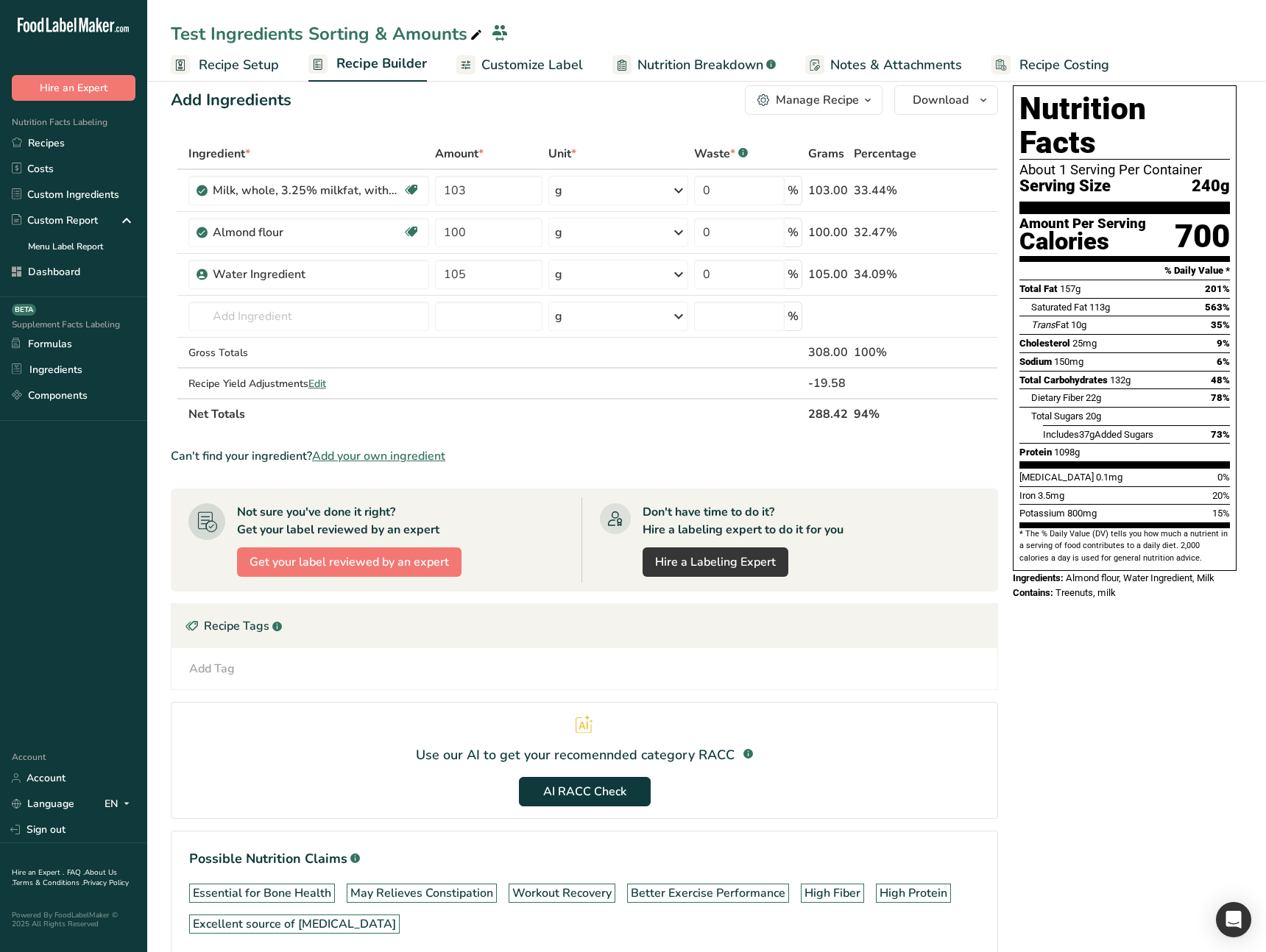
scroll to position [33, 0]
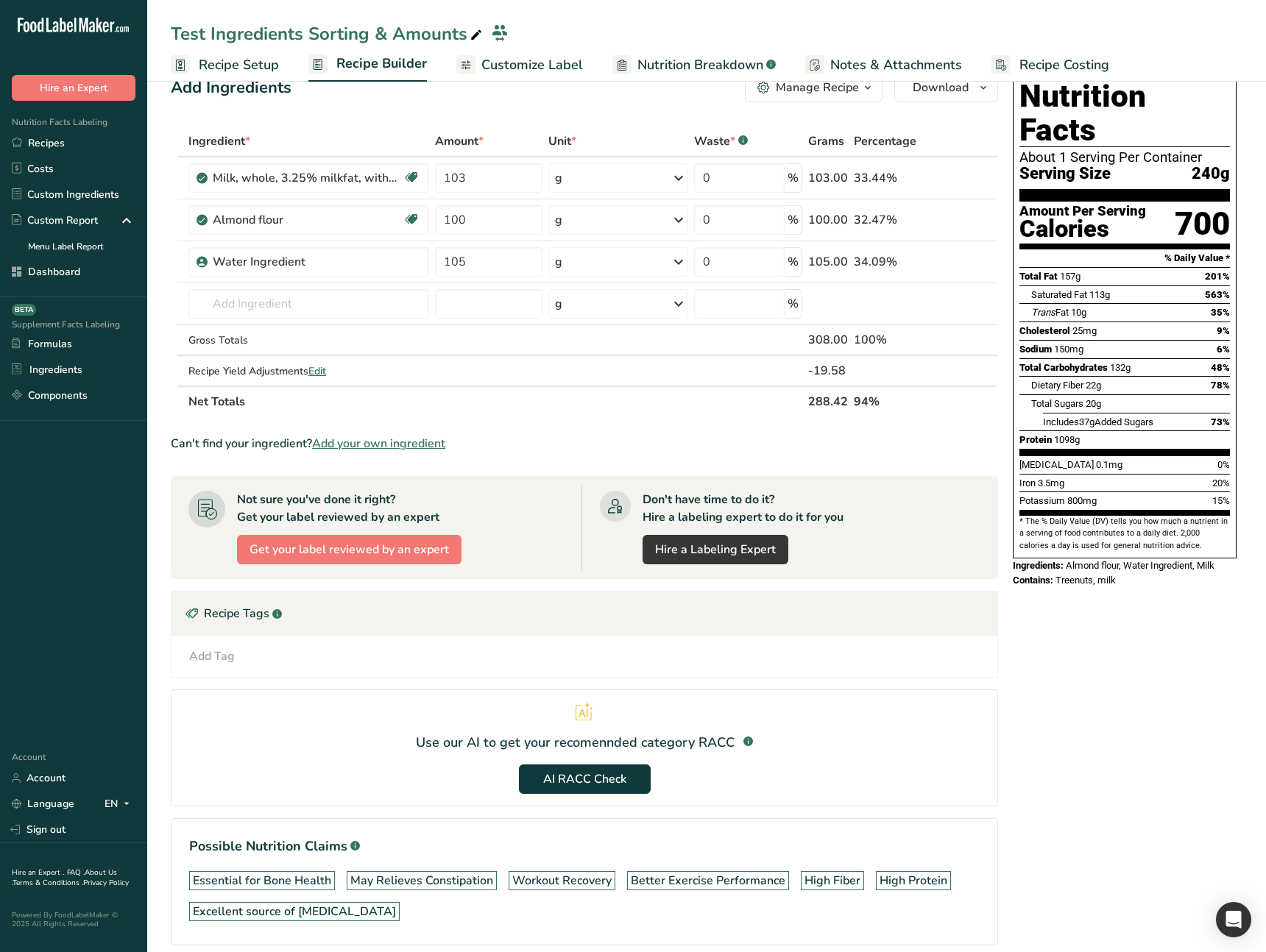
drag, startPoint x: 459, startPoint y: 761, endPoint x: 719, endPoint y: 741, distance: 260.8
click at [655, 751] on section "Use our AI to get your recomennded category RACC .a-a{fill:#347362;}.b-a{fill:#…" at bounding box center [585, 748] width 827 height 117
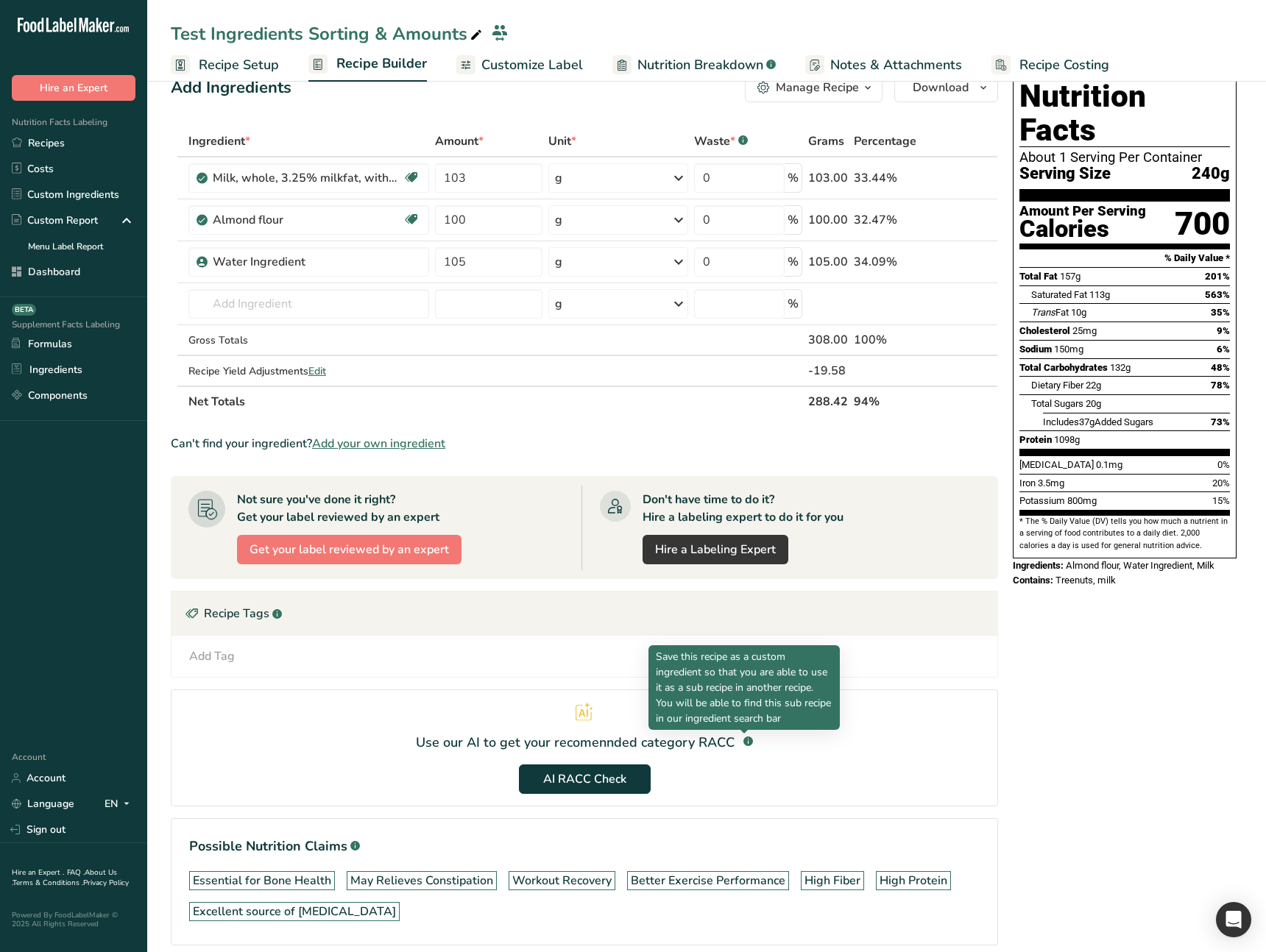
click at [772, 740] on section "Use our AI to get your recomennded category RACC .a-a{fill:#347362;}.b-a{fill:#…" at bounding box center [585, 748] width 827 height 117
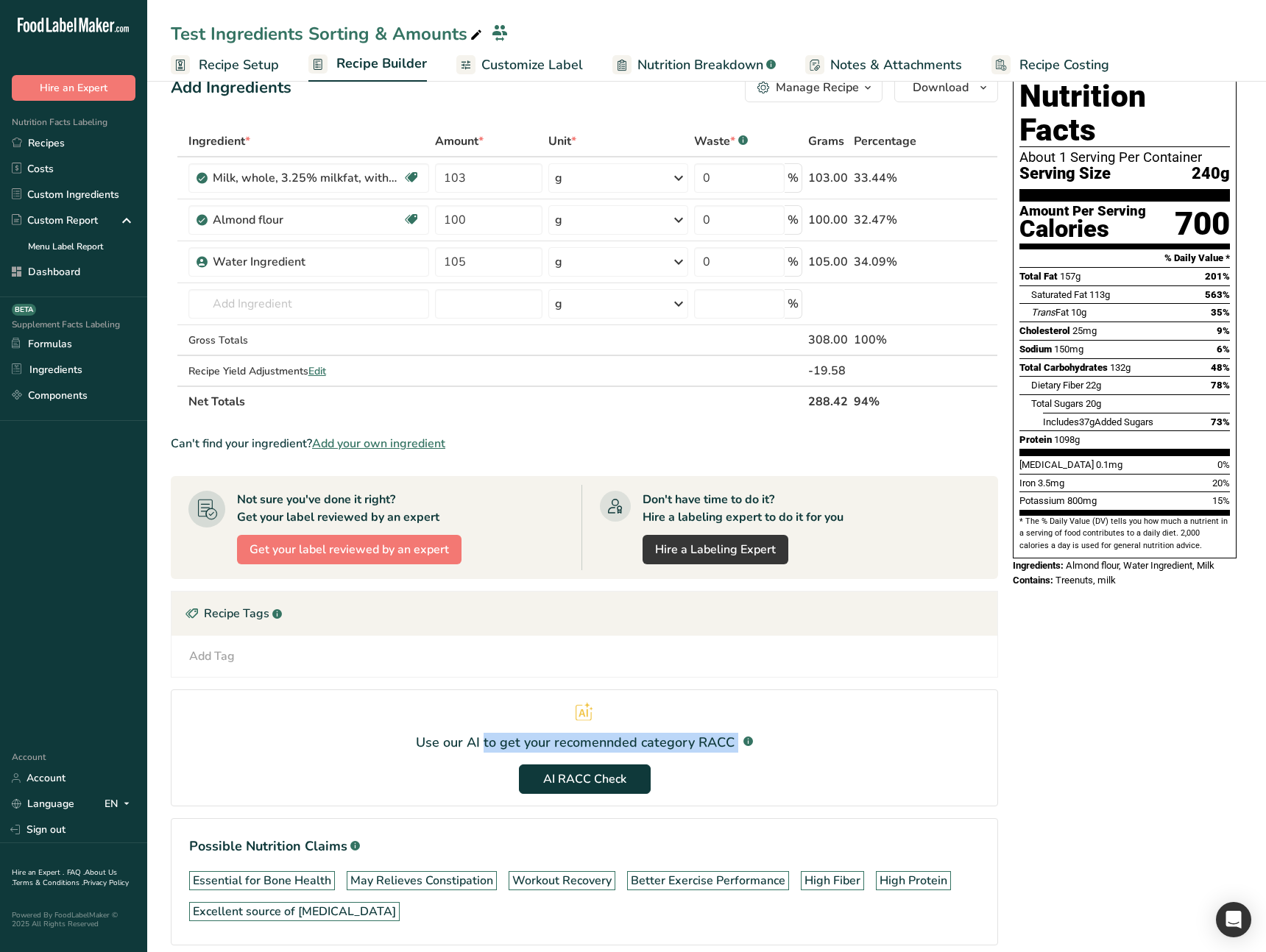
drag, startPoint x: 762, startPoint y: 742, endPoint x: 443, endPoint y: 745, distance: 319.0
click at [444, 744] on section "Use our AI to get your recomennded category RACC .a-a{fill:#347362;}.b-a{fill:#…" at bounding box center [585, 748] width 827 height 117
drag, startPoint x: 456, startPoint y: 744, endPoint x: 774, endPoint y: 747, distance: 318.0
click at [733, 751] on div "Use our AI to get your recomennded category RACC .a-a{fill:#347362;}.b-a{fill:#…" at bounding box center [585, 743] width 338 height 20
drag, startPoint x: 782, startPoint y: 747, endPoint x: 450, endPoint y: 739, distance: 332.1
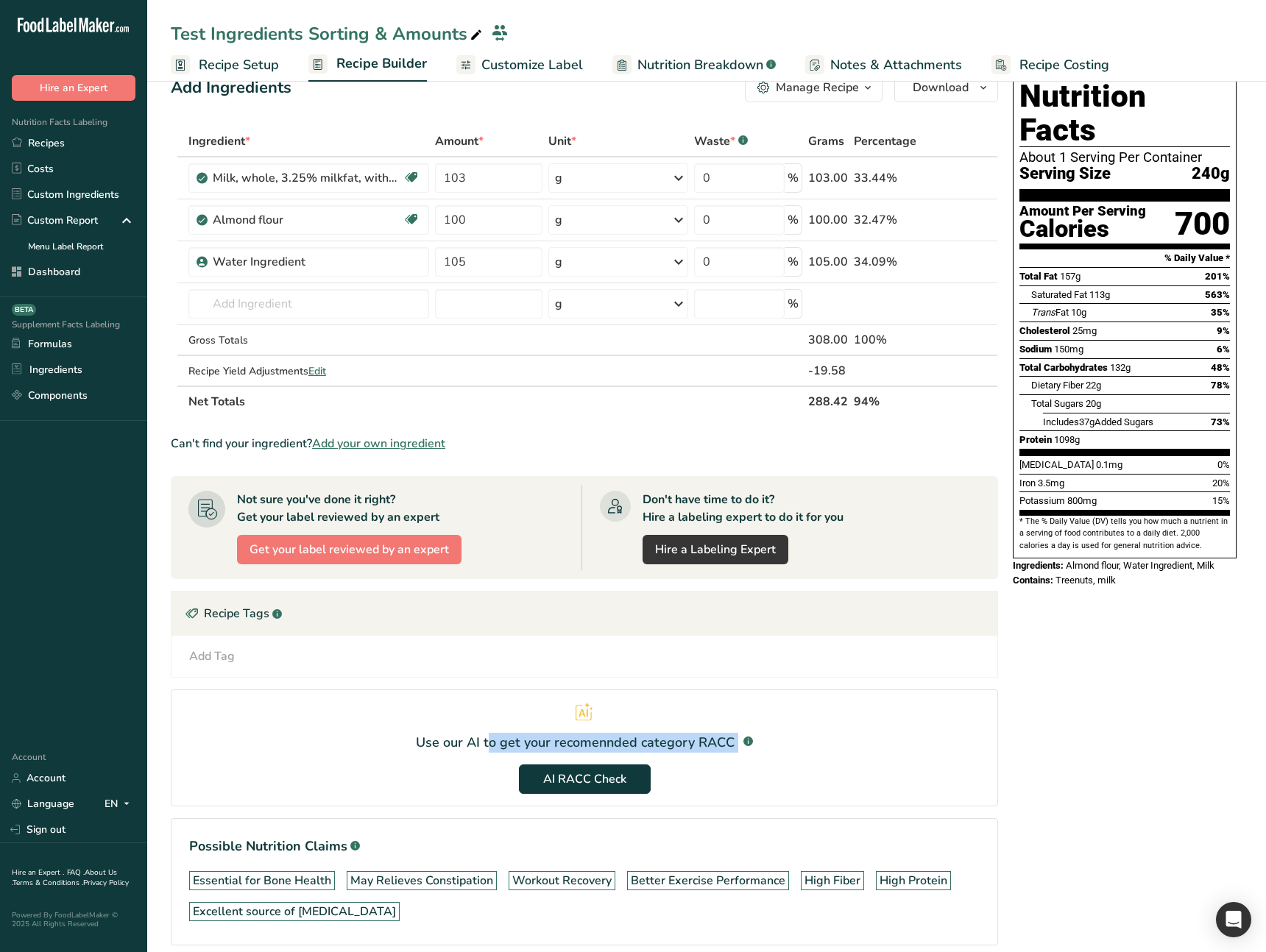
click at [450, 739] on section "Use our AI to get your recomennded category RACC .a-a{fill:#347362;}.b-a{fill:#…" at bounding box center [585, 748] width 827 height 117
drag, startPoint x: 763, startPoint y: 748, endPoint x: 735, endPoint y: 751, distance: 28.2
click at [763, 748] on section "Use our AI to get your recomennded category RACC .a-a{fill:#347362;}.b-a{fill:#…" at bounding box center [585, 748] width 827 height 117
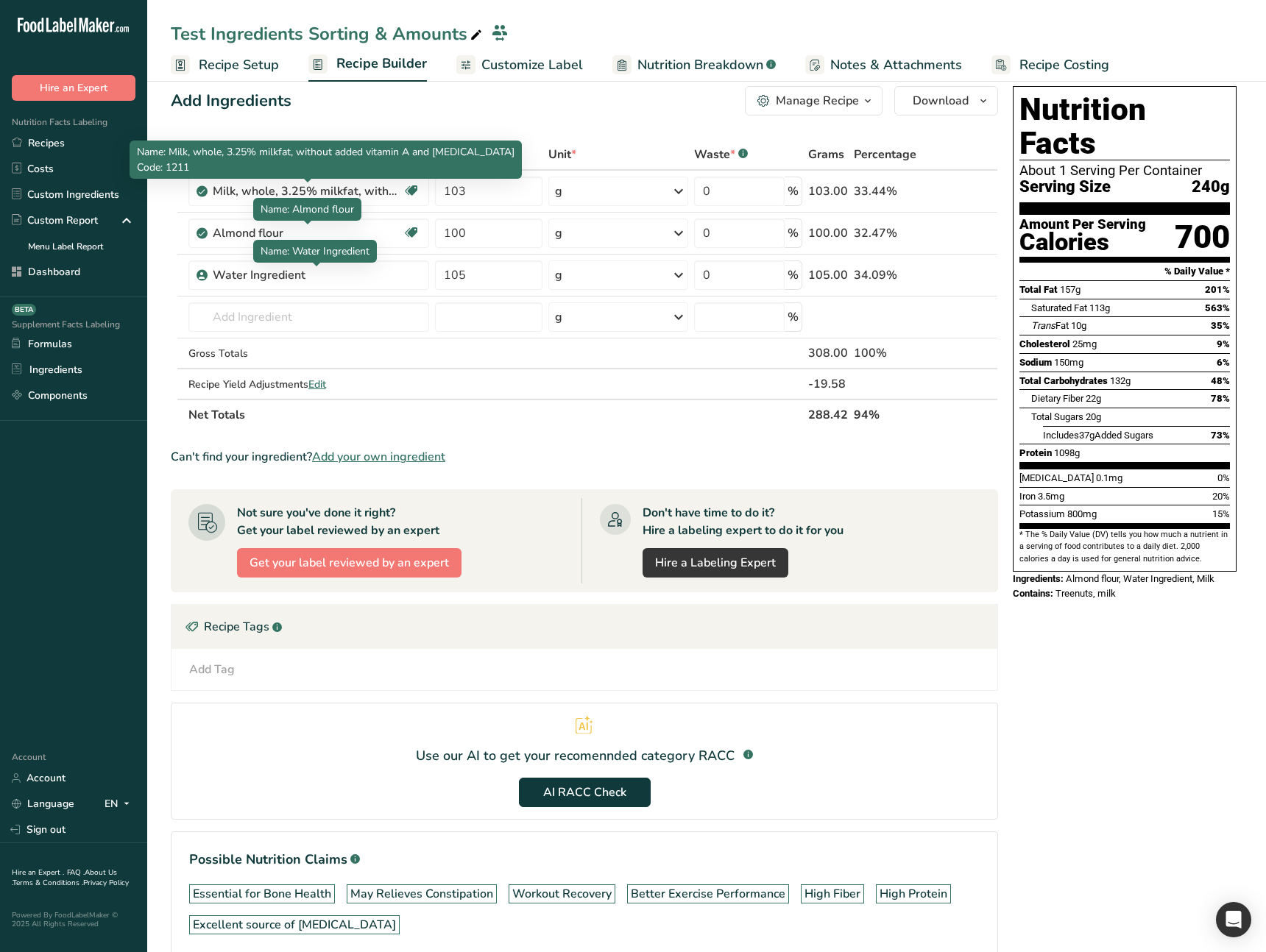
scroll to position [0, 0]
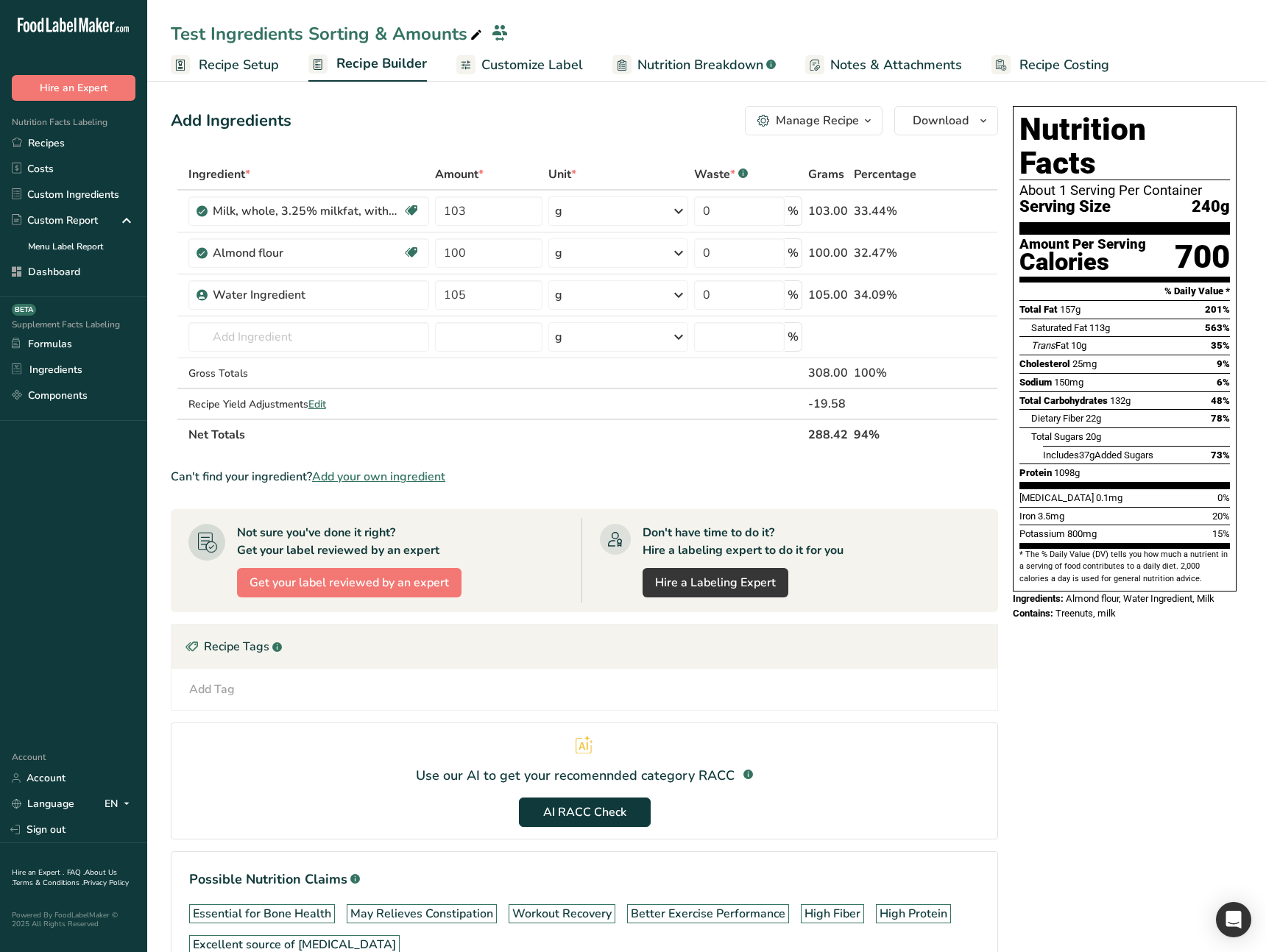
click at [240, 61] on span "Recipe Setup" at bounding box center [239, 65] width 80 height 20
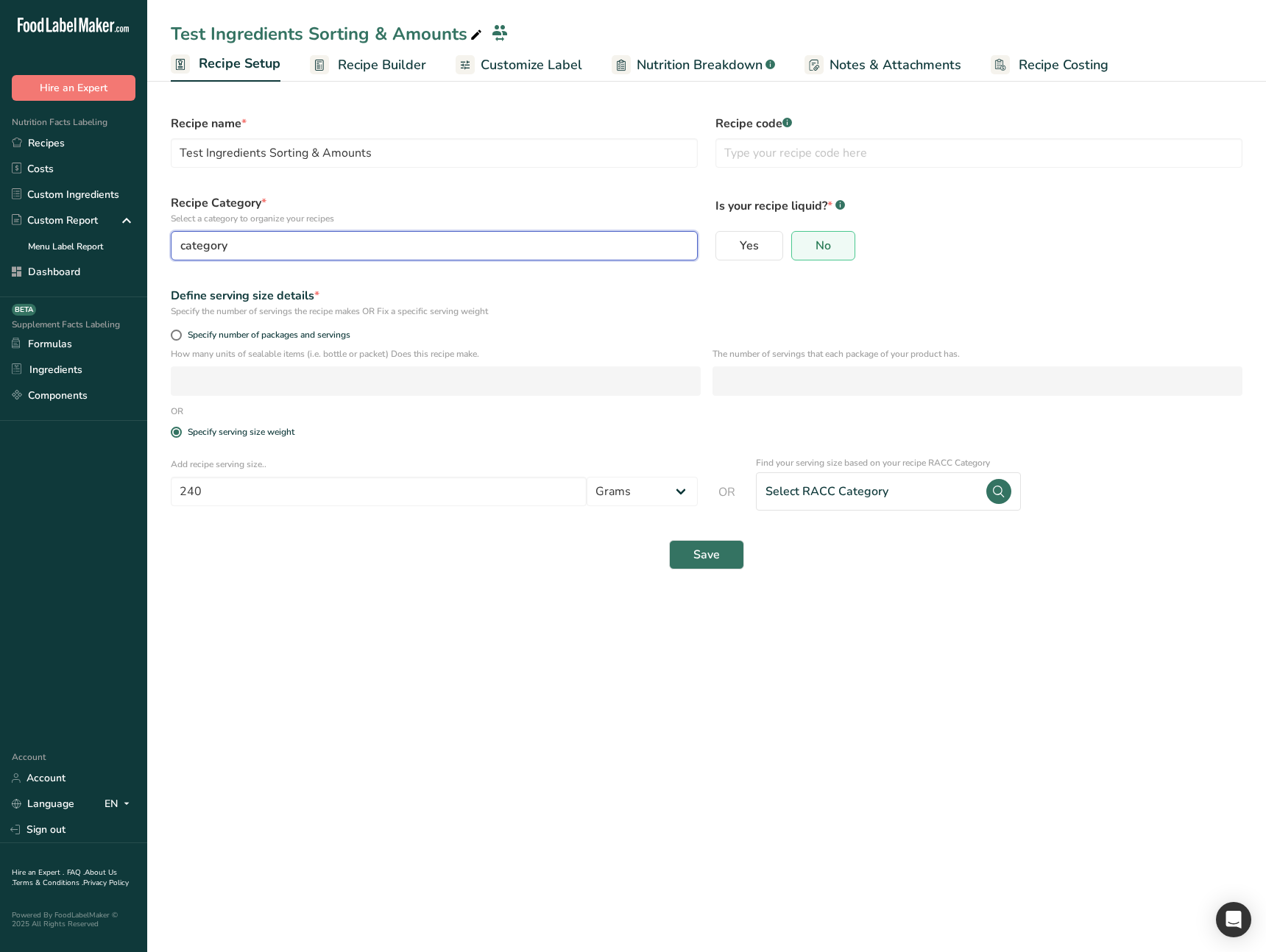
click at [403, 258] on button "category" at bounding box center [435, 246] width 527 height 29
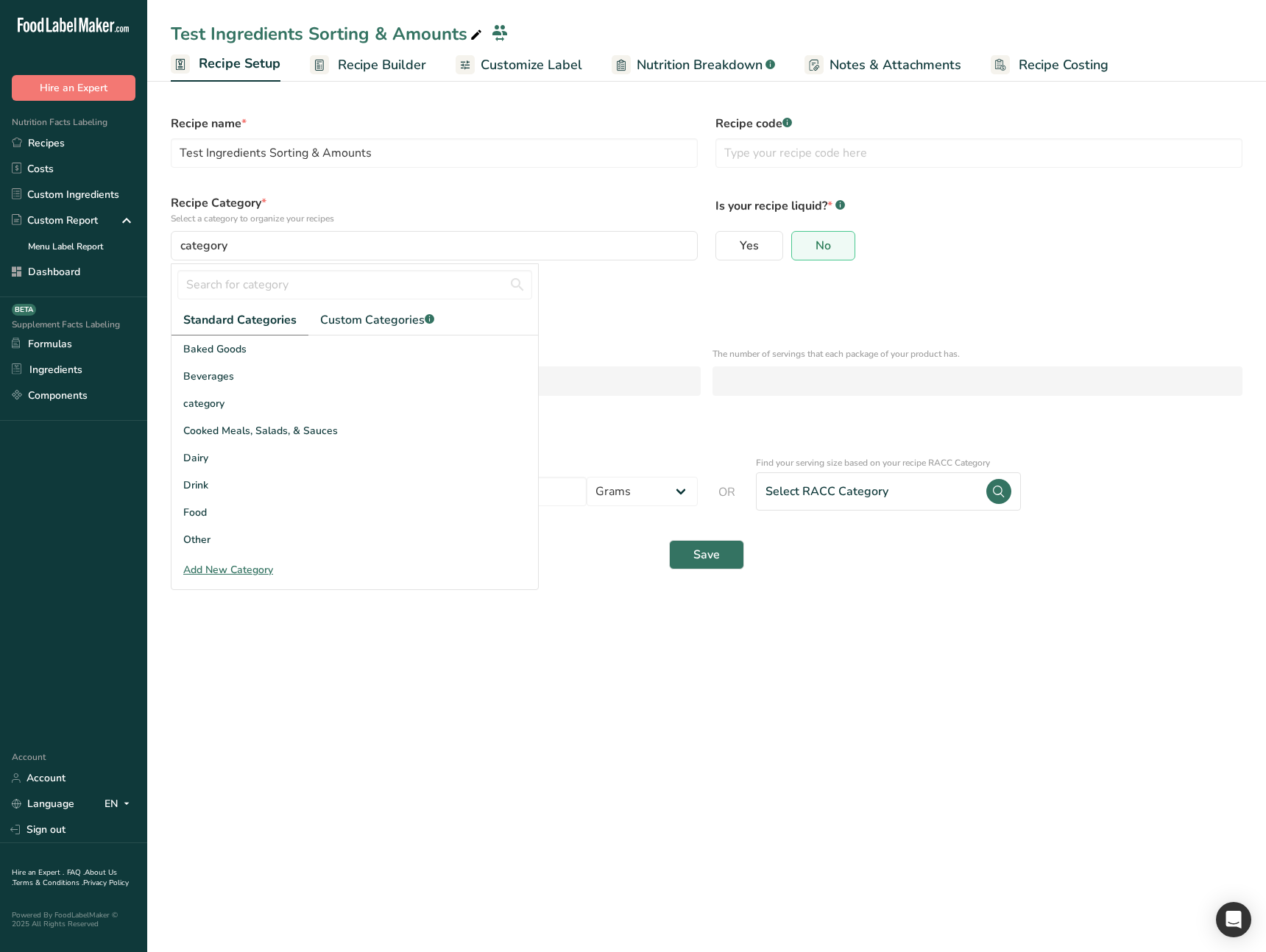
drag, startPoint x: 605, startPoint y: 597, endPoint x: 597, endPoint y: 594, distance: 8.5
click at [604, 597] on main "Test Ingredients Sorting & Amounts Recipe Setup Recipe Builder Customize Label …" at bounding box center [633, 476] width 1266 height 952
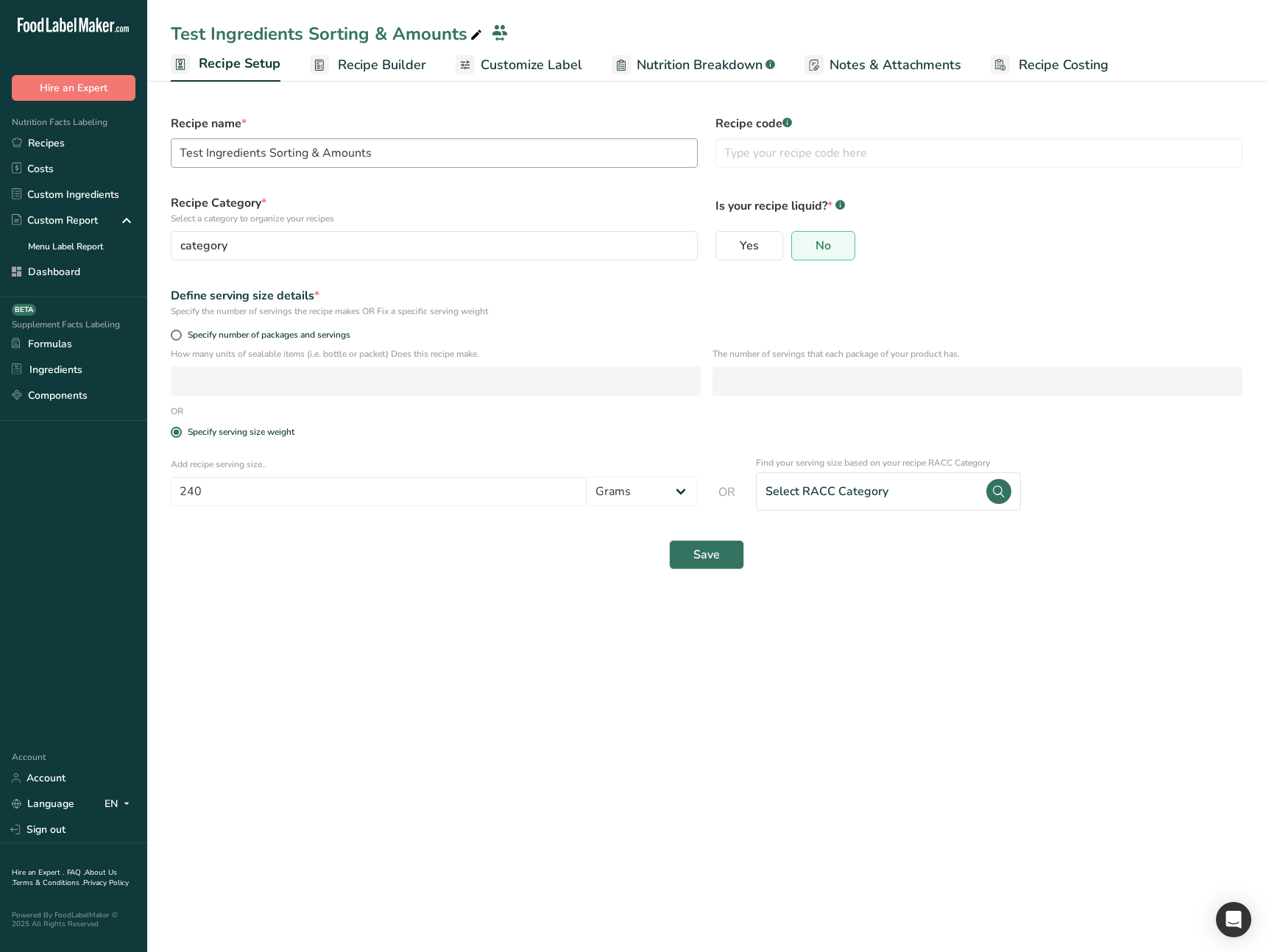
drag, startPoint x: 391, startPoint y: 73, endPoint x: 393, endPoint y: 153, distance: 80.0
click at [391, 73] on span "Recipe Builder" at bounding box center [381, 65] width 89 height 20
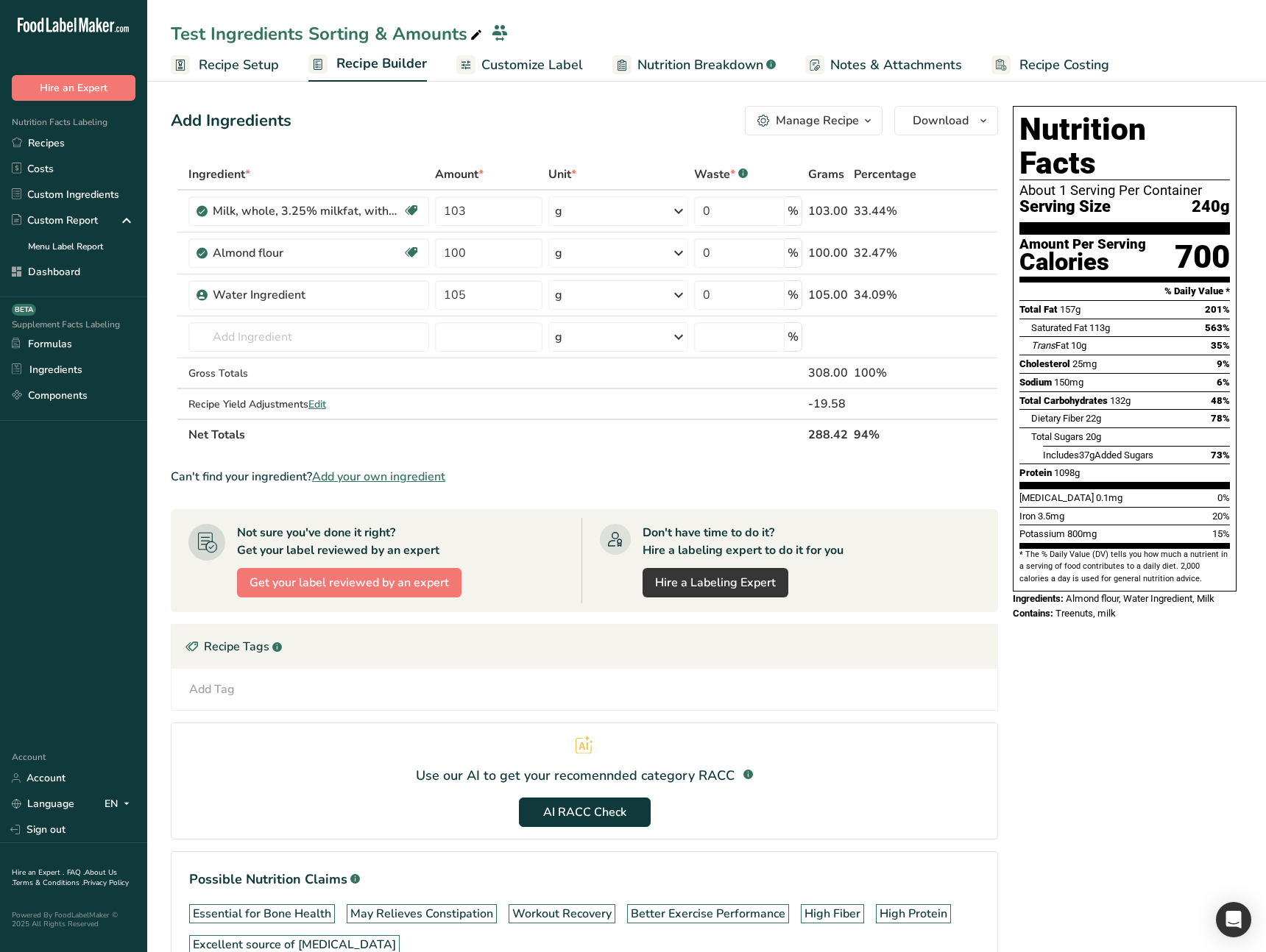
click at [248, 75] on link "Recipe Setup" at bounding box center [225, 65] width 108 height 33
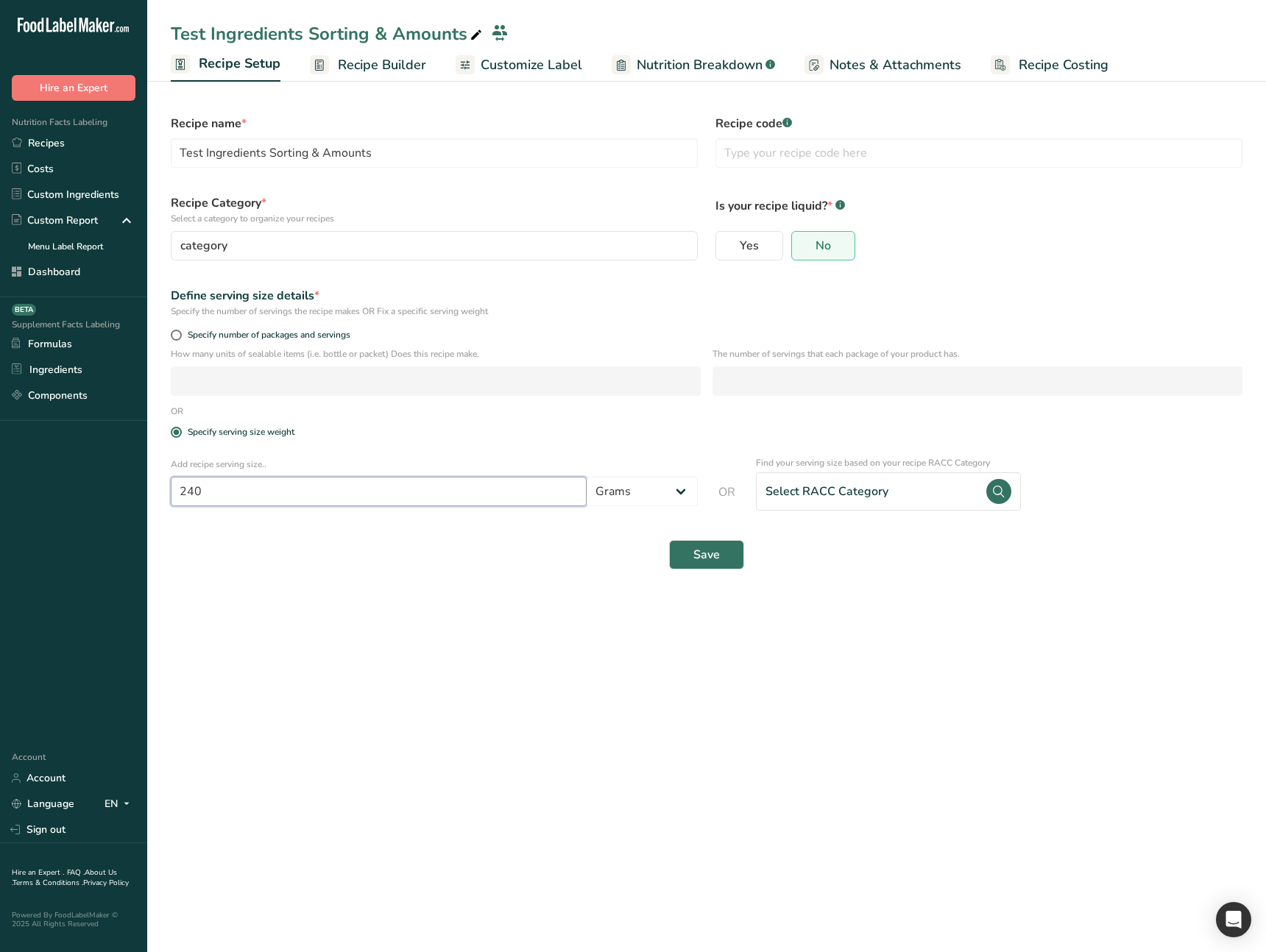
drag, startPoint x: 204, startPoint y: 491, endPoint x: 183, endPoint y: 490, distance: 21.0
click at [183, 490] on input "240" at bounding box center [379, 491] width 416 height 29
drag, startPoint x: 232, startPoint y: 527, endPoint x: 241, endPoint y: 528, distance: 9.1
click at [235, 528] on form "Recipe name * Test Ingredients Sorting & Amounts Recipe code .a-a{fill:#347362;…" at bounding box center [706, 342] width 1089 height 473
click at [331, 538] on div "Save" at bounding box center [706, 554] width 1089 height 47
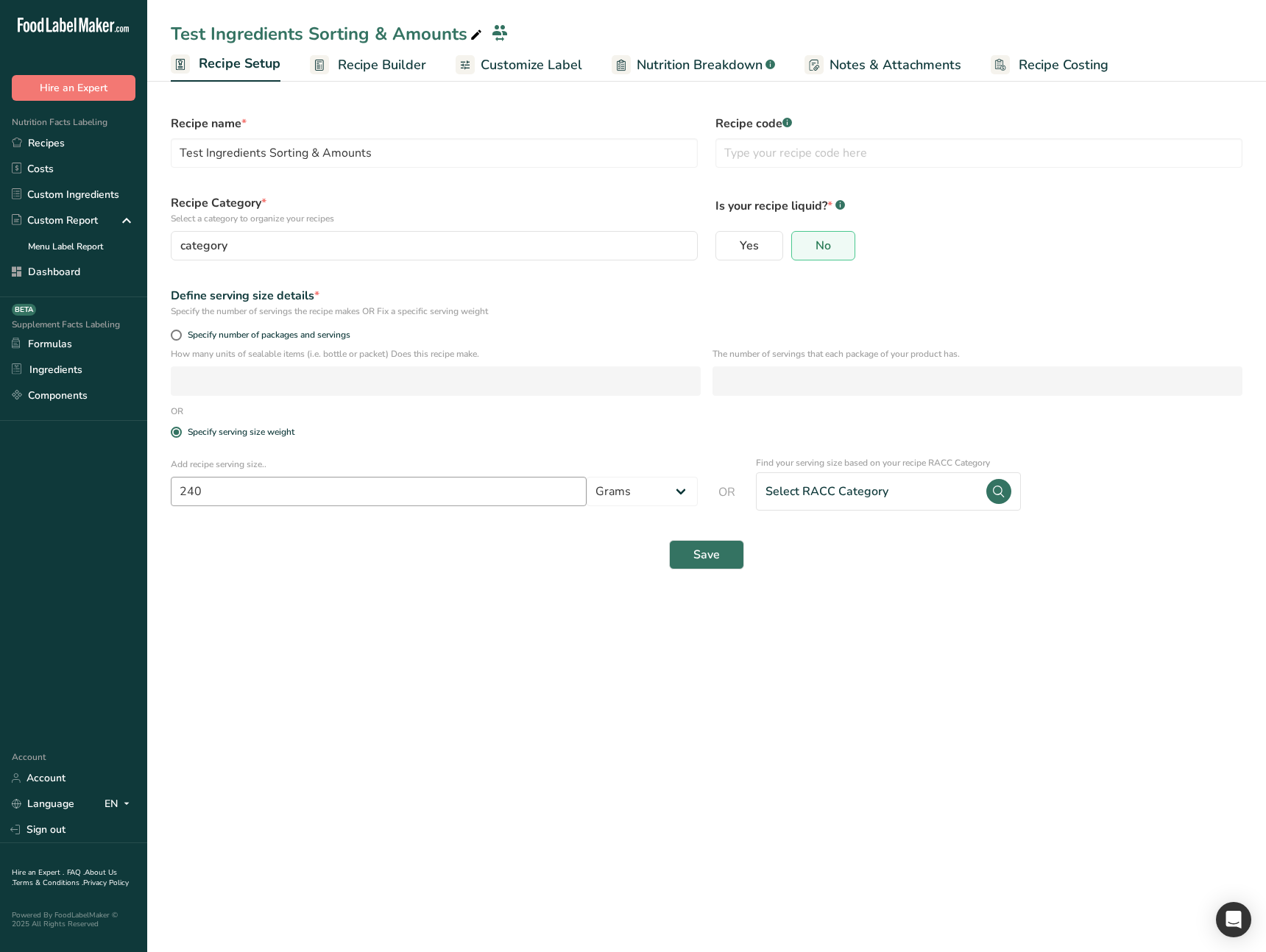
drag, startPoint x: 284, startPoint y: 507, endPoint x: 180, endPoint y: 491, distance: 105.2
click at [180, 491] on div "Add recipe serving size.. 240 Grams ppm ug kg mg mcg lb oz quarter cup half cup…" at bounding box center [434, 484] width 544 height 70
click at [834, 499] on div "Select RACC Category" at bounding box center [827, 491] width 123 height 25
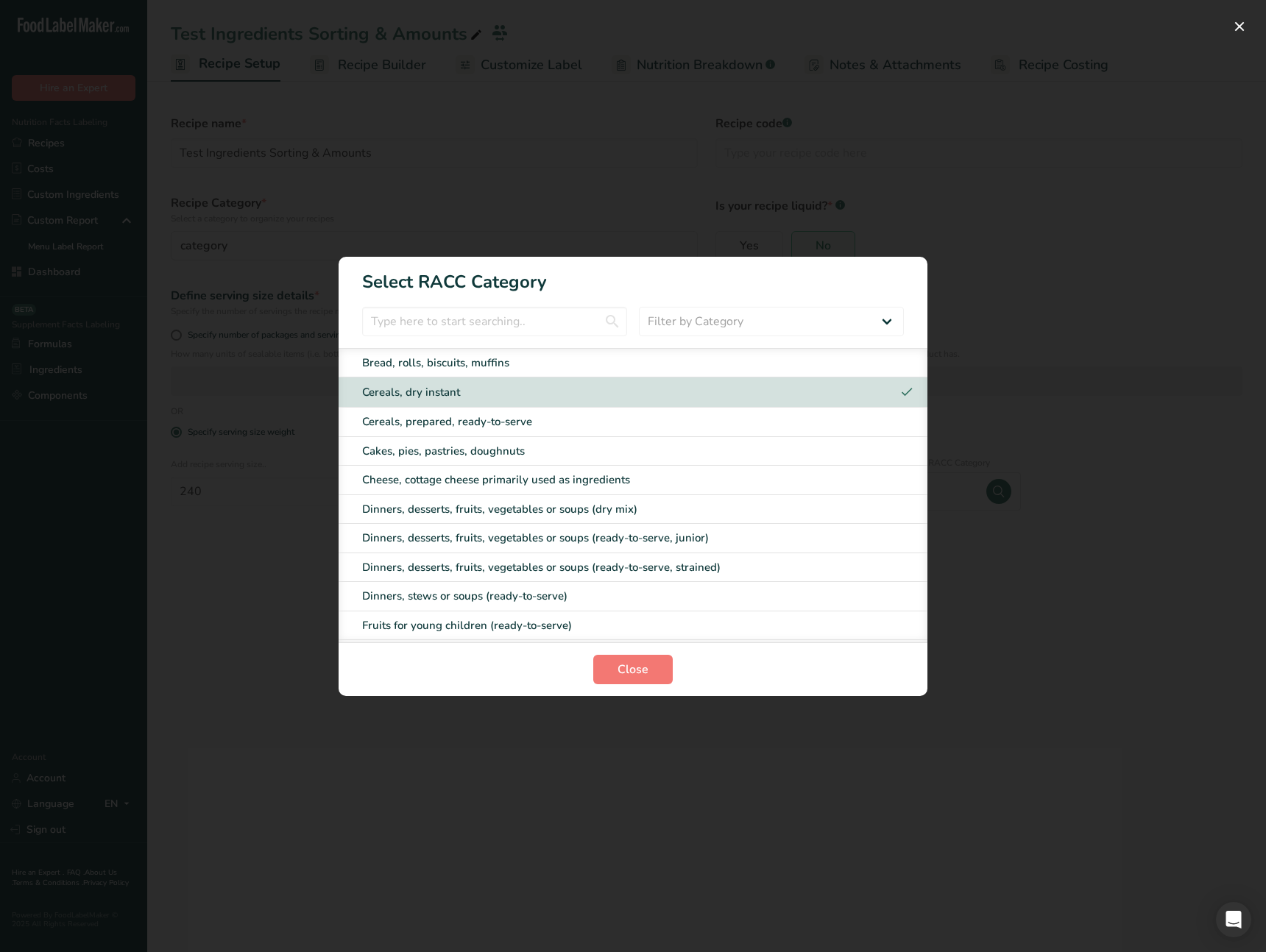
drag, startPoint x: 1030, startPoint y: 590, endPoint x: 1015, endPoint y: 540, distance: 52.2
click at [1030, 589] on div "RACC Category Selection Modal" at bounding box center [633, 476] width 1266 height 952
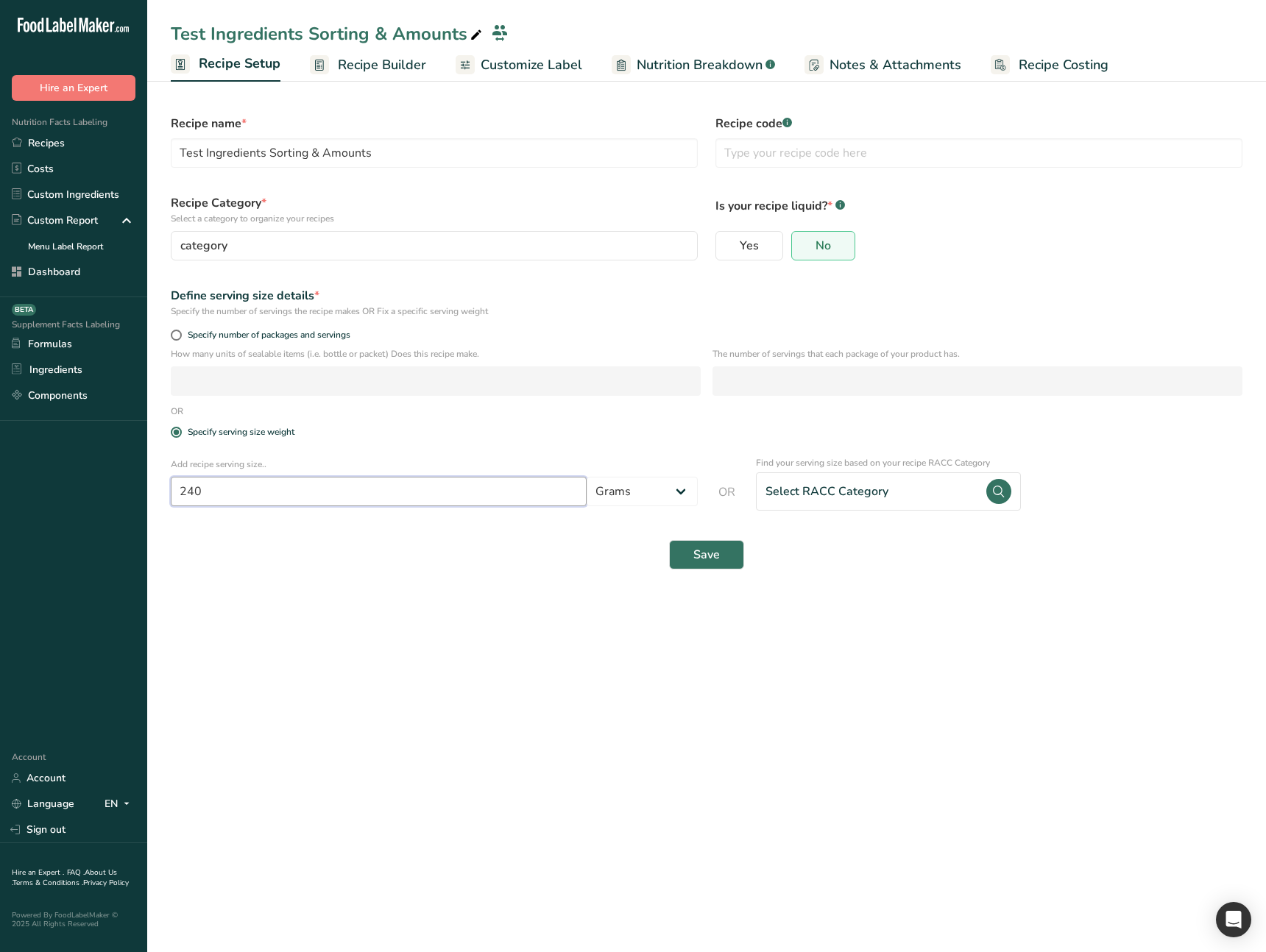
drag, startPoint x: 202, startPoint y: 493, endPoint x: 168, endPoint y: 495, distance: 34.1
click at [168, 495] on div "Add recipe serving size.. 240 Grams ppm ug kg mg mcg lb oz quarter cup half cup…" at bounding box center [434, 484] width 544 height 70
drag, startPoint x: 735, startPoint y: 485, endPoint x: 773, endPoint y: 486, distance: 38.0
click at [731, 485] on div "Add recipe serving size.. 240 Grams ppm ug kg mg mcg lb oz quarter cup half cup…" at bounding box center [706, 483] width 1089 height 72
click at [744, 492] on div "Add recipe serving size.. 240 Grams ppm ug kg mg mcg lb oz quarter cup half cup…" at bounding box center [706, 483] width 1089 height 72
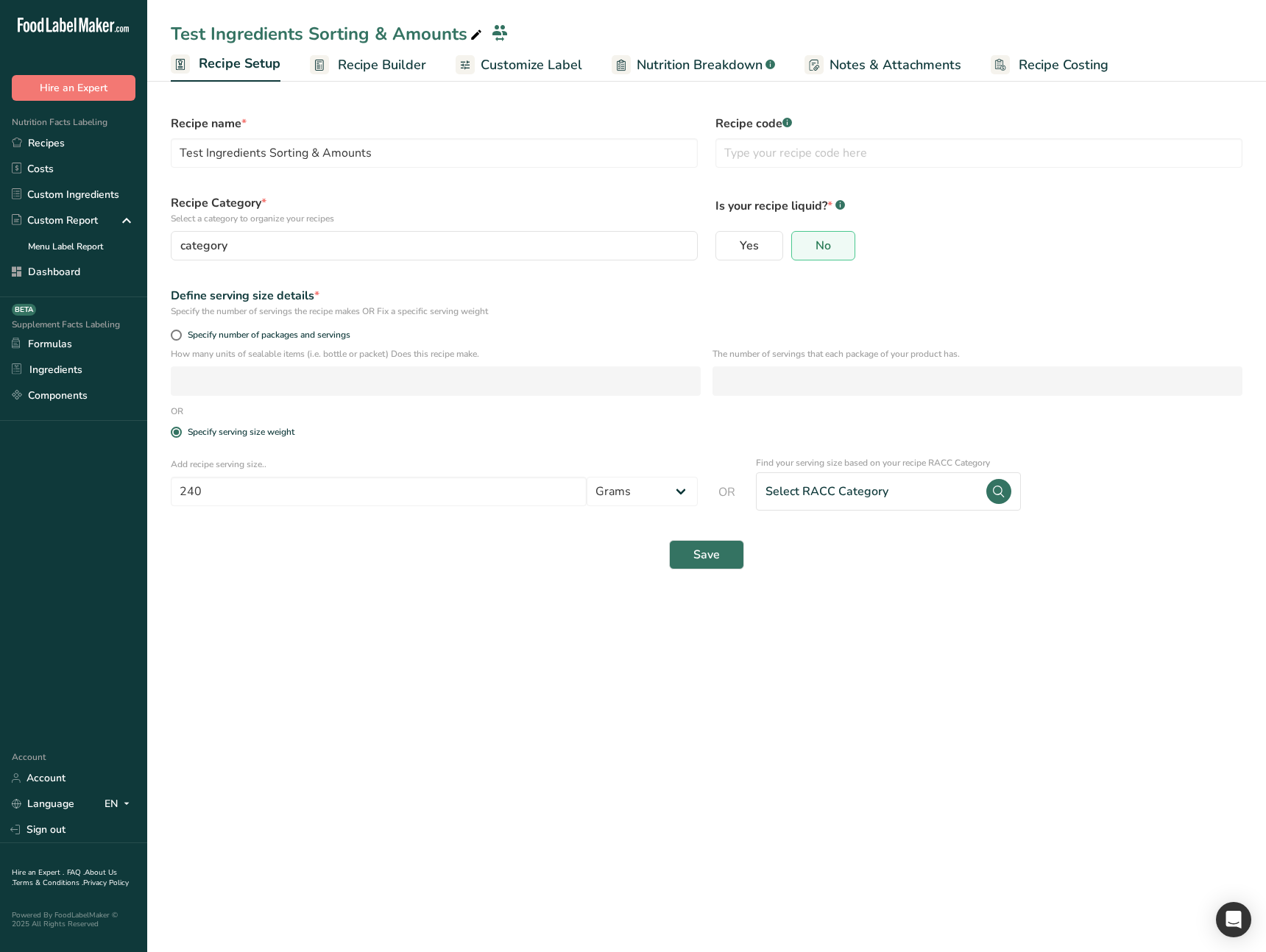
click at [376, 70] on span "Recipe Builder" at bounding box center [381, 65] width 89 height 20
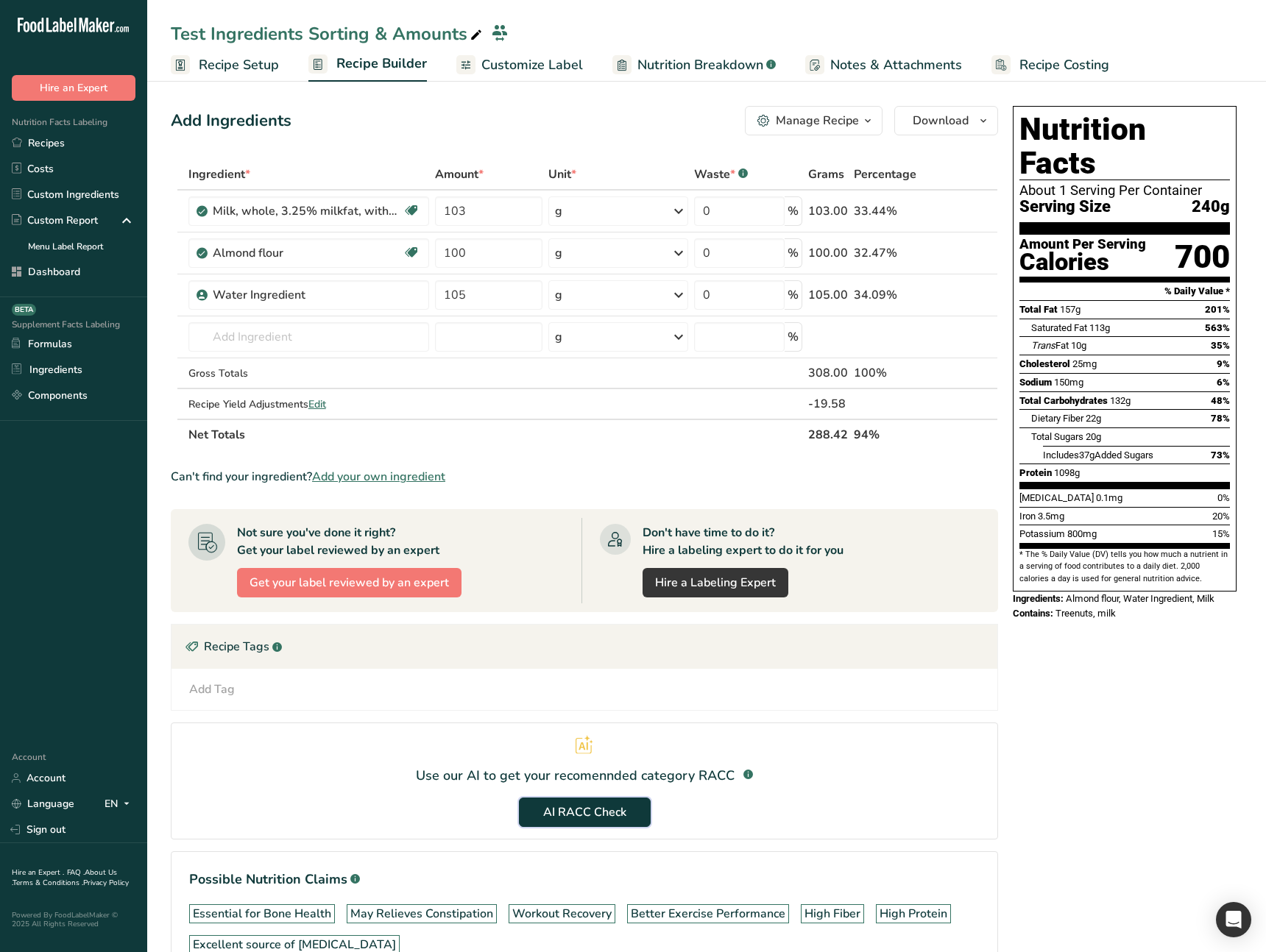
click at [585, 815] on span "AI RACC Check" at bounding box center [585, 812] width 83 height 17
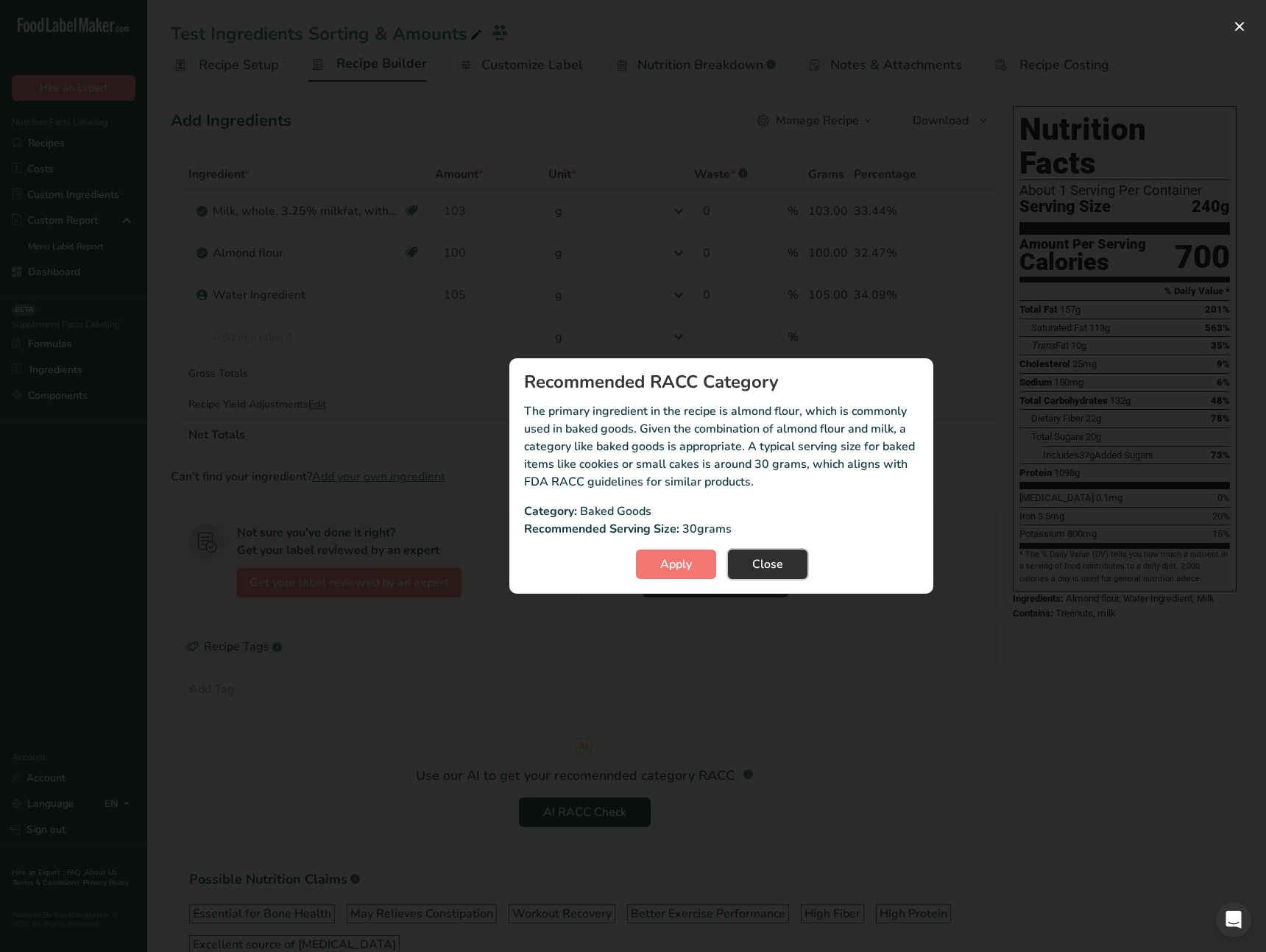
click at [763, 567] on span "Close" at bounding box center [767, 563] width 31 height 17
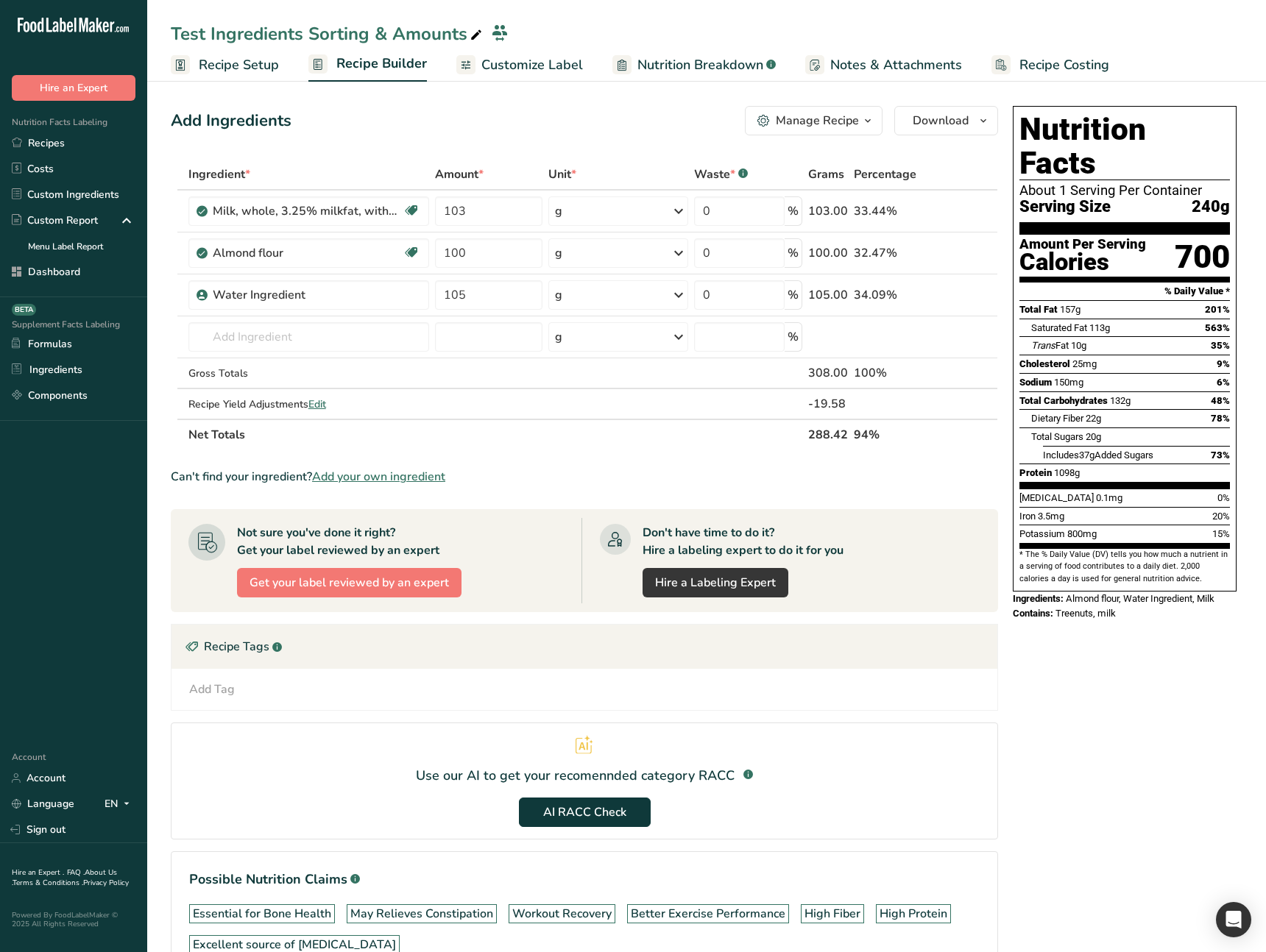
click at [242, 53] on link "Recipe Setup" at bounding box center [225, 65] width 108 height 33
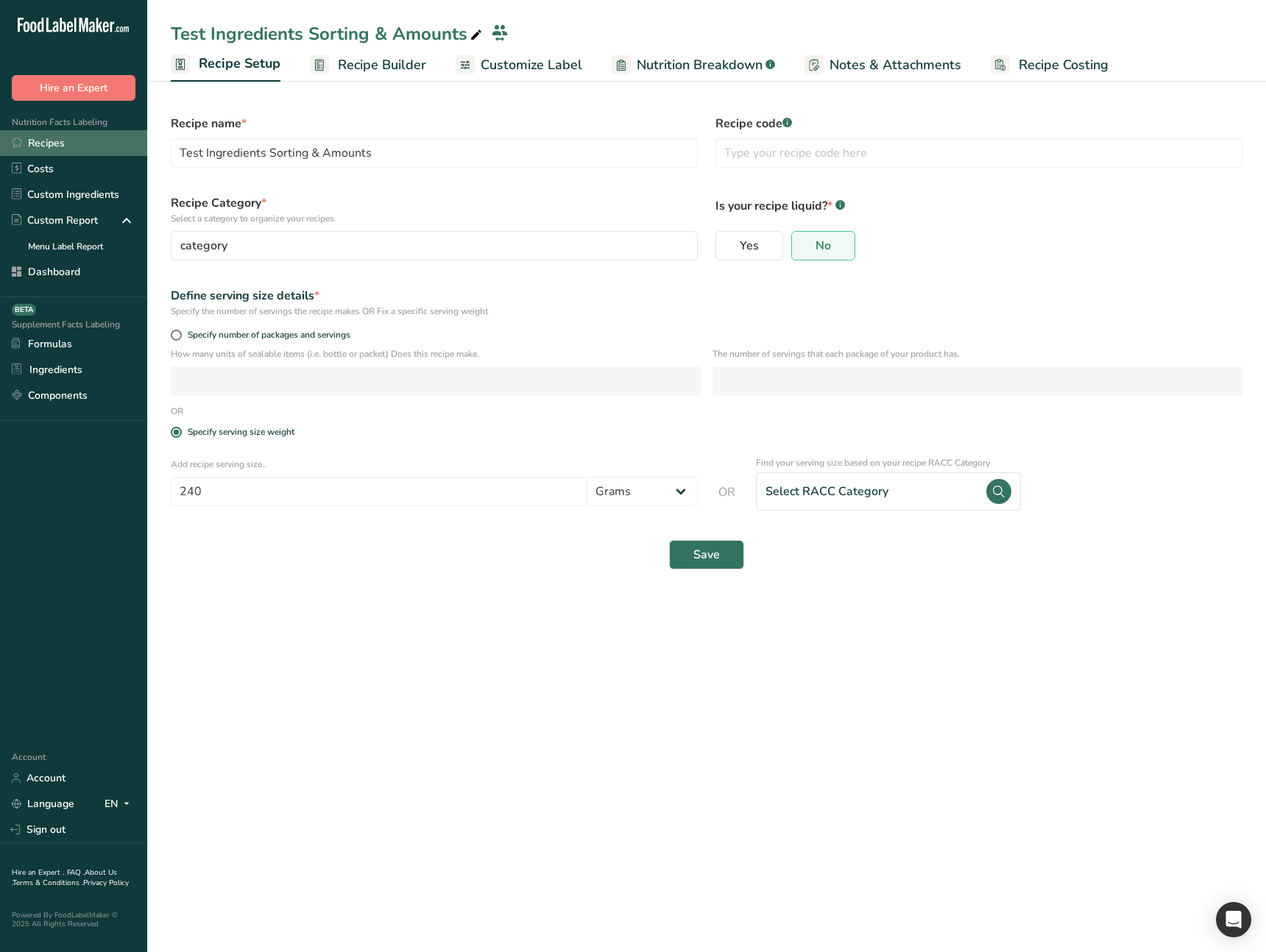
click at [74, 151] on link "Recipes" at bounding box center [73, 143] width 147 height 26
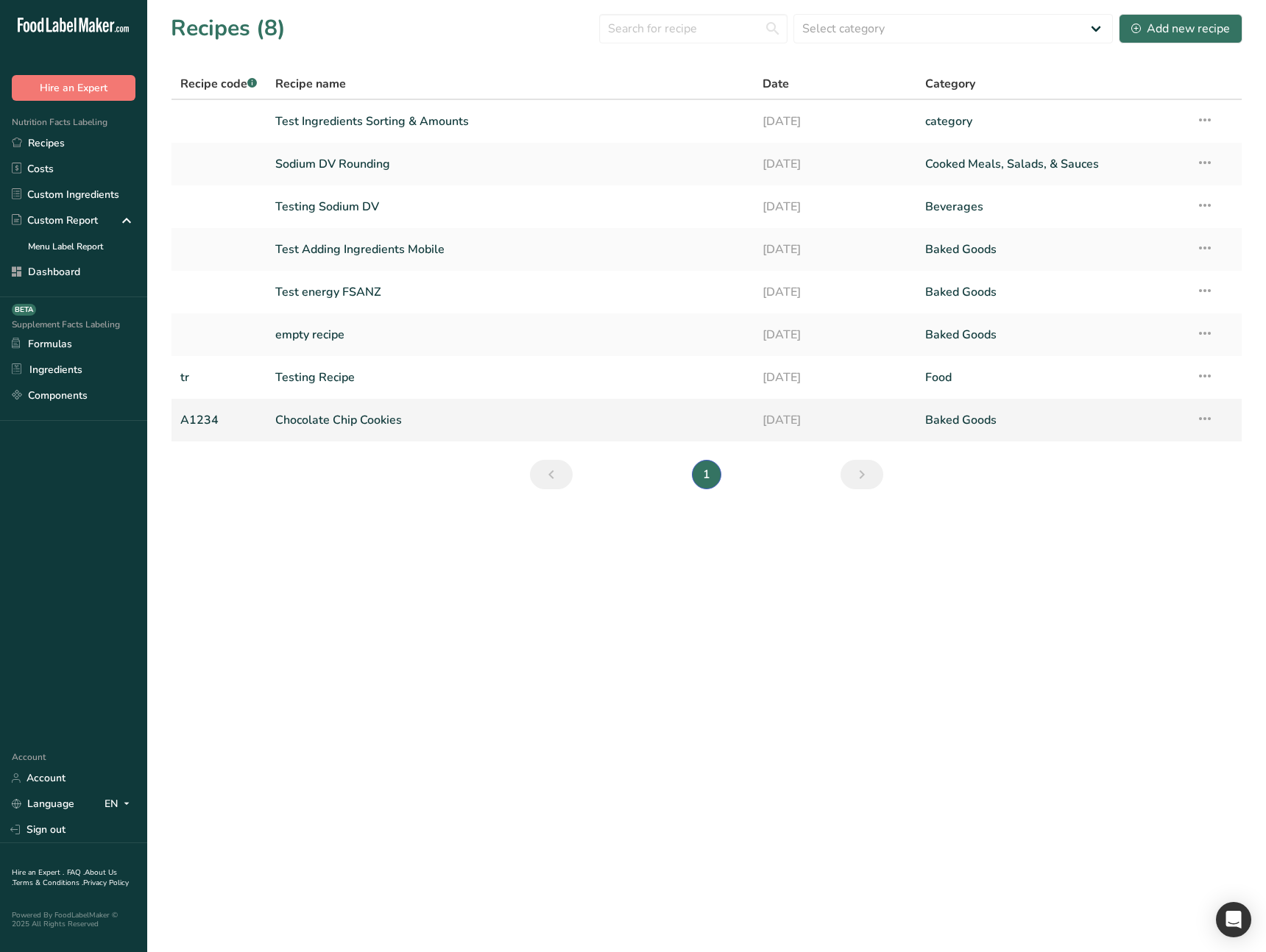
click at [397, 431] on link "Chocolate Chip Cookies" at bounding box center [510, 421] width 470 height 31
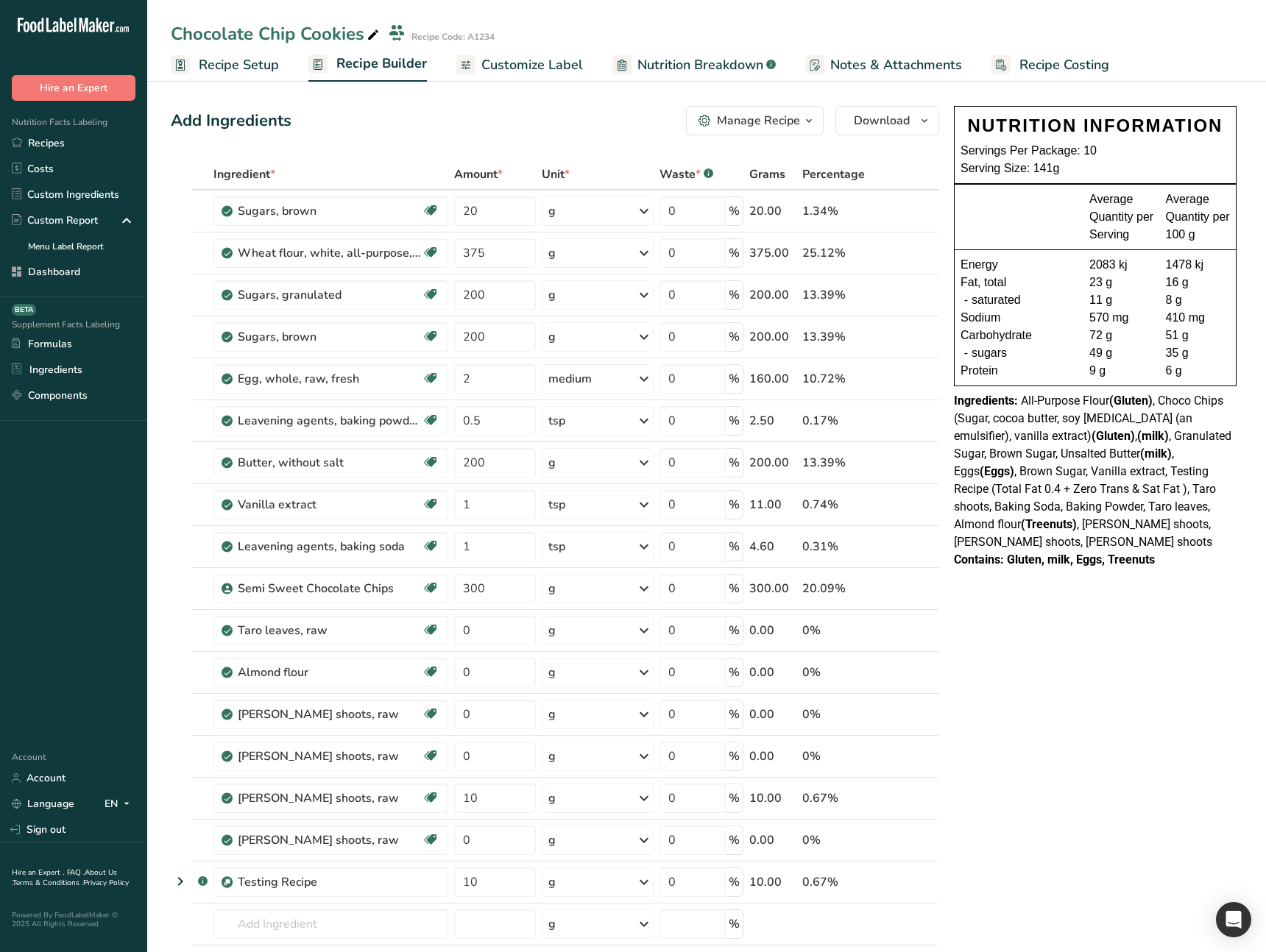
click at [571, 73] on span "Customize Label" at bounding box center [531, 65] width 102 height 20
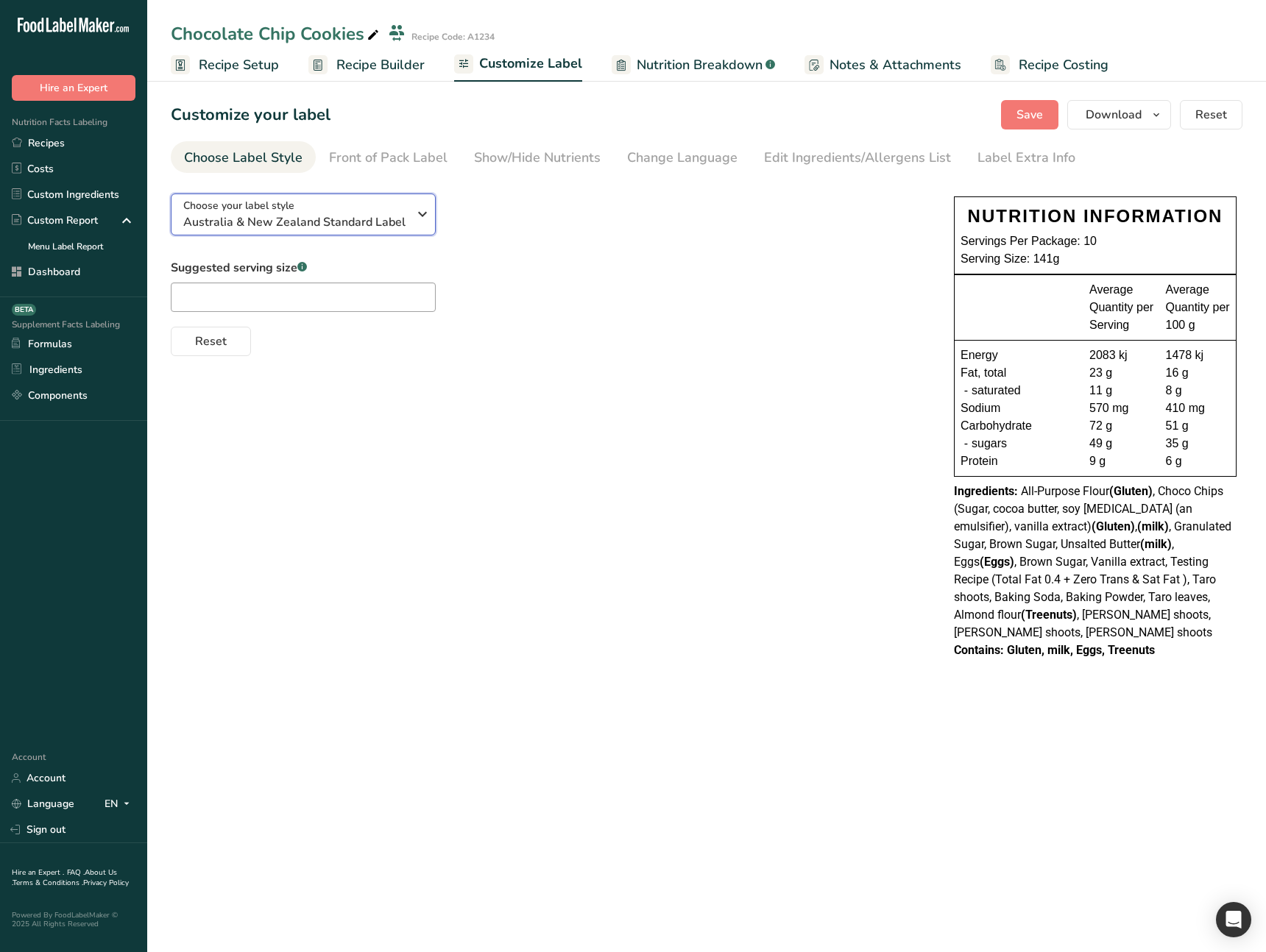
click at [319, 208] on div "Choose your label style [GEOGRAPHIC_DATA] & New Zealand Standard Label" at bounding box center [295, 214] width 224 height 33
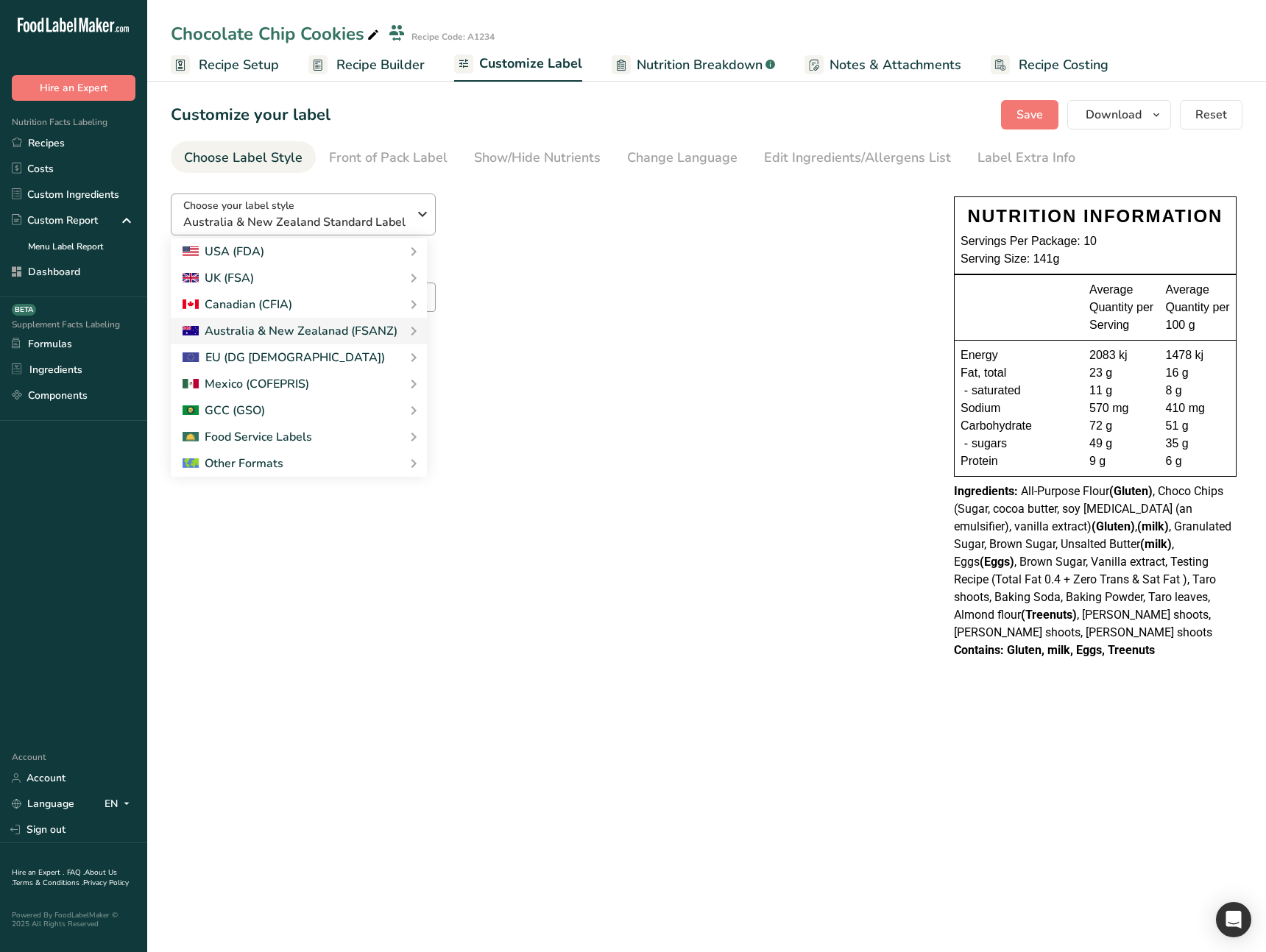
drag, startPoint x: 487, startPoint y: 312, endPoint x: 420, endPoint y: 221, distance: 113.0
click at [0, 0] on link "Canadian Standard label" at bounding box center [0, 0] width 0 height 0
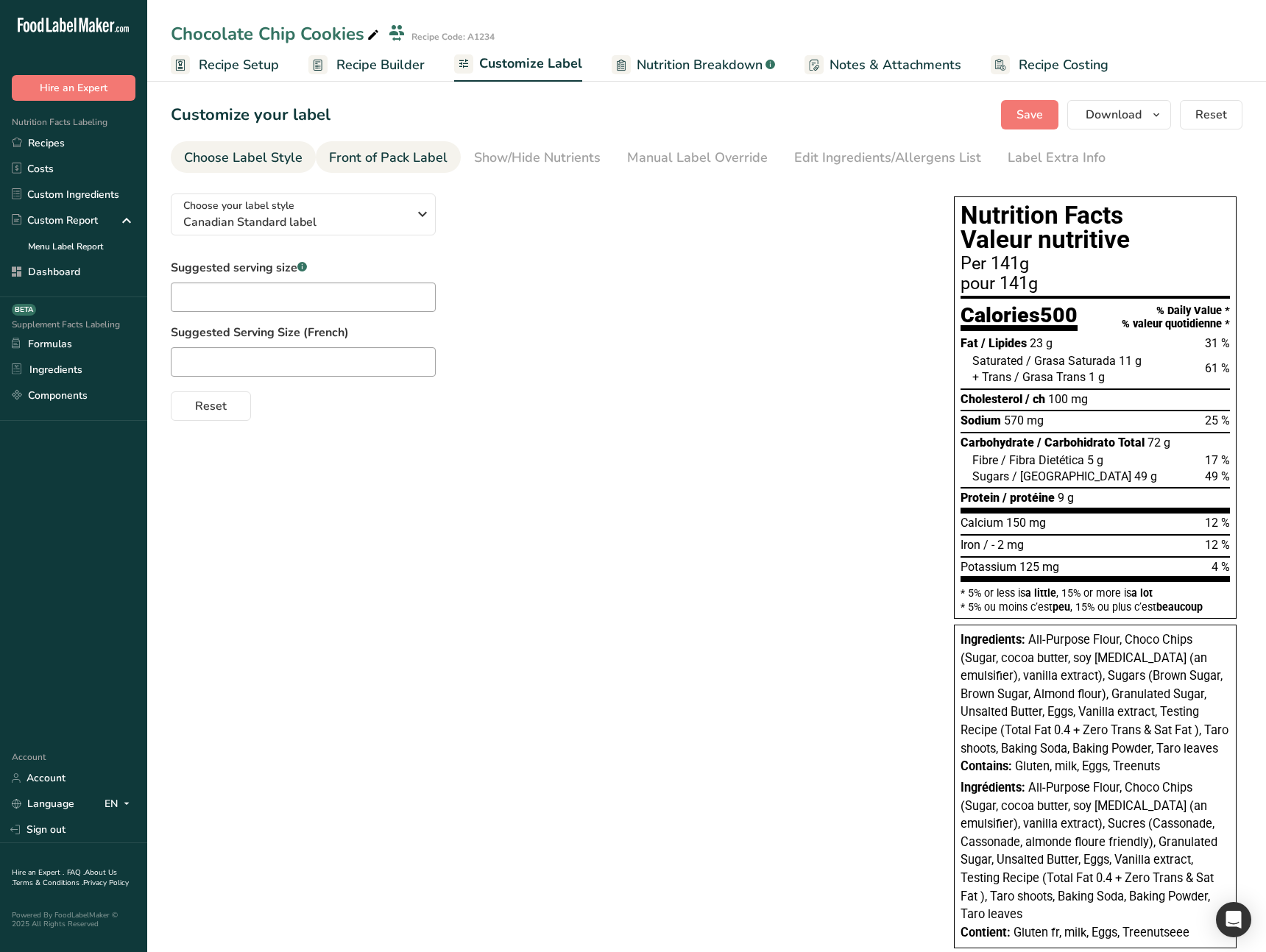
drag, startPoint x: 397, startPoint y: 175, endPoint x: 405, endPoint y: 156, distance: 20.6
click at [397, 175] on section "Customize your label Save Download Choose what to show on your downloaded label…" at bounding box center [706, 531] width 1119 height 910
click at [405, 152] on div "Front of Pack Label" at bounding box center [389, 158] width 119 height 20
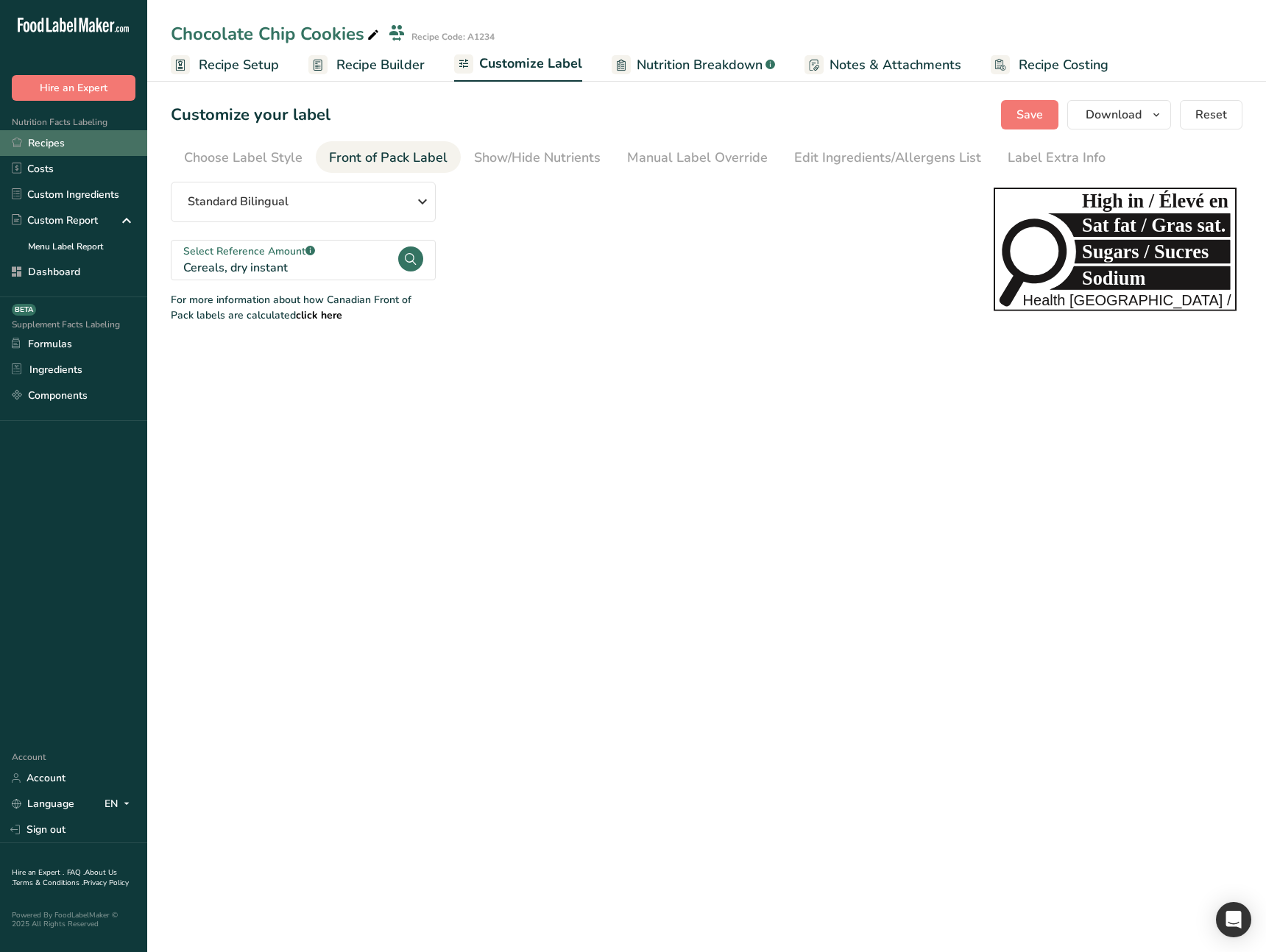
click at [66, 149] on link "Recipes" at bounding box center [73, 143] width 147 height 26
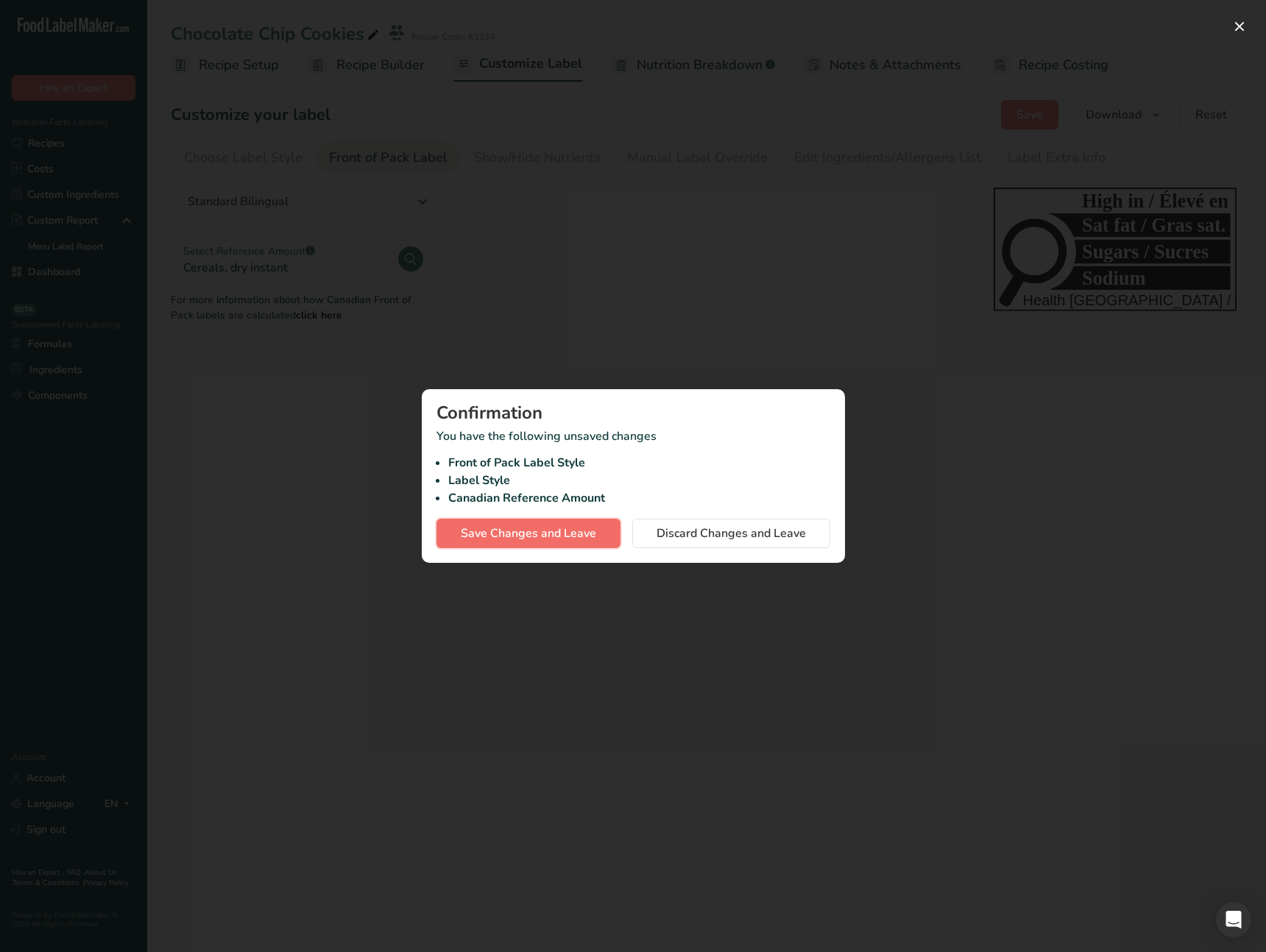
click at [556, 538] on span "Save Changes and Leave" at bounding box center [529, 533] width 135 height 17
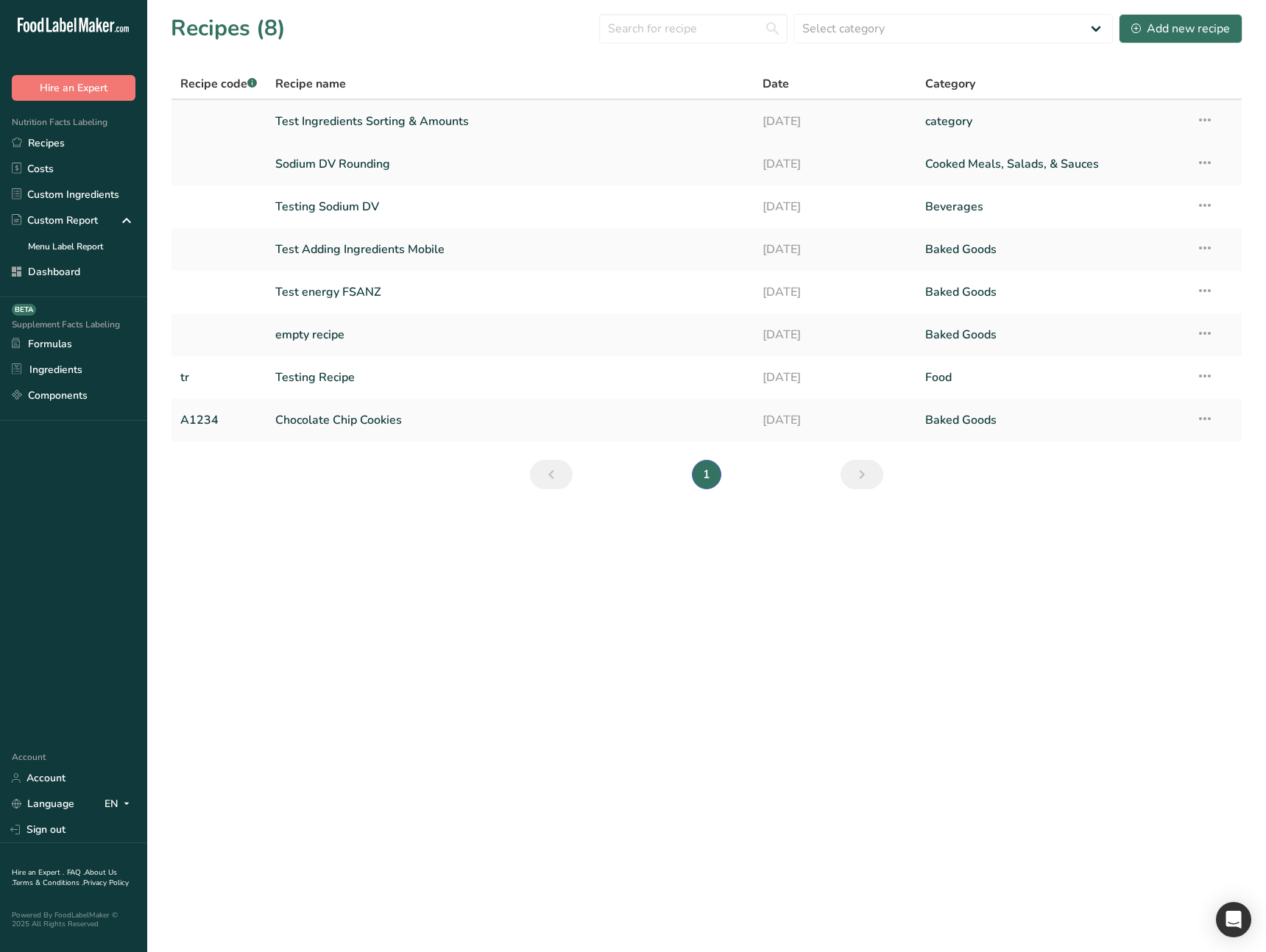
click at [333, 131] on link "Test Ingredients Sorting & Amounts" at bounding box center [510, 122] width 470 height 31
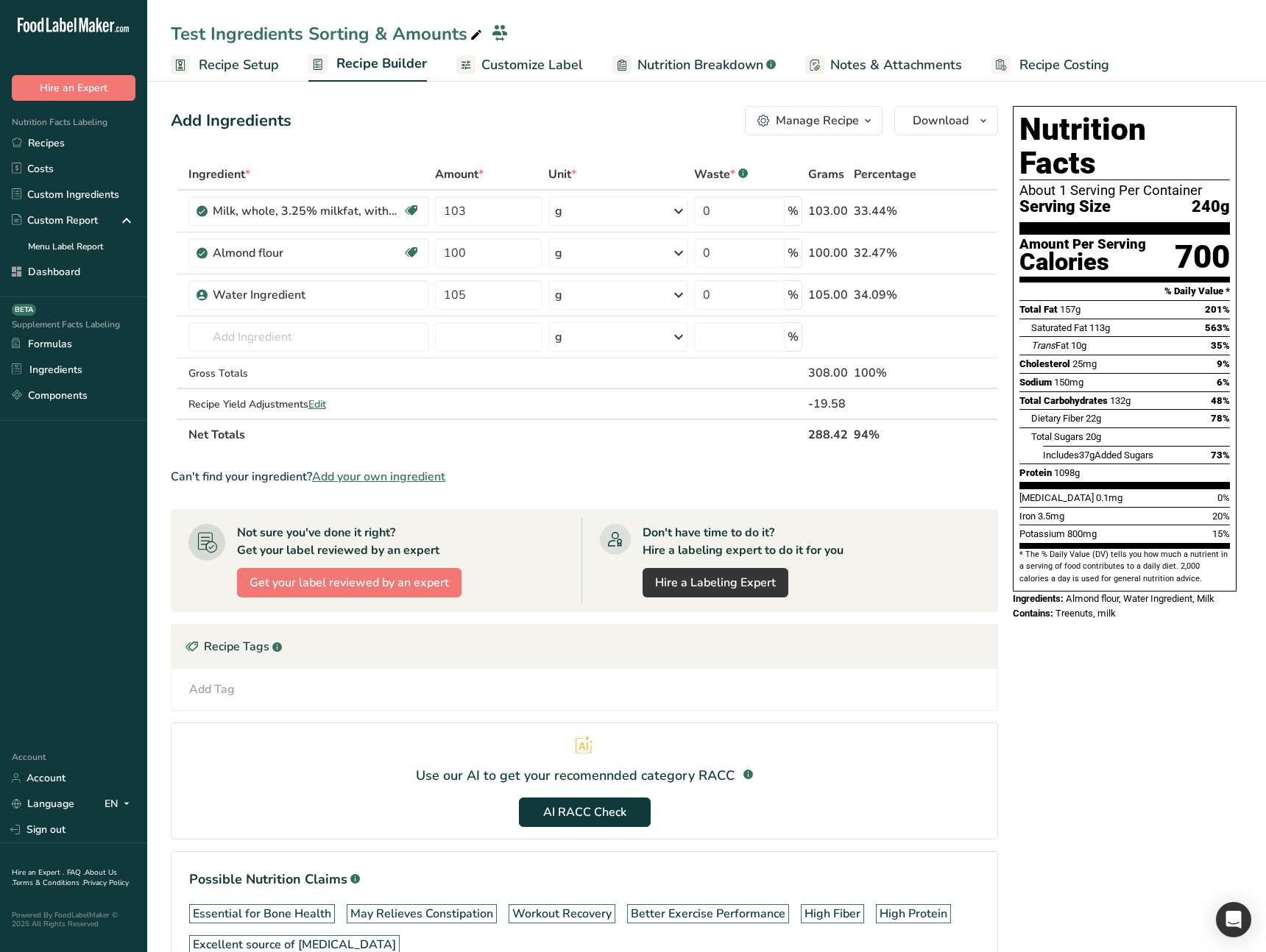
scroll to position [97, 0]
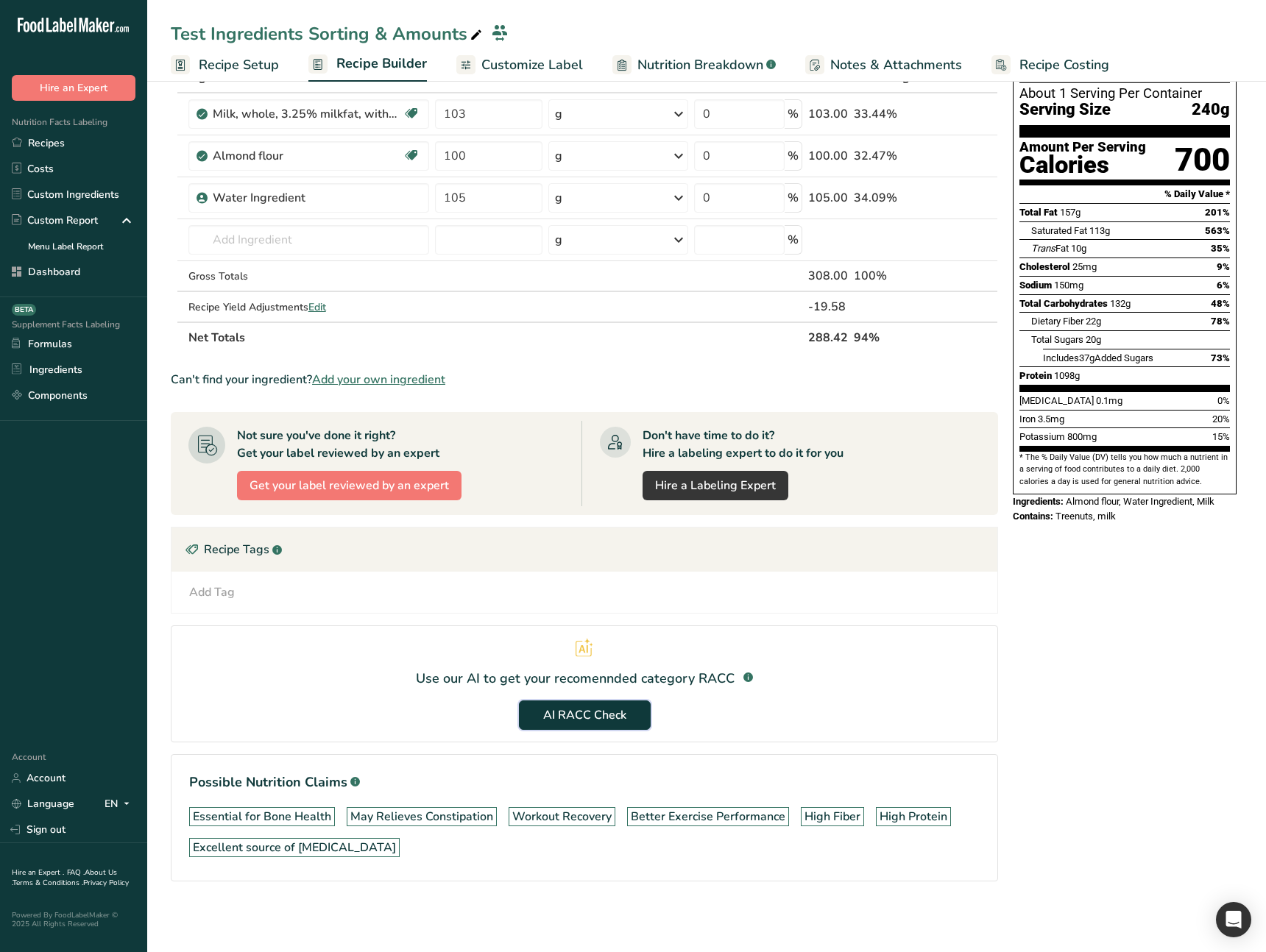
drag, startPoint x: 590, startPoint y: 718, endPoint x: 1098, endPoint y: 681, distance: 509.3
click at [1099, 679] on div "Add Ingredients Manage Recipe Delete Recipe Duplicate Recipe Scale Recipe Save …" at bounding box center [707, 465] width 1072 height 925
click at [1098, 681] on div "Nutrition Facts About 1 Serving Per Container Serving Size 240g Amount Per Serv…" at bounding box center [1124, 465] width 235 height 925
drag, startPoint x: 258, startPoint y: 66, endPoint x: 309, endPoint y: 202, distance: 145.2
click at [258, 66] on span "Recipe Setup" at bounding box center [239, 65] width 80 height 20
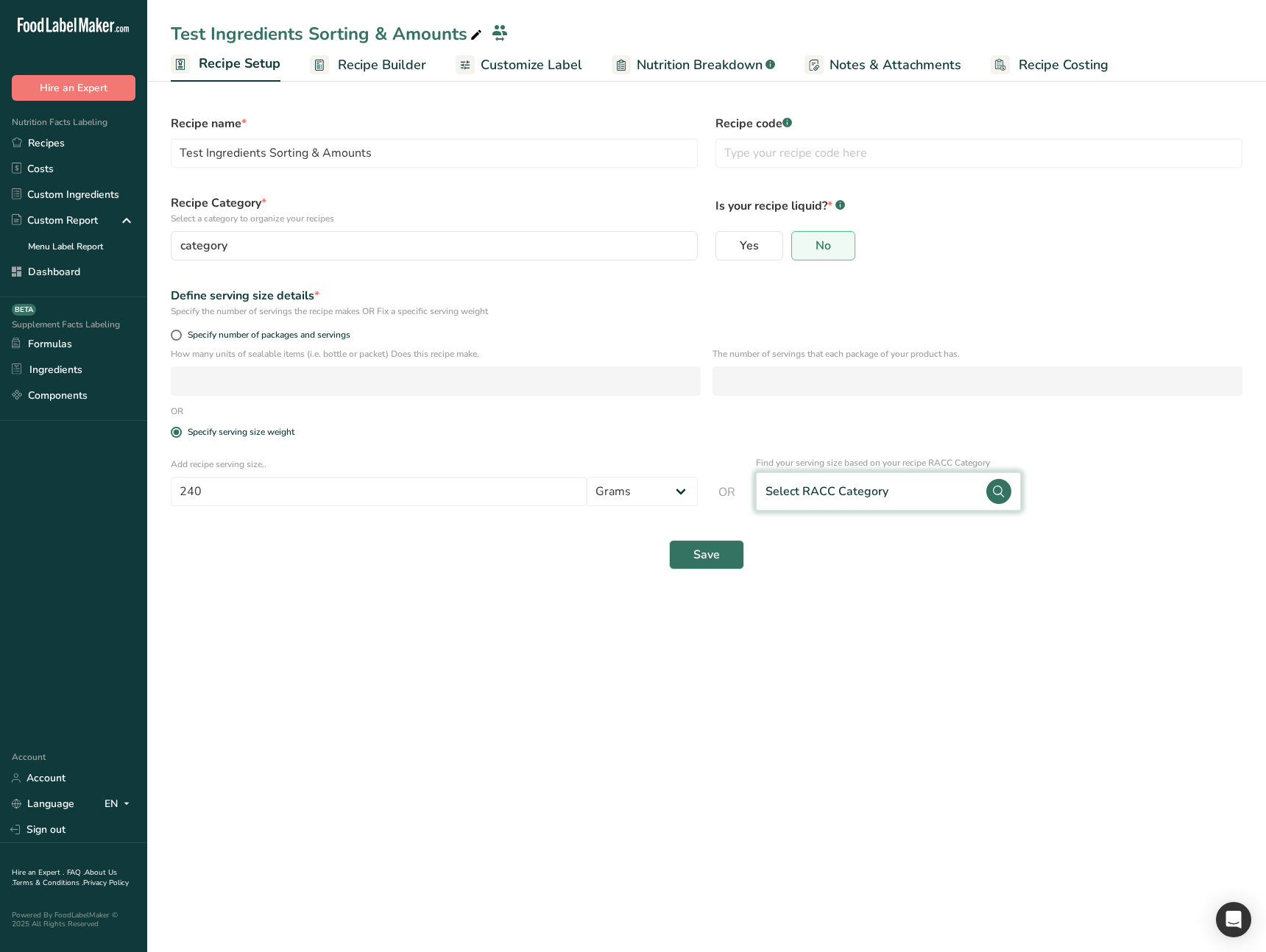
click at [797, 495] on div "Select RACC Category" at bounding box center [827, 491] width 123 height 17
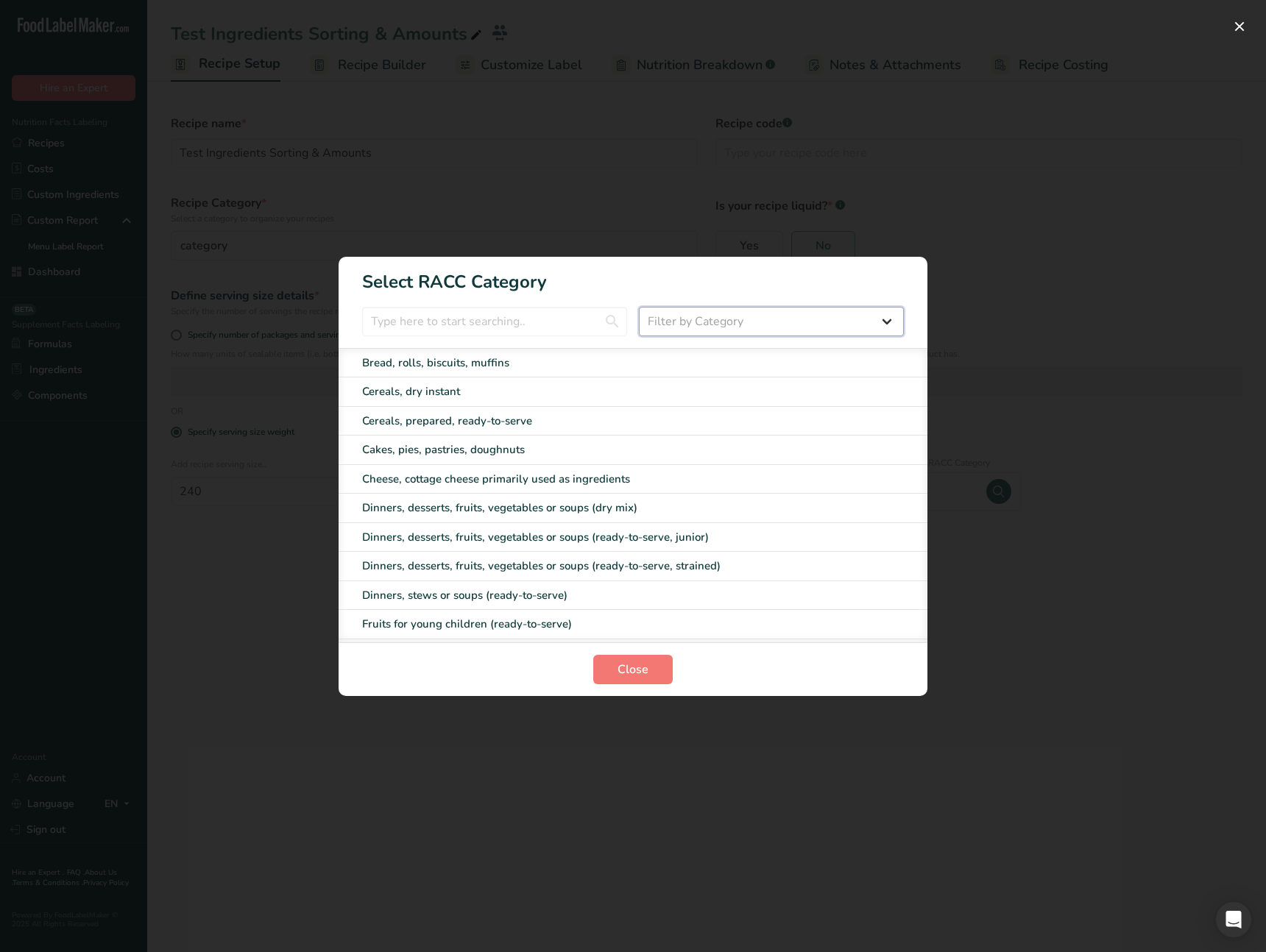
click at [768, 326] on select "Filter by Category All Cereals and grains (Children 1-3 years) Dinners, dessert…" at bounding box center [771, 322] width 265 height 29
click at [650, 671] on button "Close" at bounding box center [633, 669] width 80 height 29
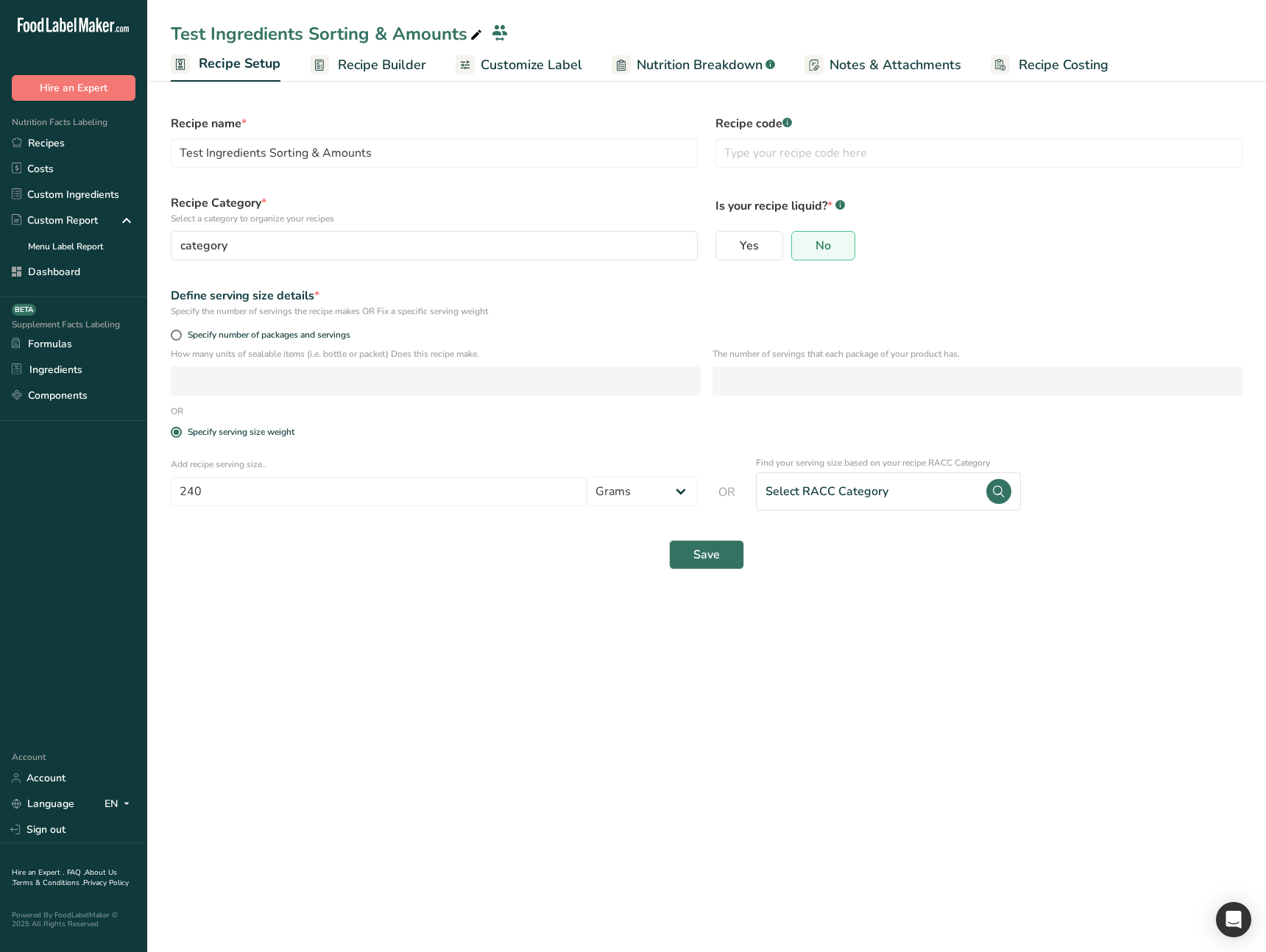
click at [415, 690] on main "Test Ingredients Sorting & Amounts Recipe Setup Recipe Builder Customize Label …" at bounding box center [633, 476] width 1266 height 952
